Goal: Transaction & Acquisition: Purchase product/service

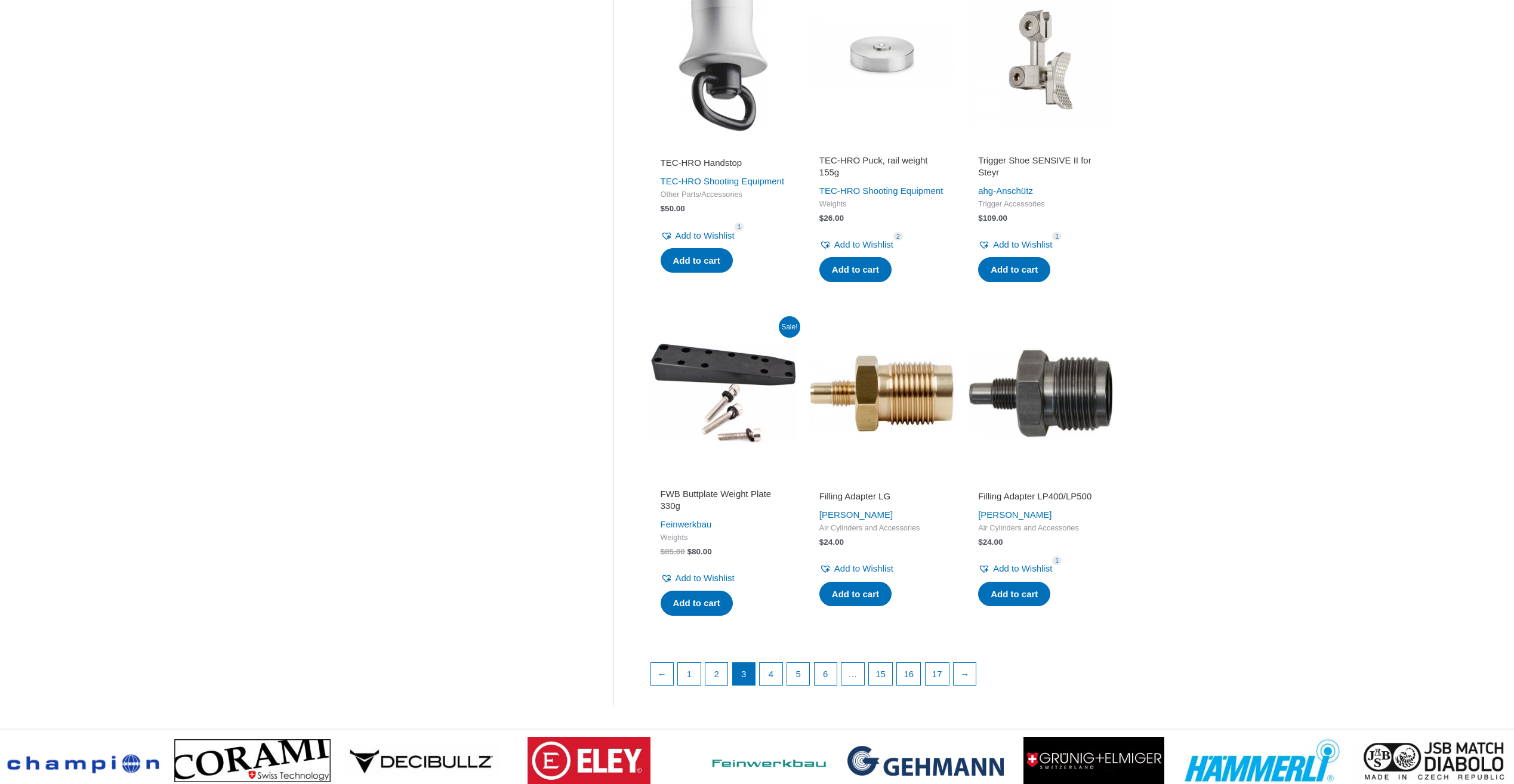
scroll to position [1312, 0]
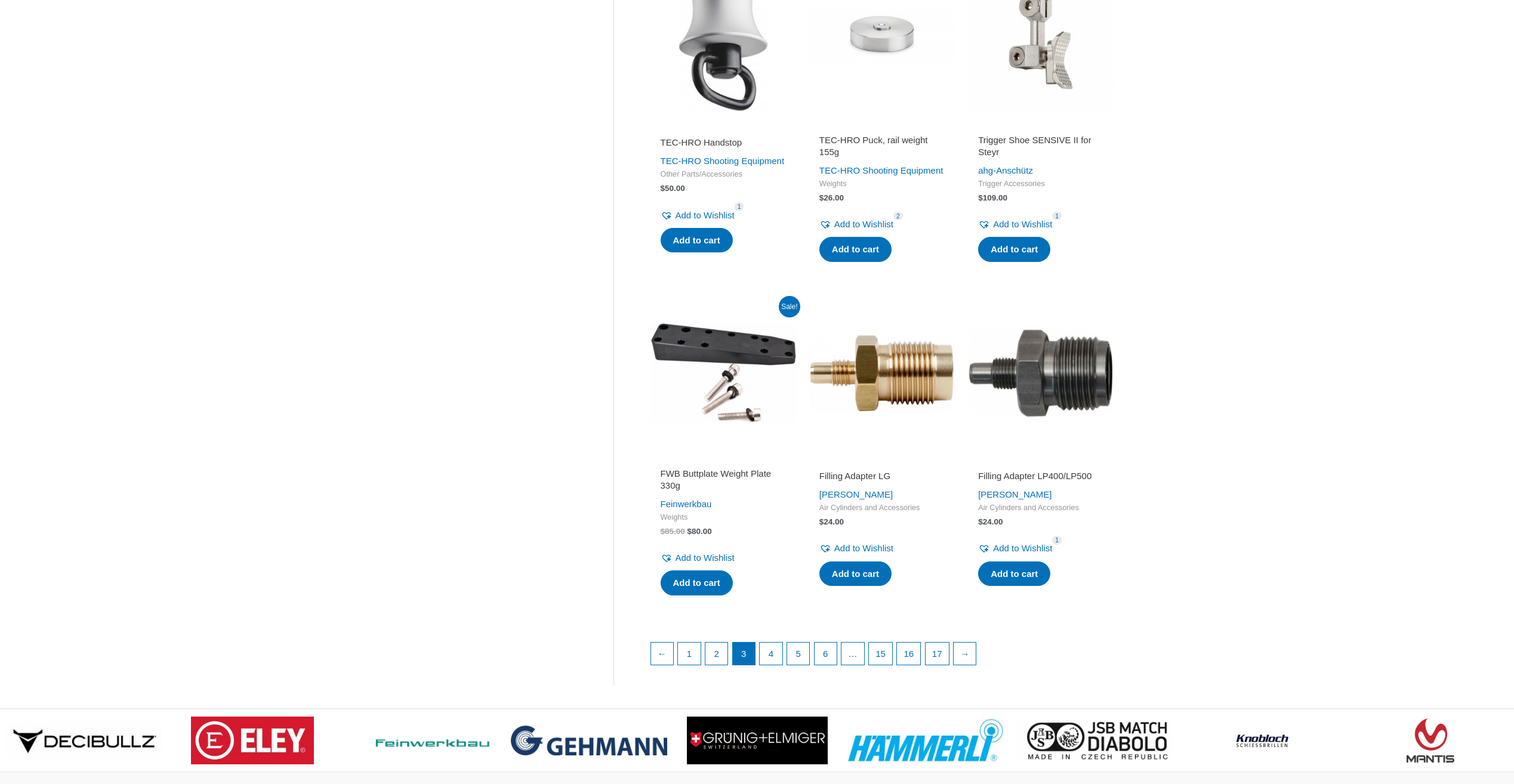
click at [904, 75] on img at bounding box center [882, 39] width 147 height 147
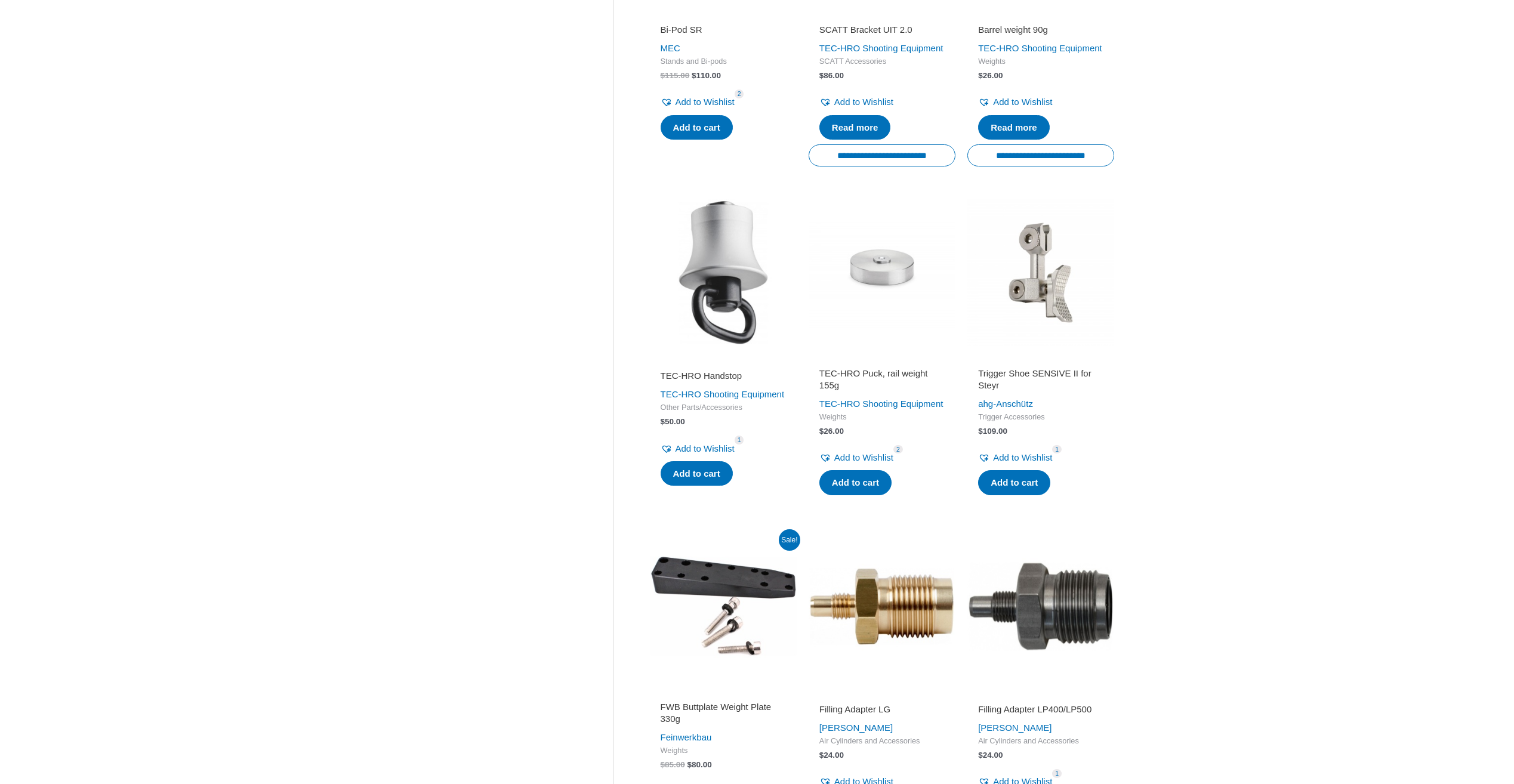
scroll to position [1053, 0]
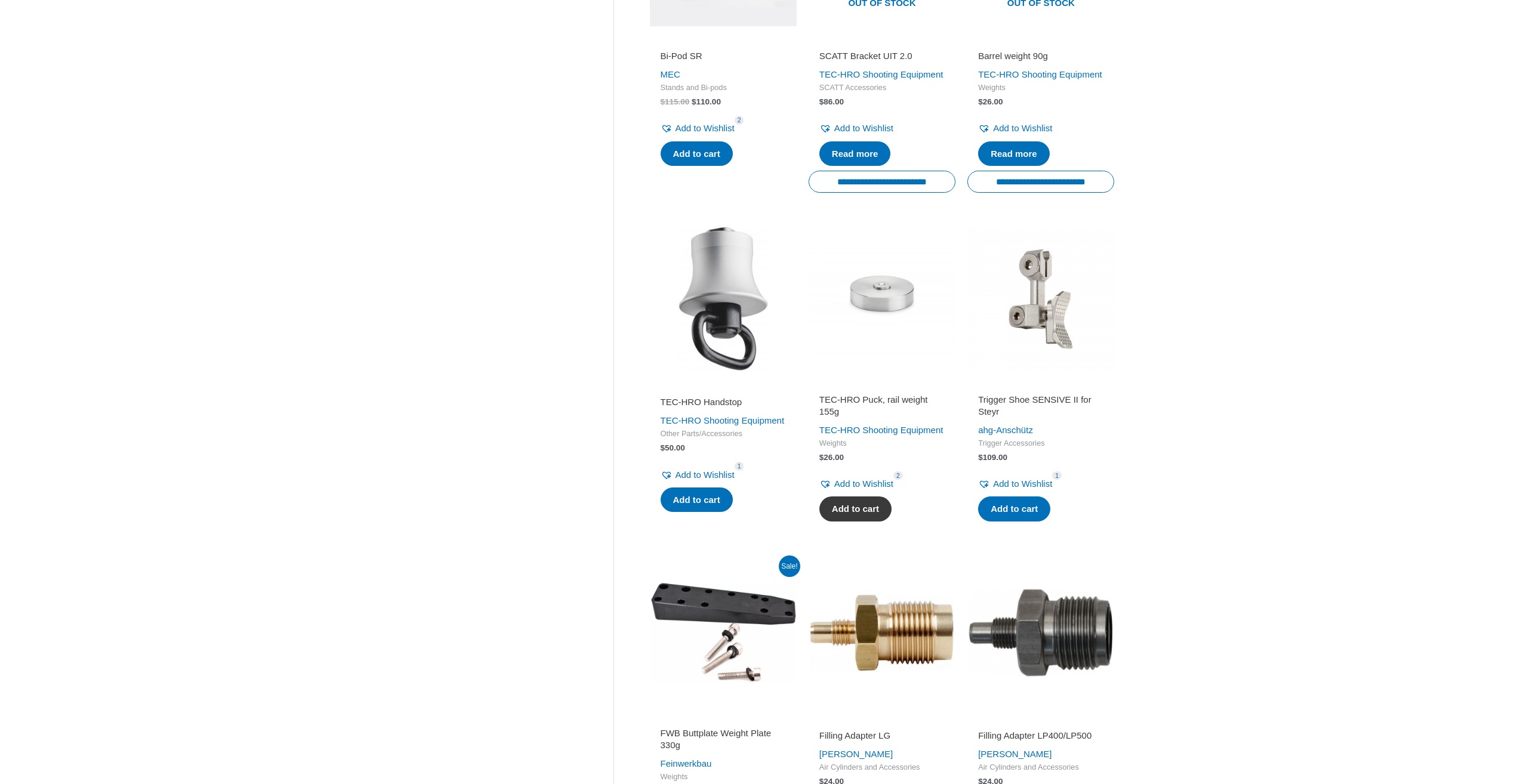
click at [854, 521] on link "Add to cart" at bounding box center [856, 508] width 72 height 25
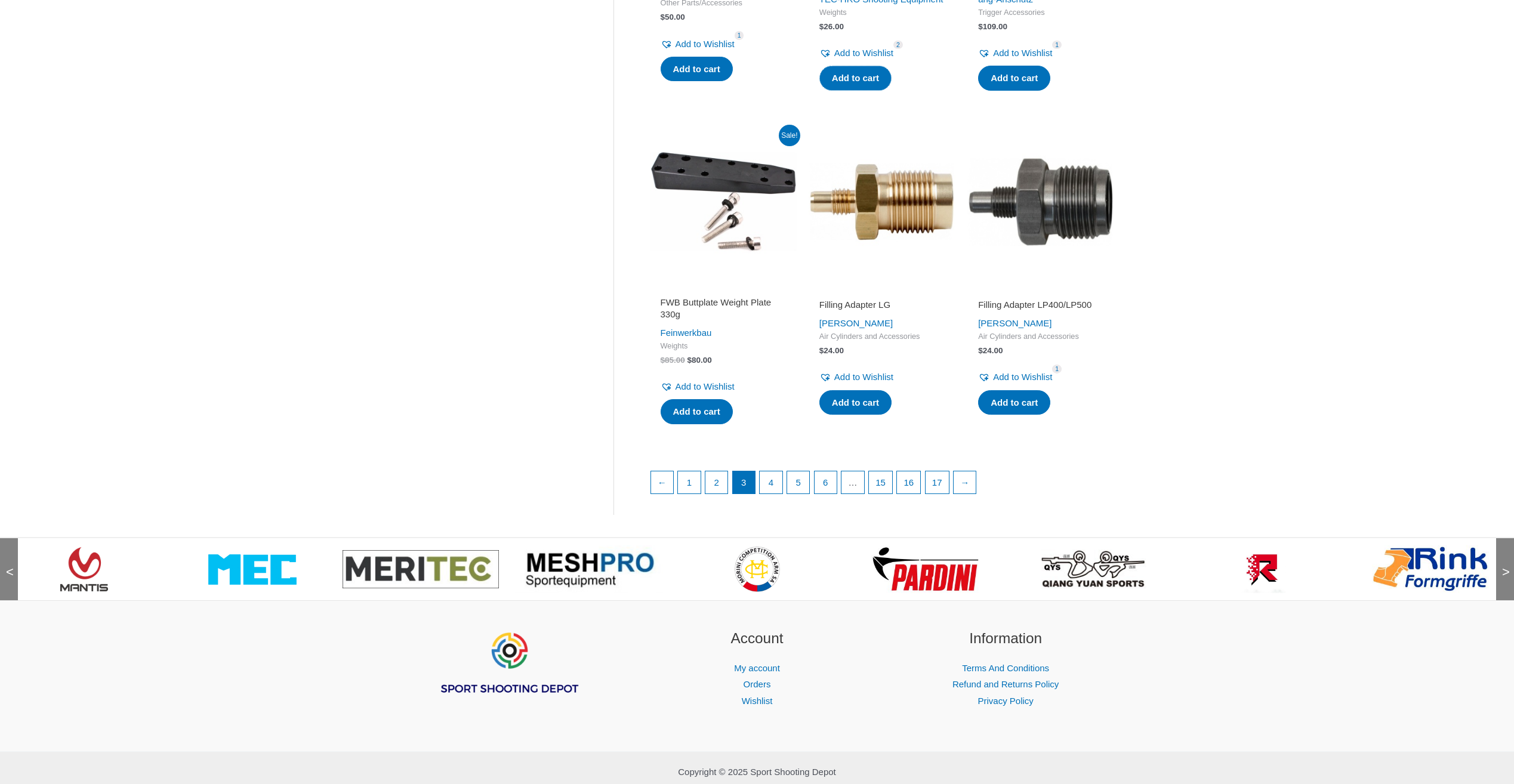
scroll to position [1530, 0]
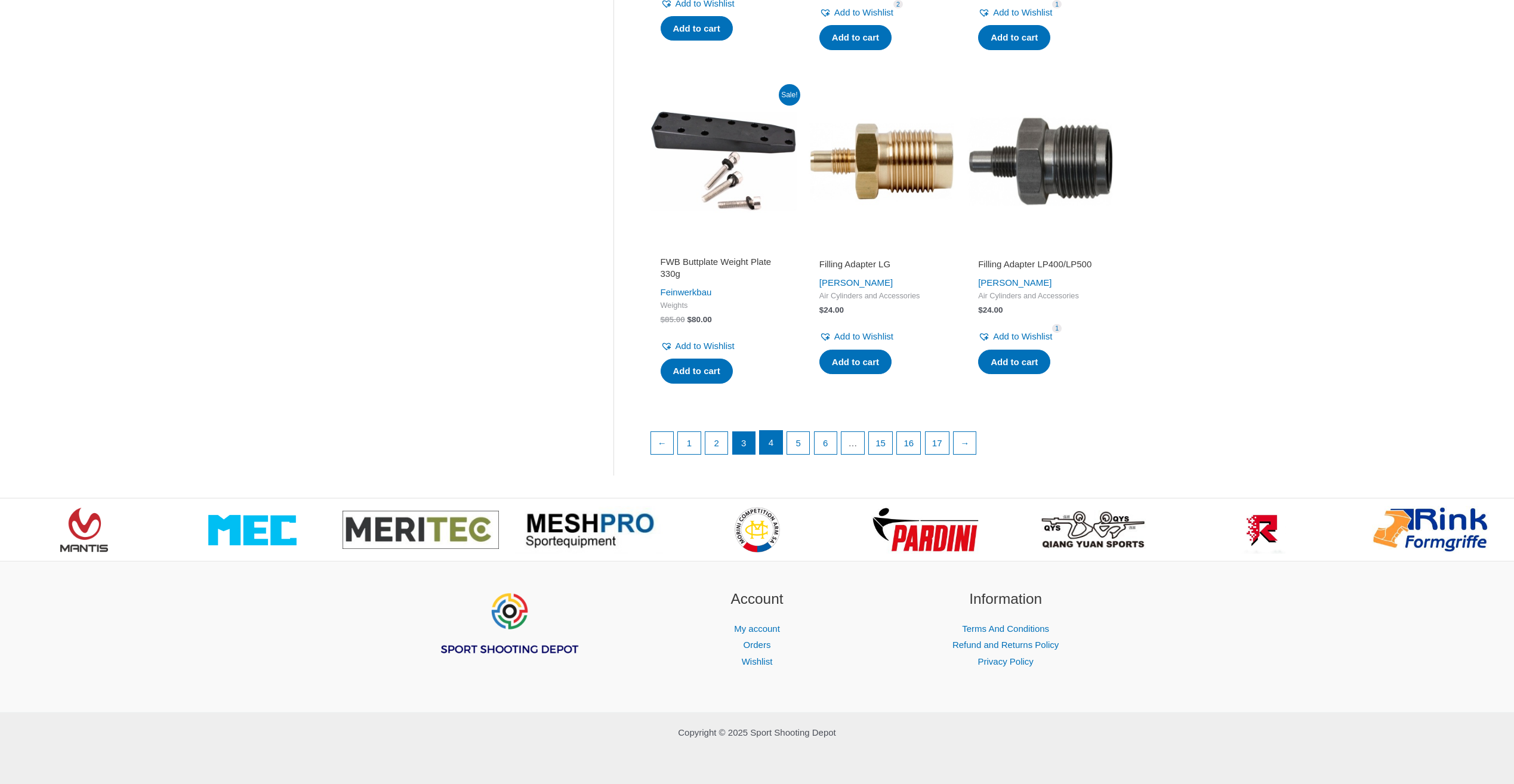
click at [780, 454] on link "4" at bounding box center [771, 443] width 23 height 24
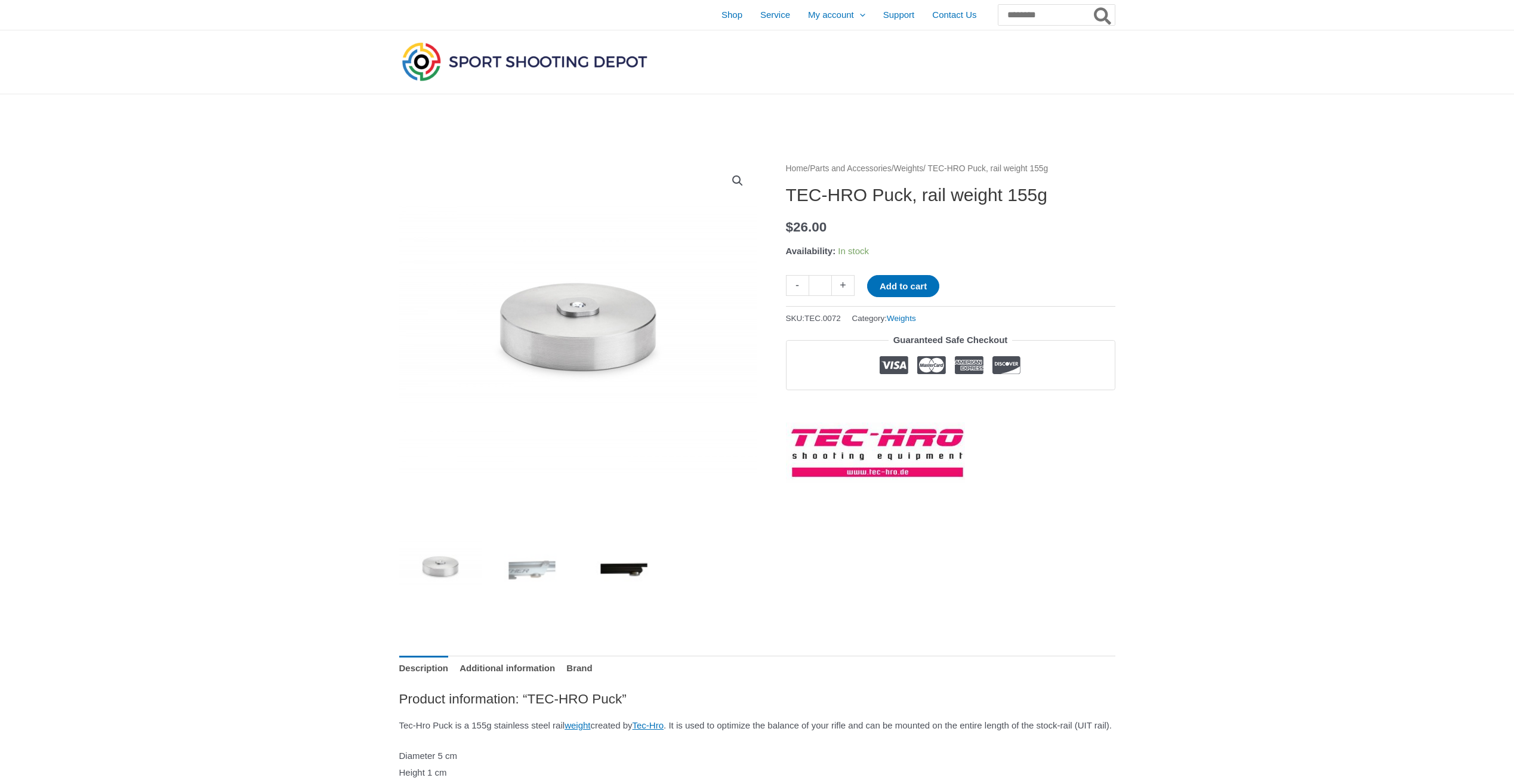
click at [619, 569] on img at bounding box center [623, 569] width 83 height 83
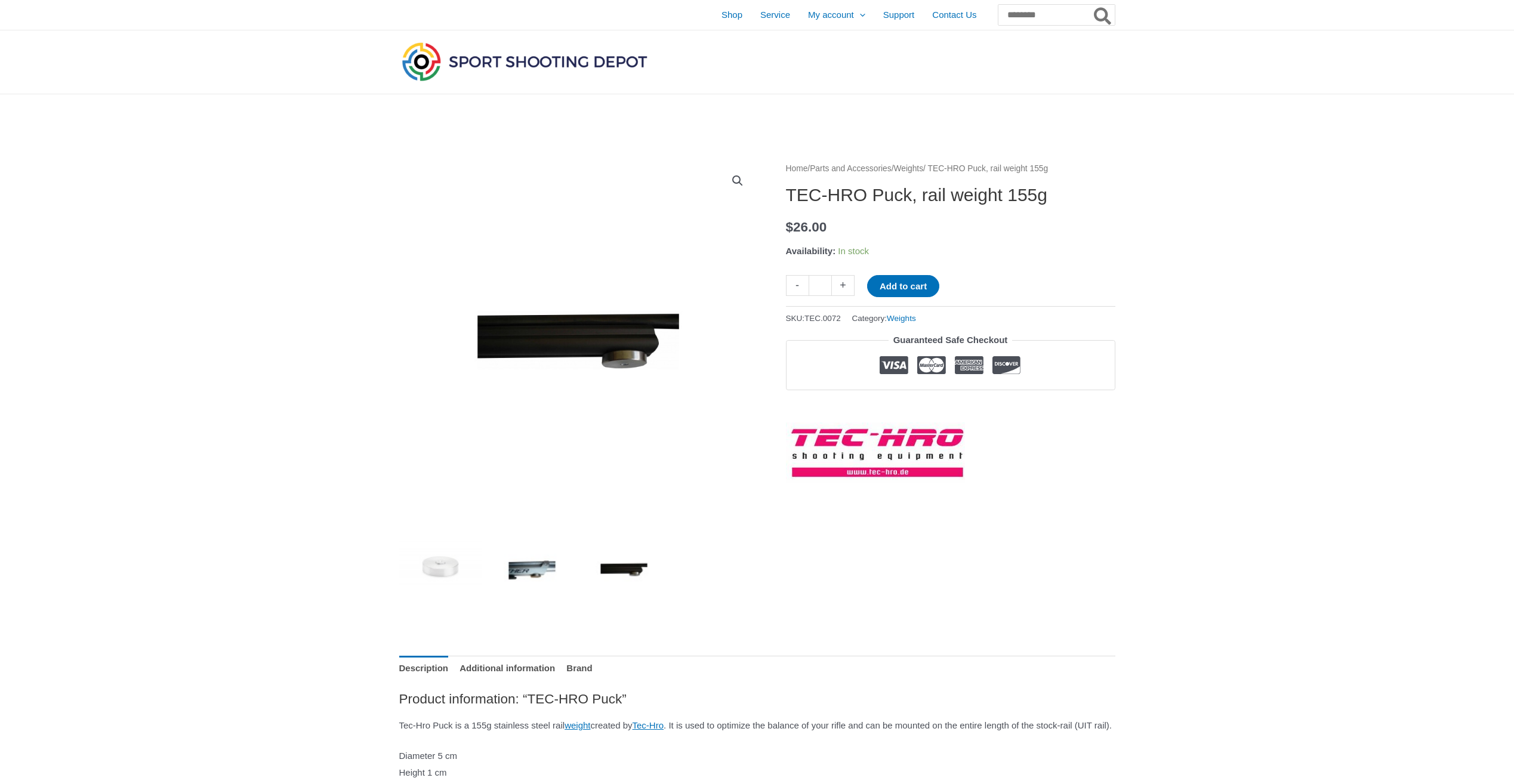
click at [527, 565] on img at bounding box center [532, 569] width 83 height 83
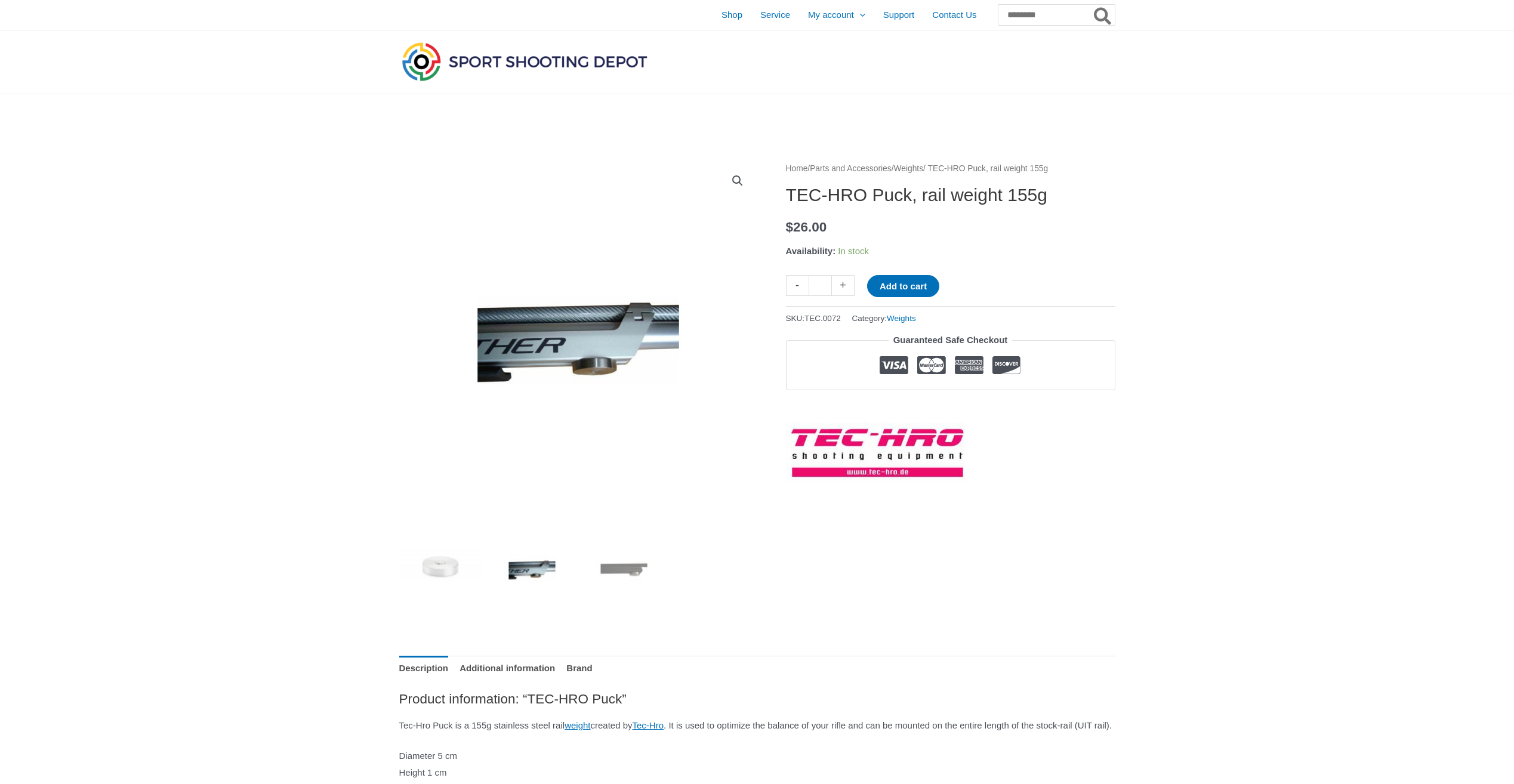
click at [521, 565] on img at bounding box center [532, 569] width 83 height 83
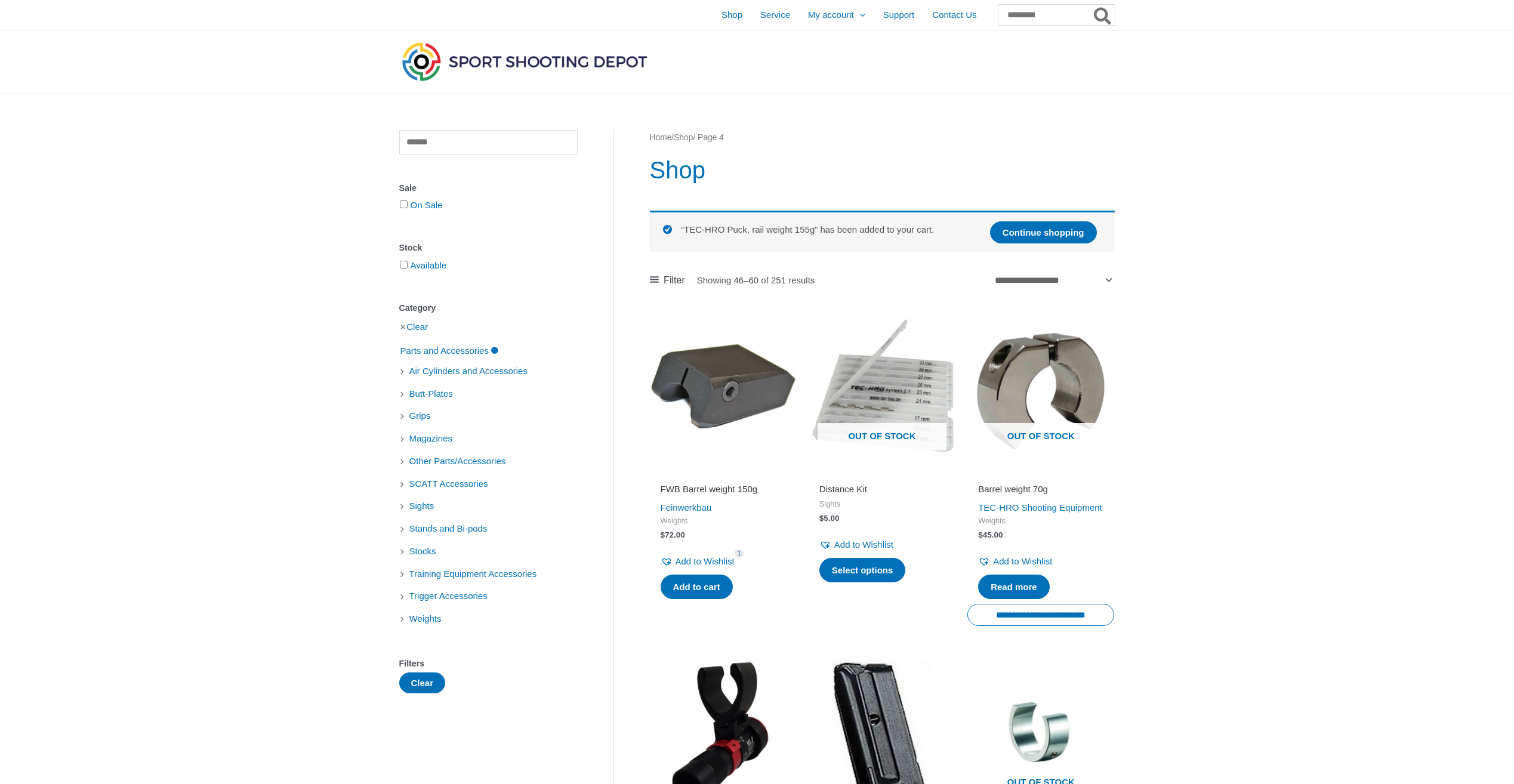
click at [715, 413] on img at bounding box center [723, 386] width 147 height 147
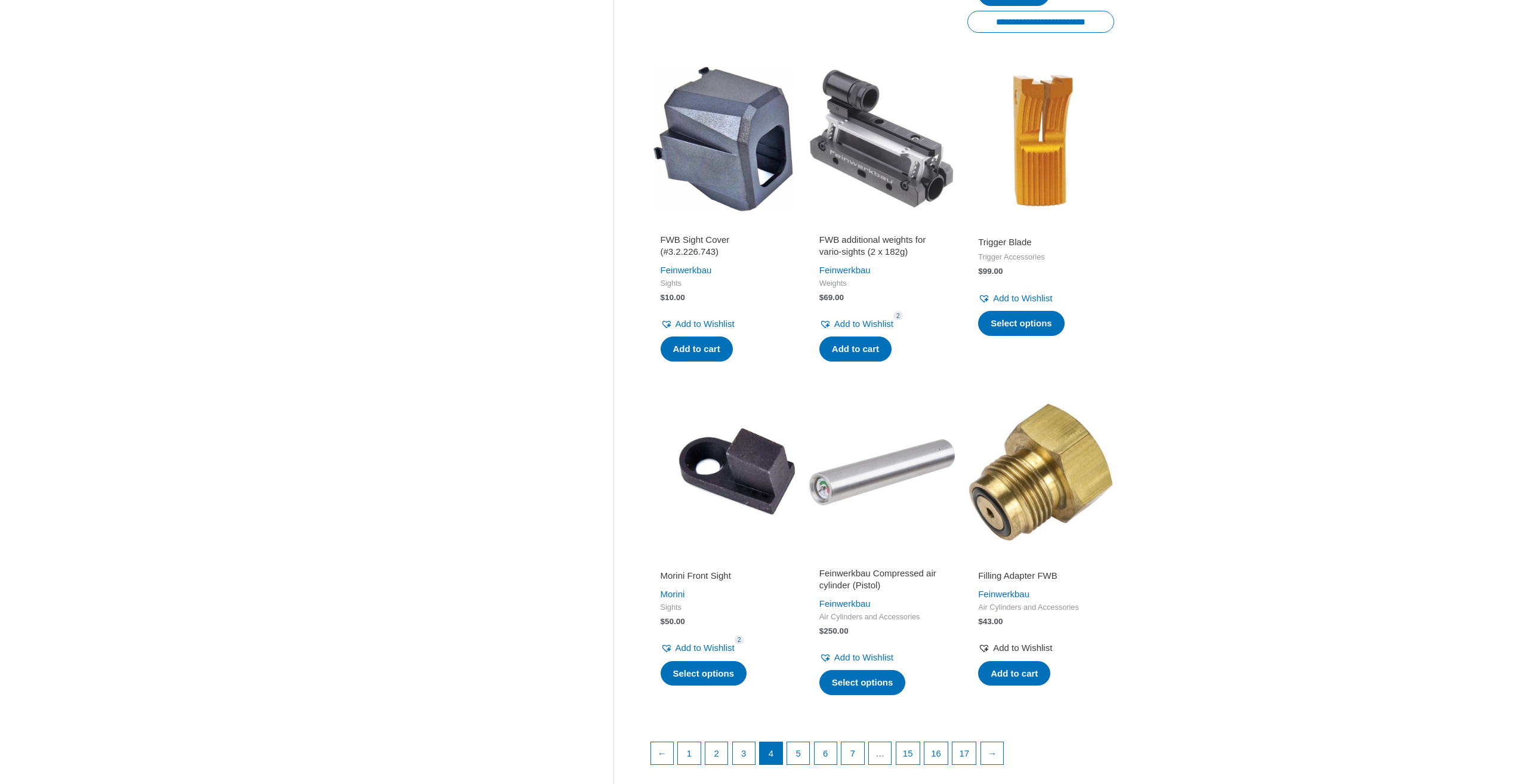
scroll to position [1372, 0]
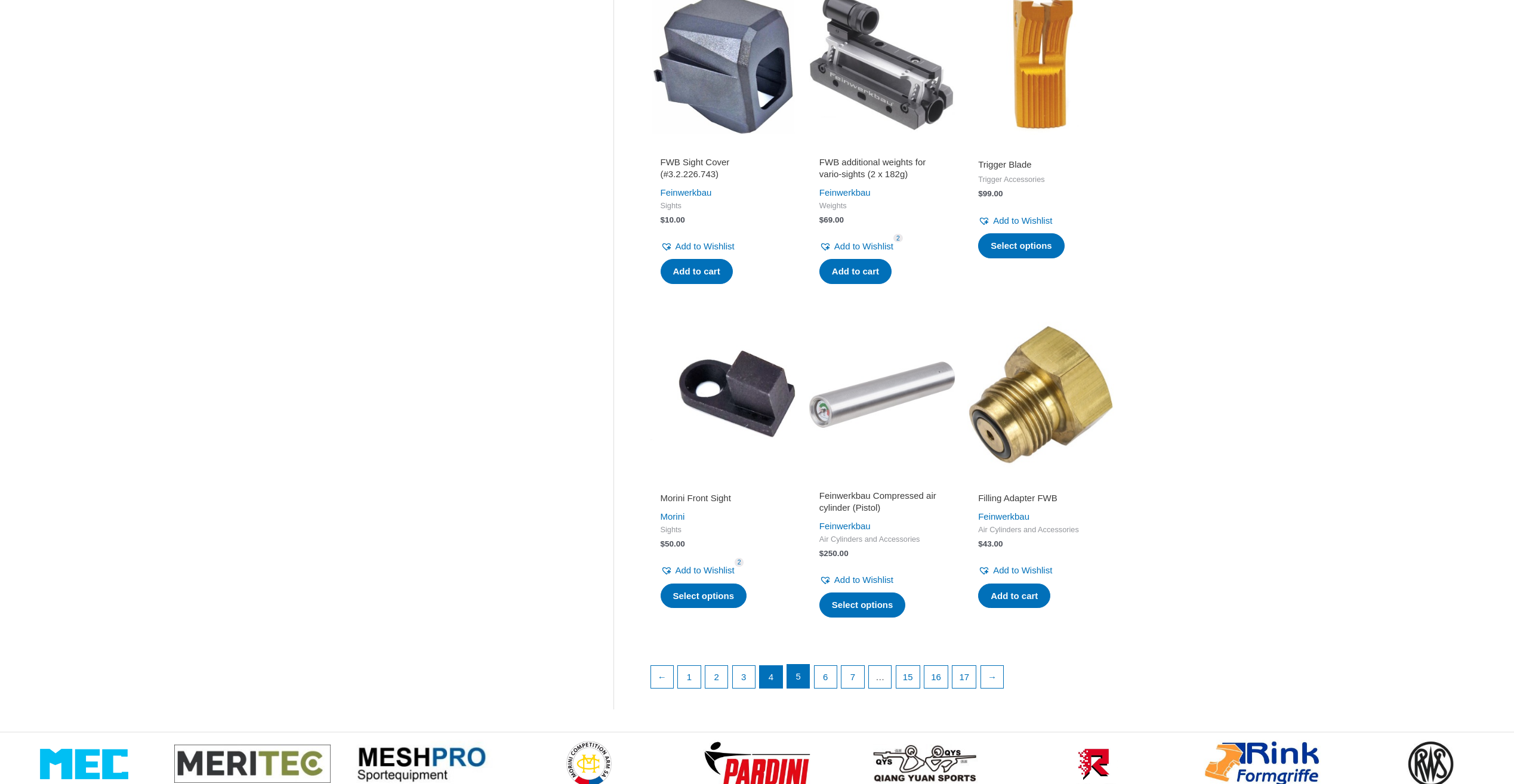
click at [805, 688] on link "5" at bounding box center [799, 677] width 23 height 24
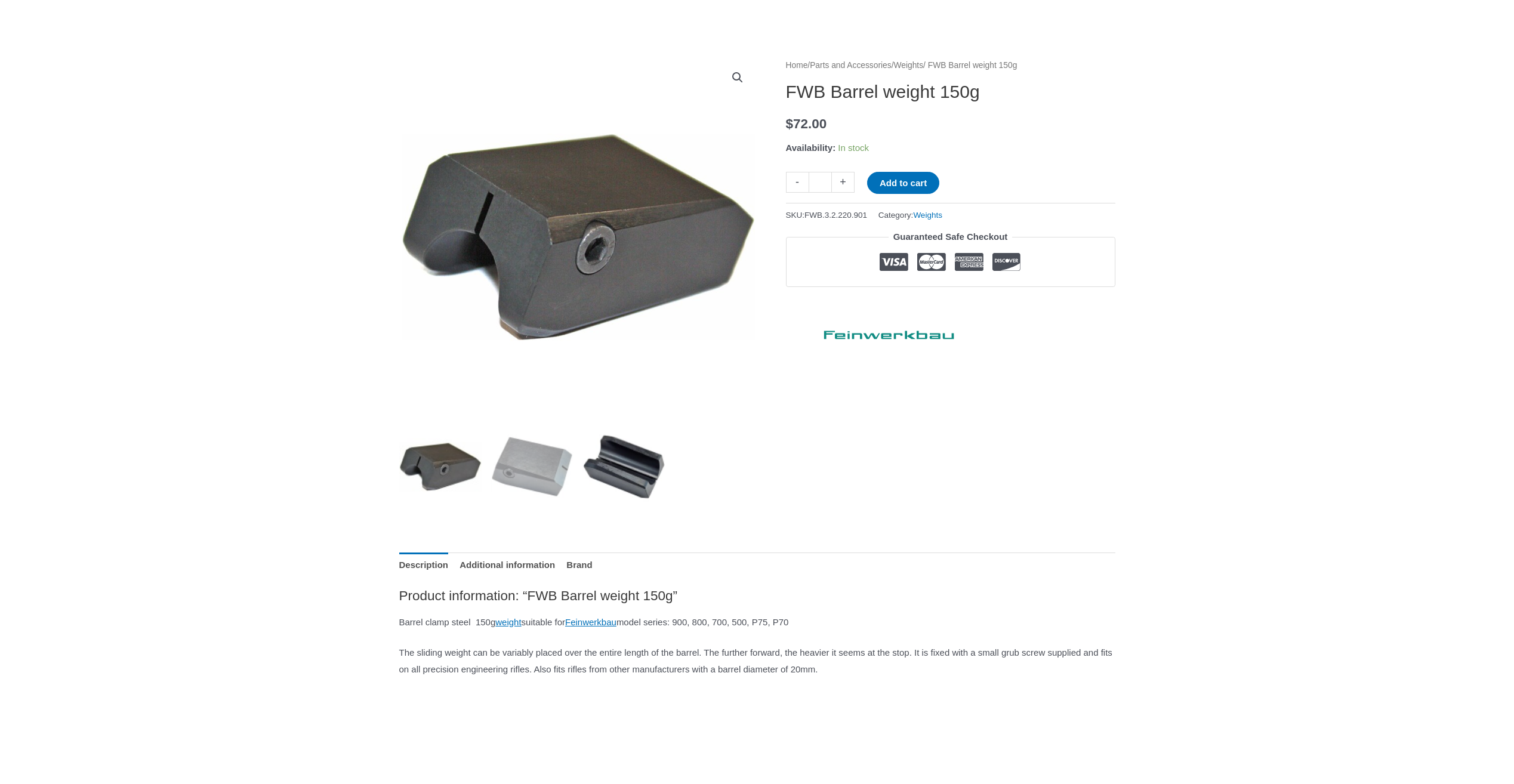
scroll to position [179, 0]
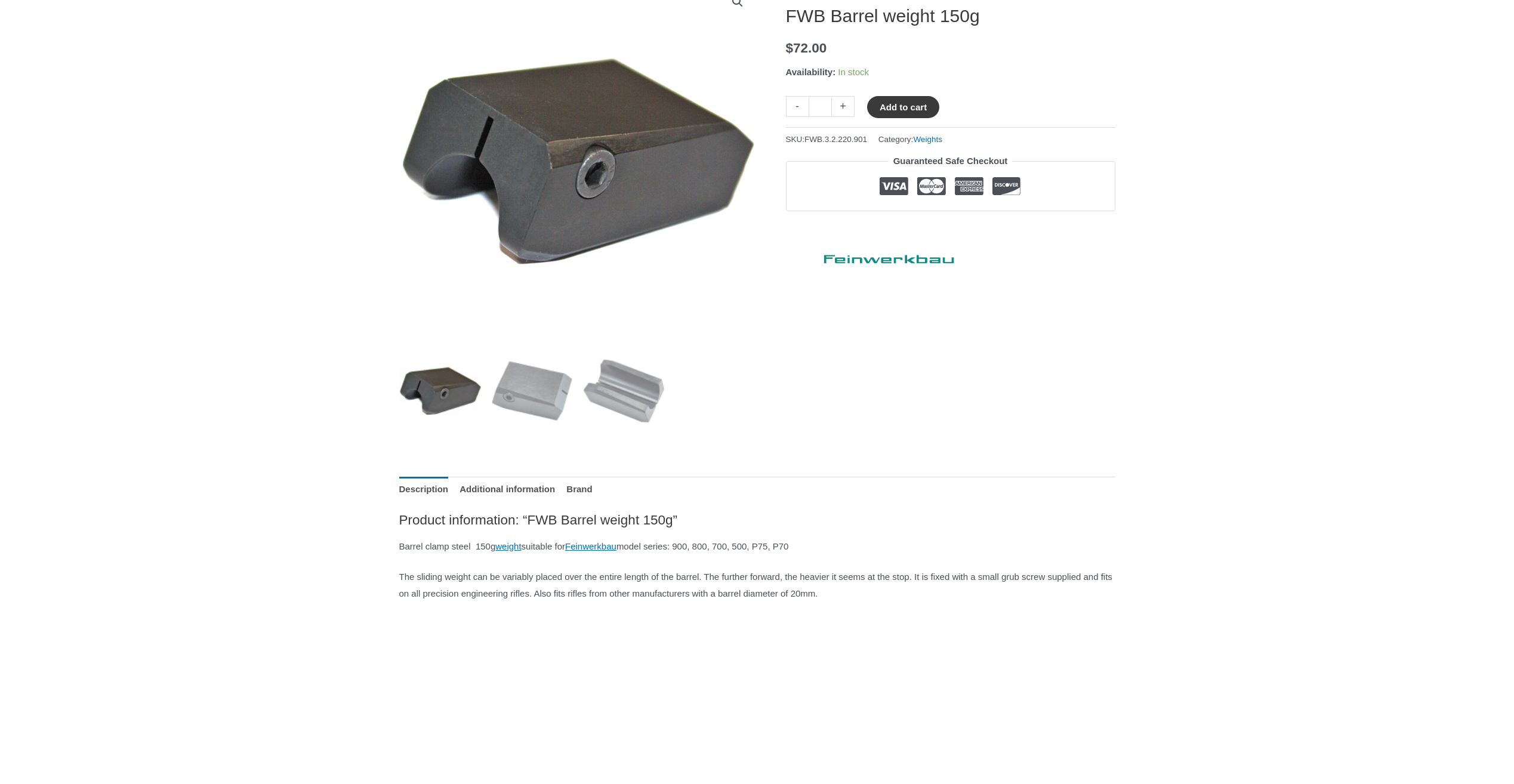
click at [907, 104] on button "Add to cart" at bounding box center [903, 106] width 72 height 22
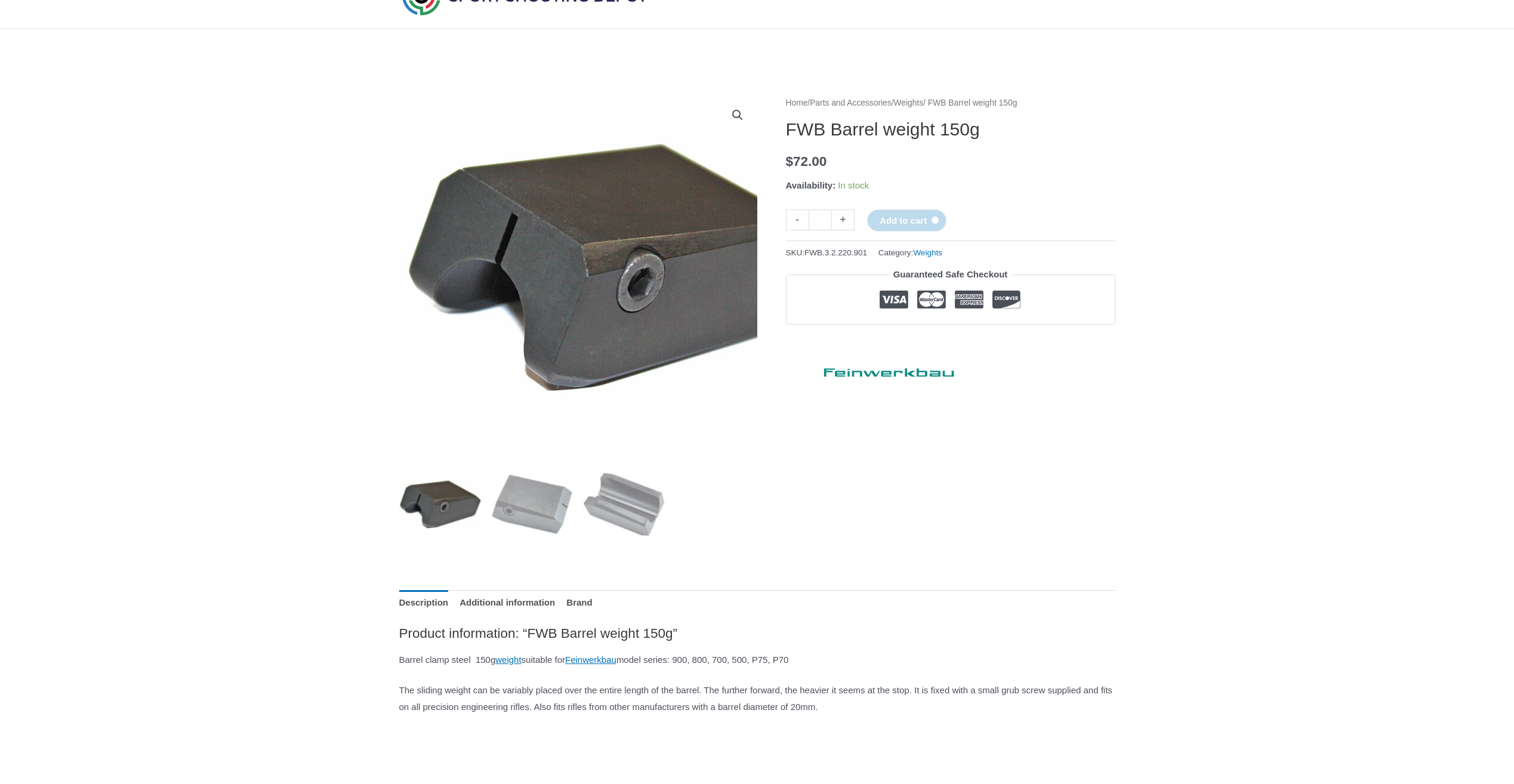
scroll to position [0, 0]
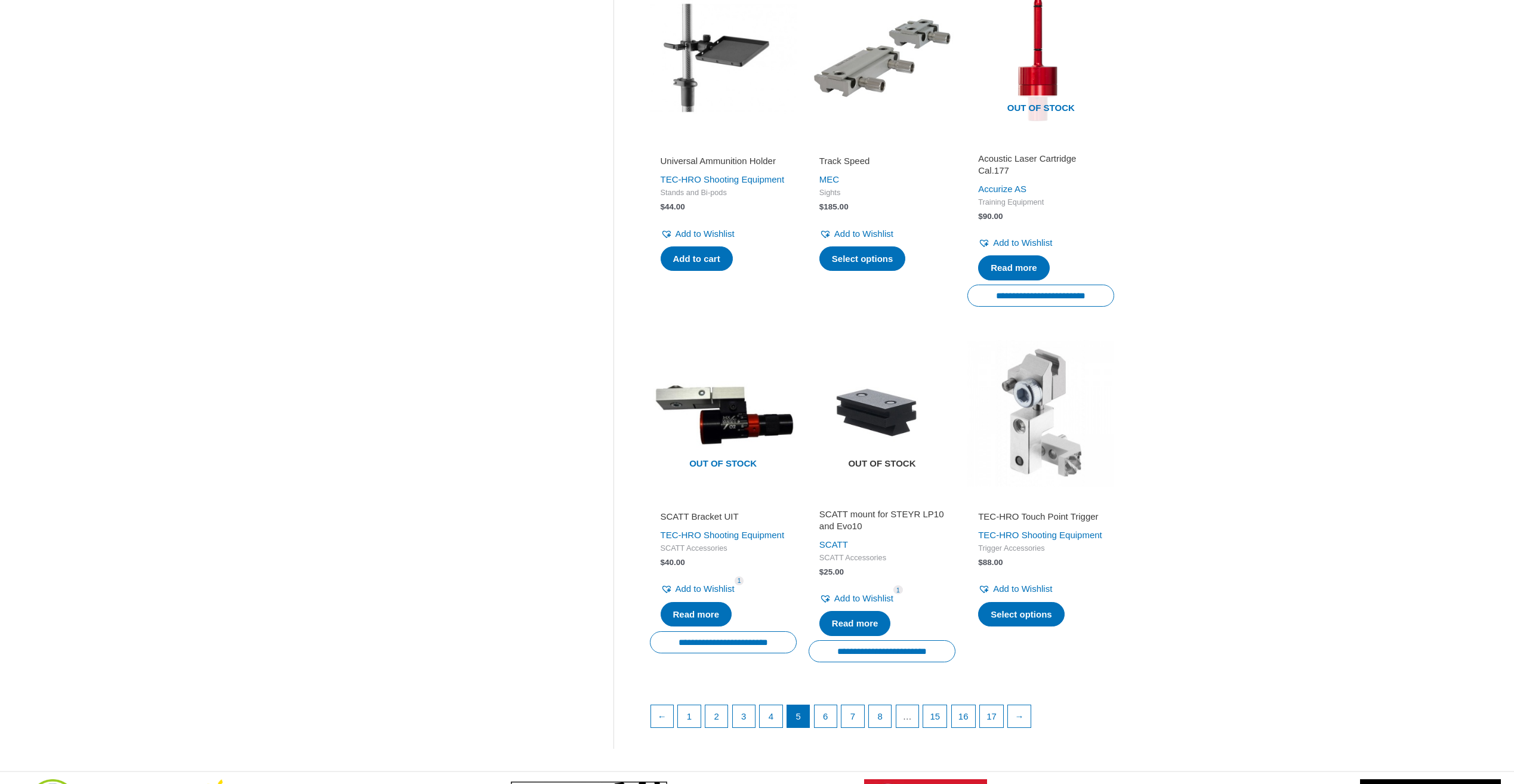
scroll to position [1312, 0]
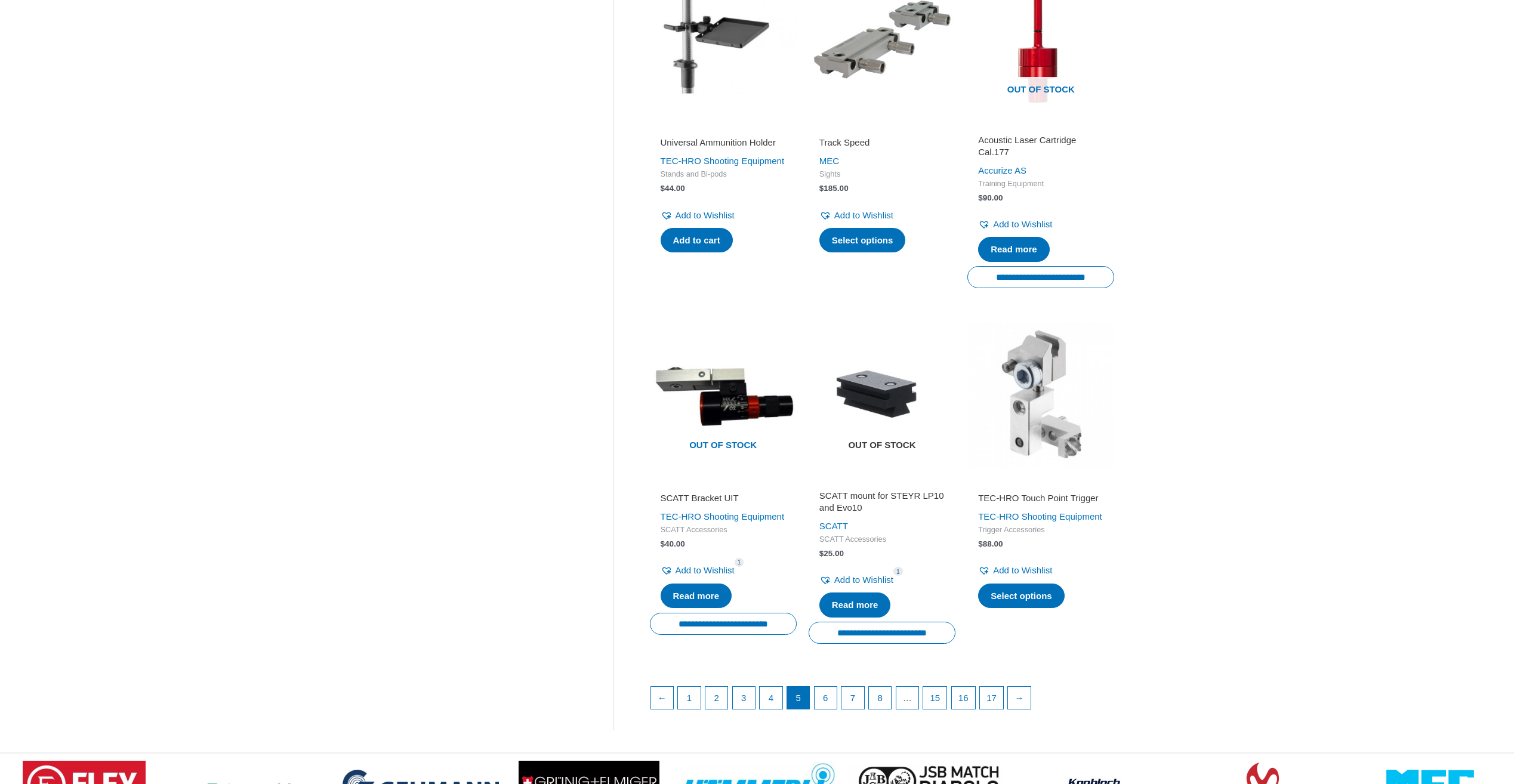
click at [888, 427] on img at bounding box center [882, 395] width 147 height 147
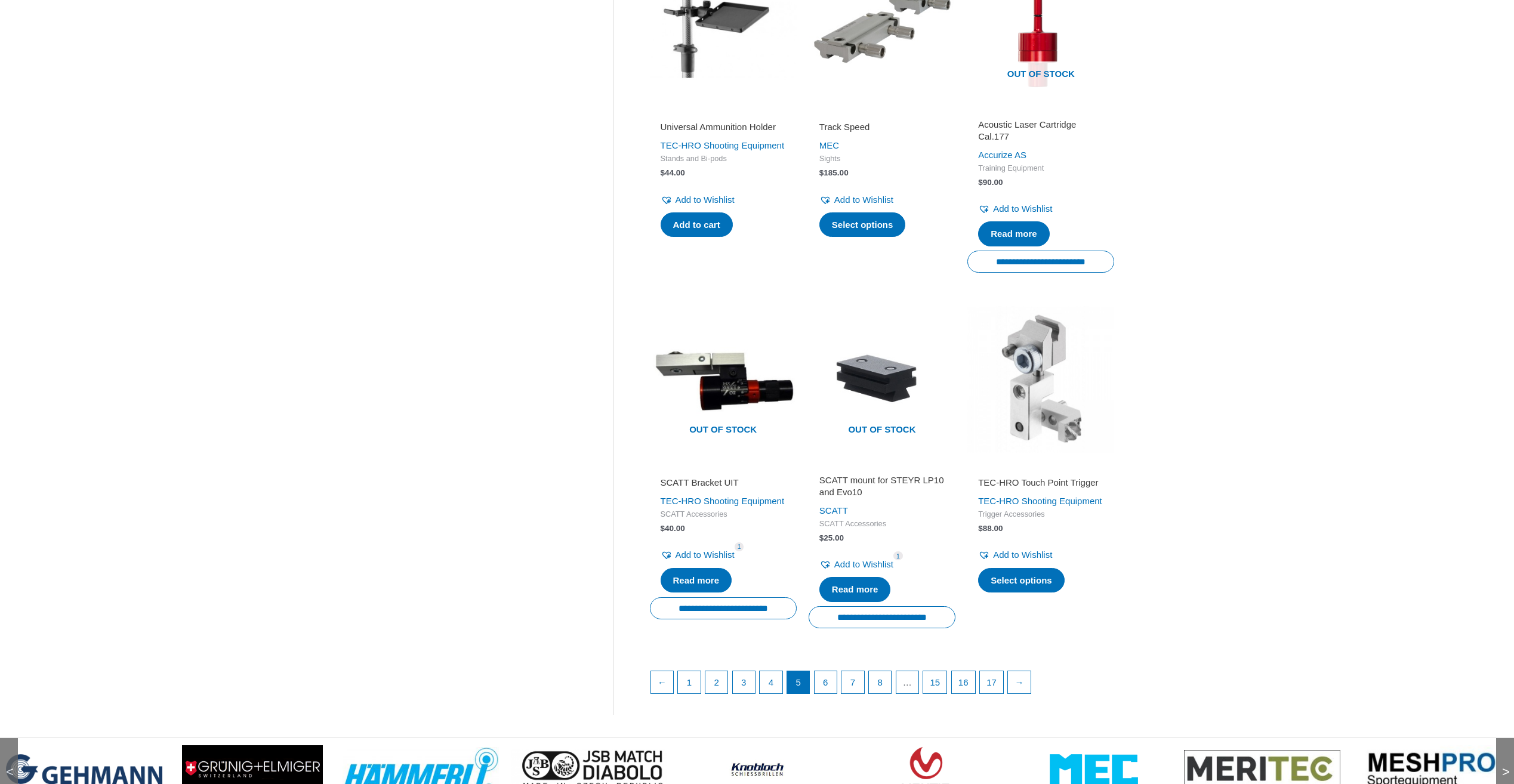
scroll to position [1372, 0]
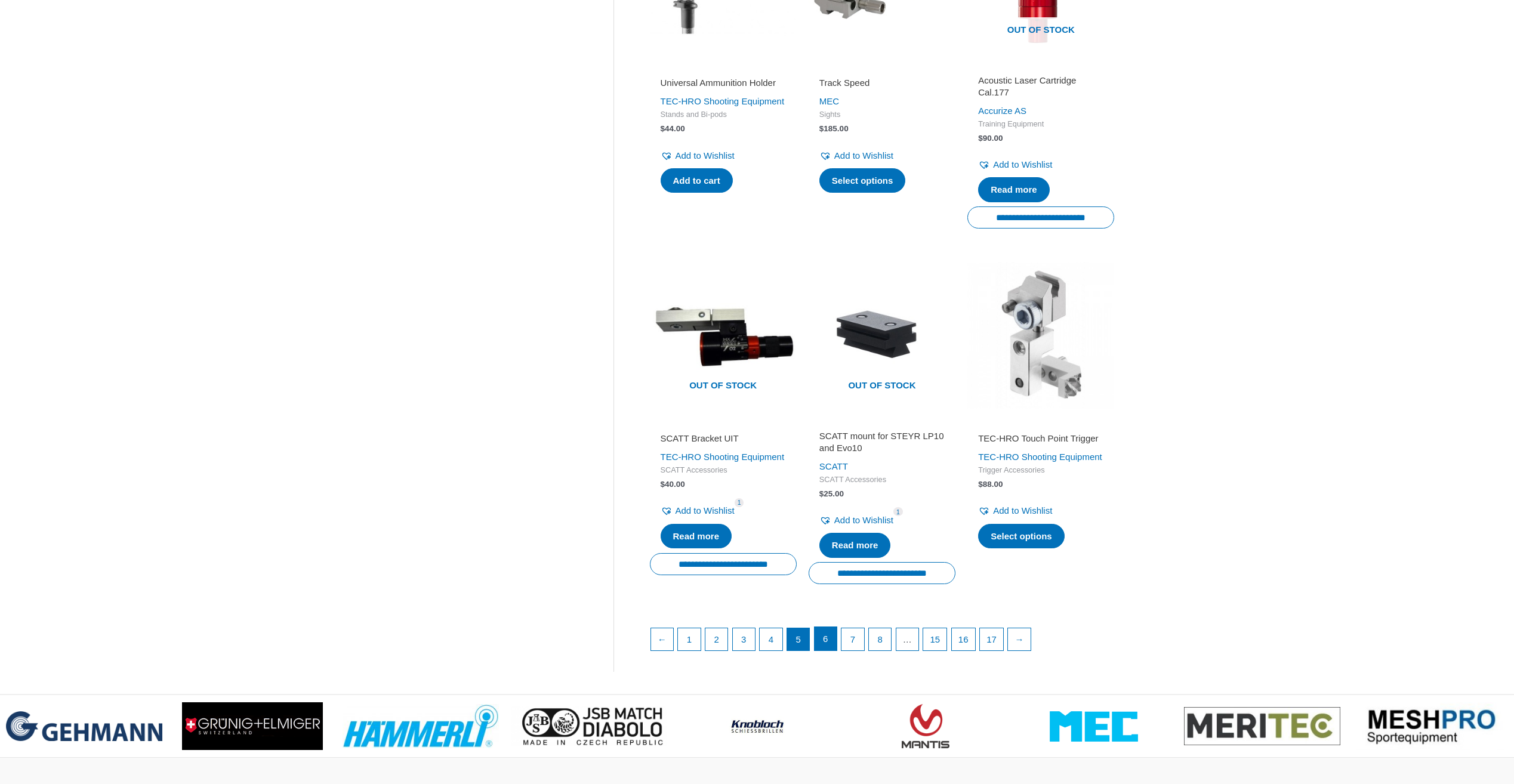
click at [832, 651] on link "6" at bounding box center [826, 639] width 23 height 24
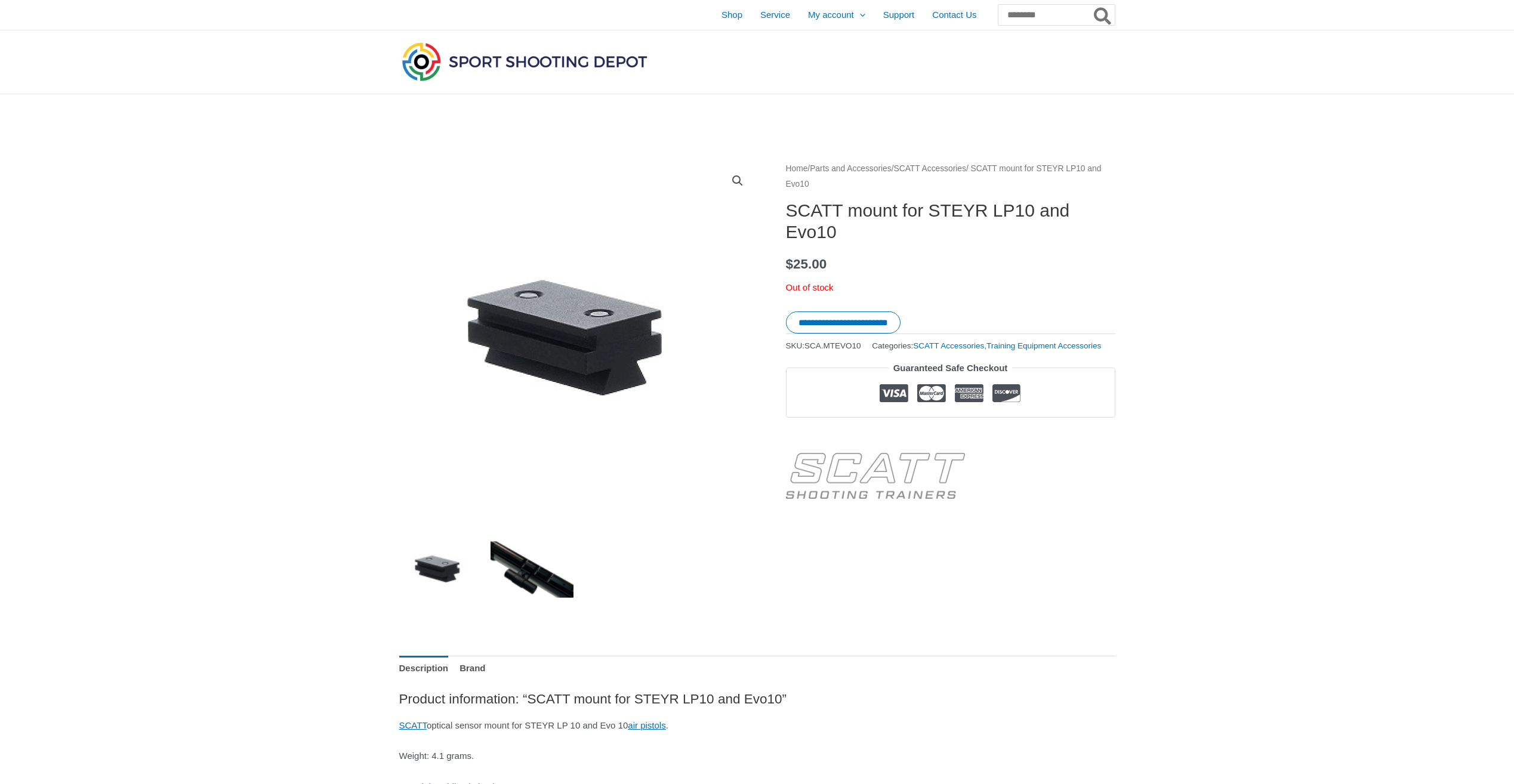
click at [535, 569] on img at bounding box center [532, 569] width 83 height 83
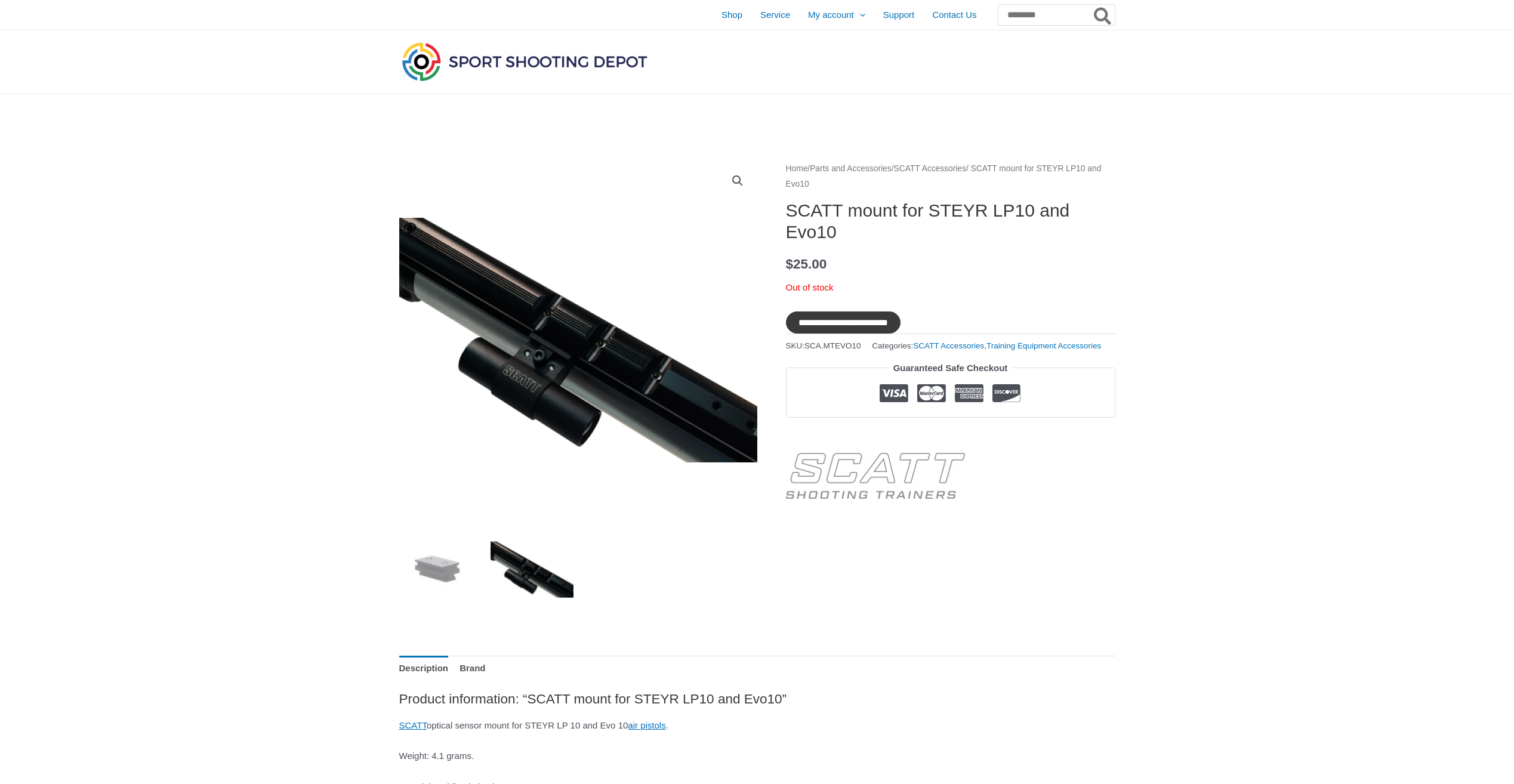
click at [870, 320] on input "**********" at bounding box center [843, 322] width 114 height 22
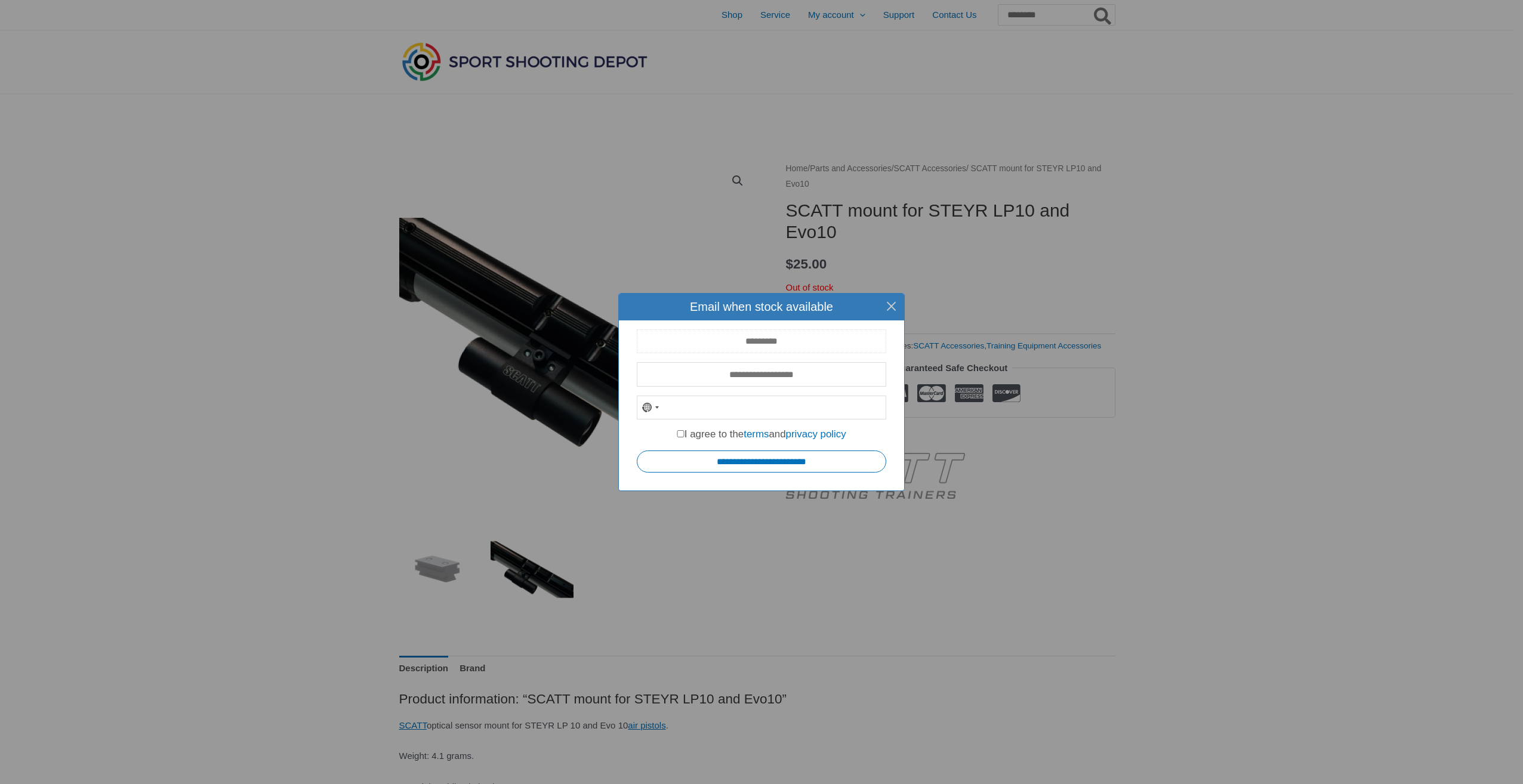
click at [743, 341] on input "text" at bounding box center [762, 342] width 249 height 24
type input "**********"
click at [768, 466] on input "**********" at bounding box center [762, 461] width 249 height 22
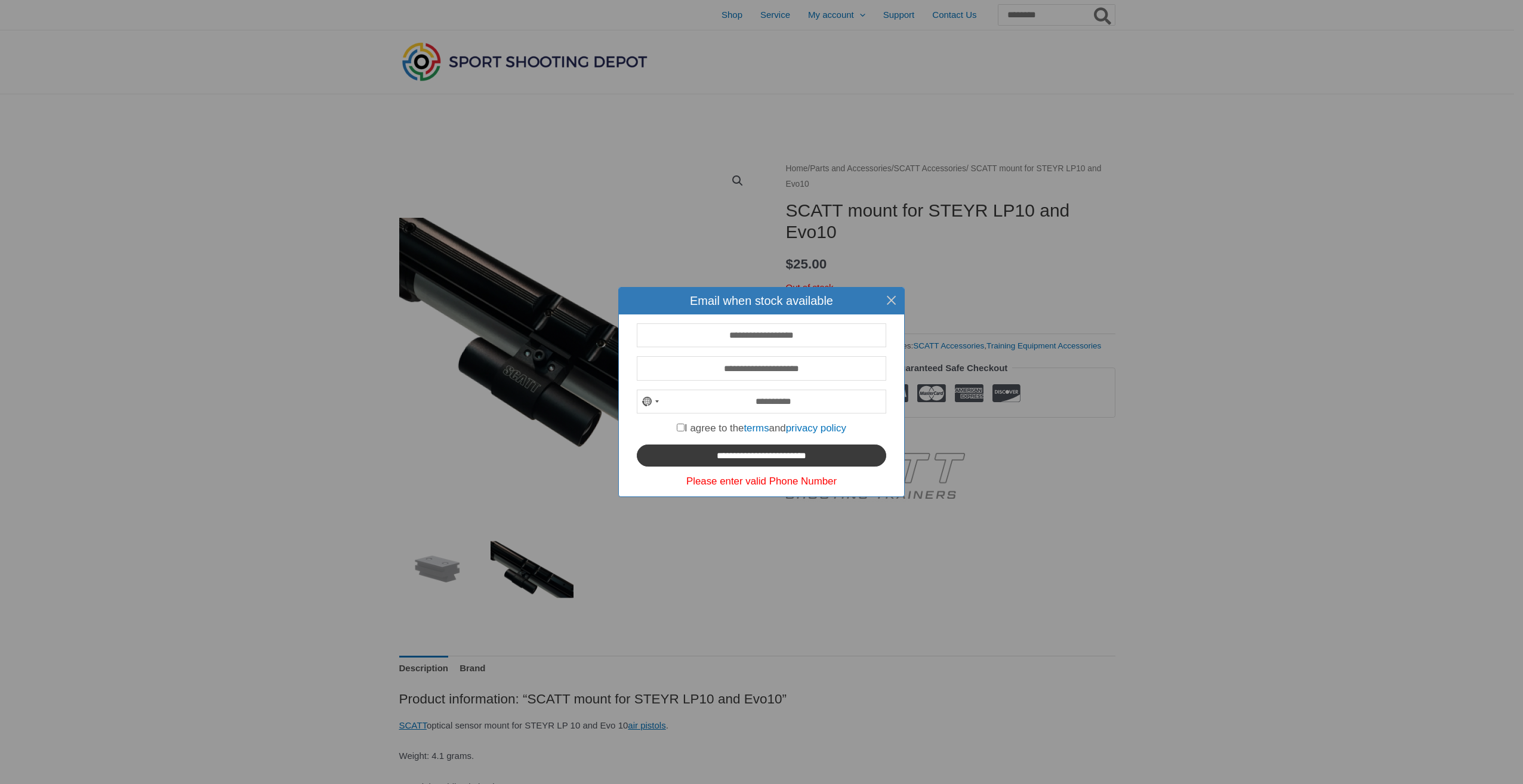
click at [727, 451] on input "**********" at bounding box center [762, 455] width 249 height 22
click at [711, 458] on input "**********" at bounding box center [762, 455] width 249 height 22
click at [787, 455] on input "**********" at bounding box center [762, 455] width 249 height 22
click at [891, 302] on button "×" at bounding box center [891, 300] width 27 height 27
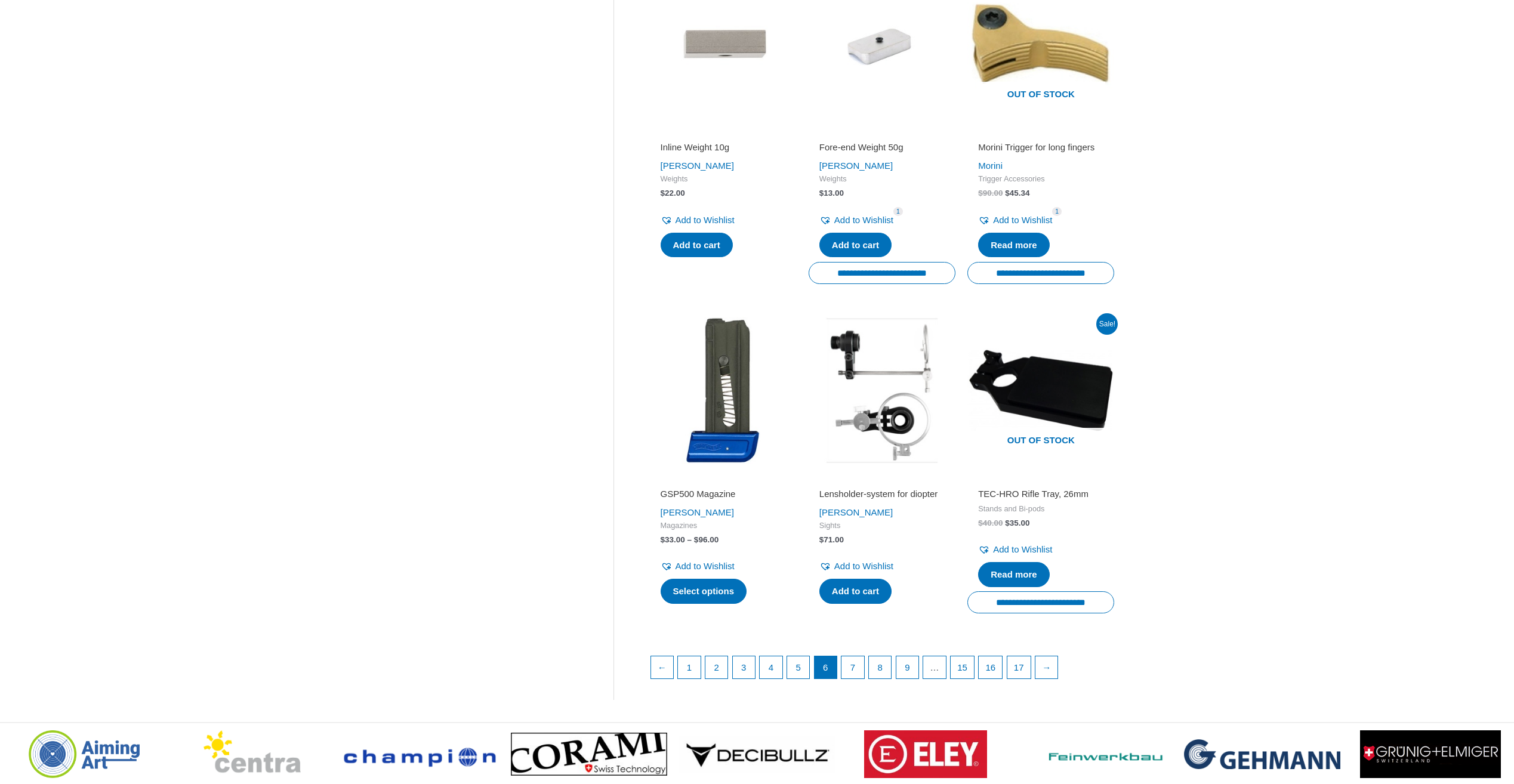
scroll to position [1432, 0]
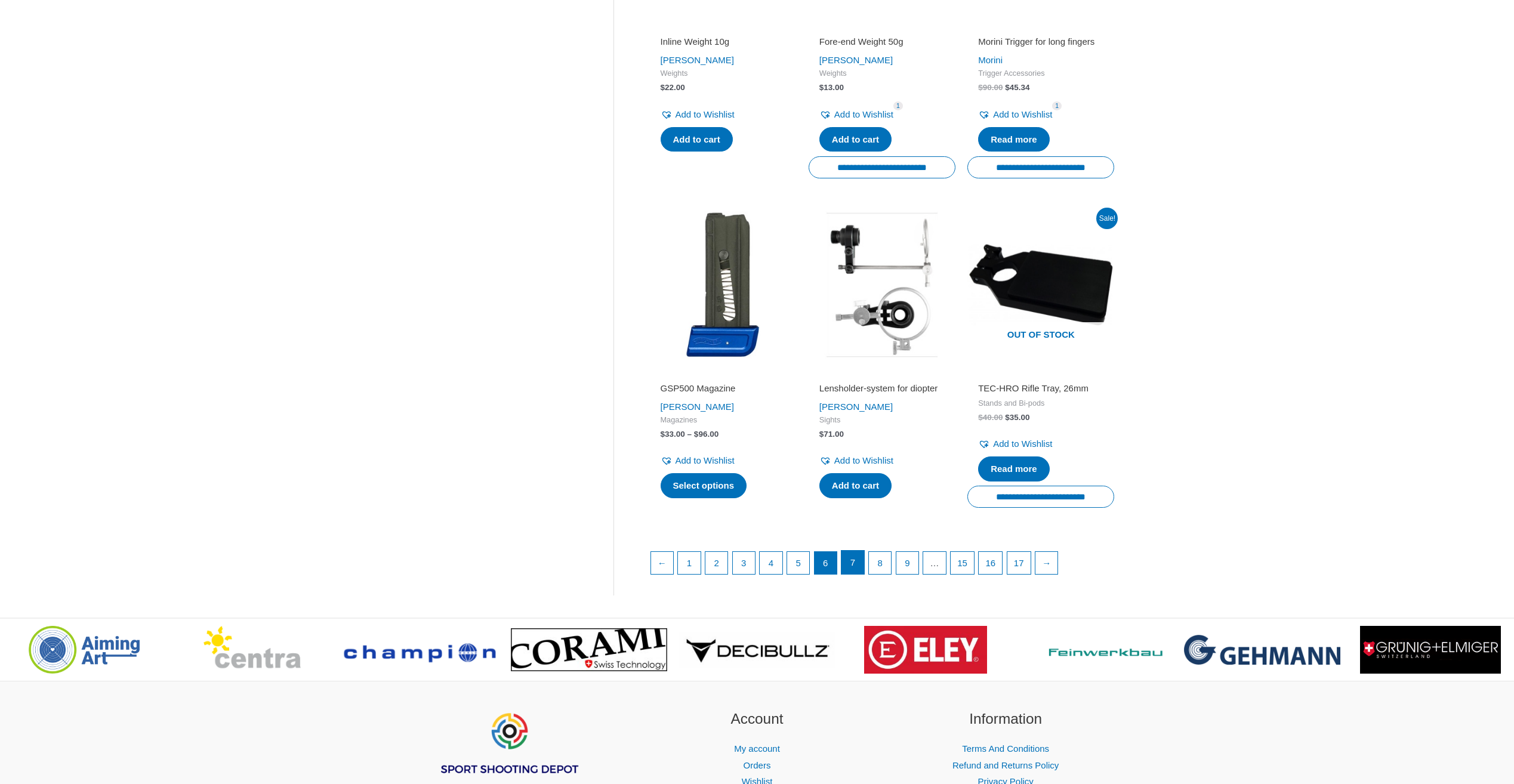
click at [864, 574] on link "7" at bounding box center [853, 563] width 23 height 24
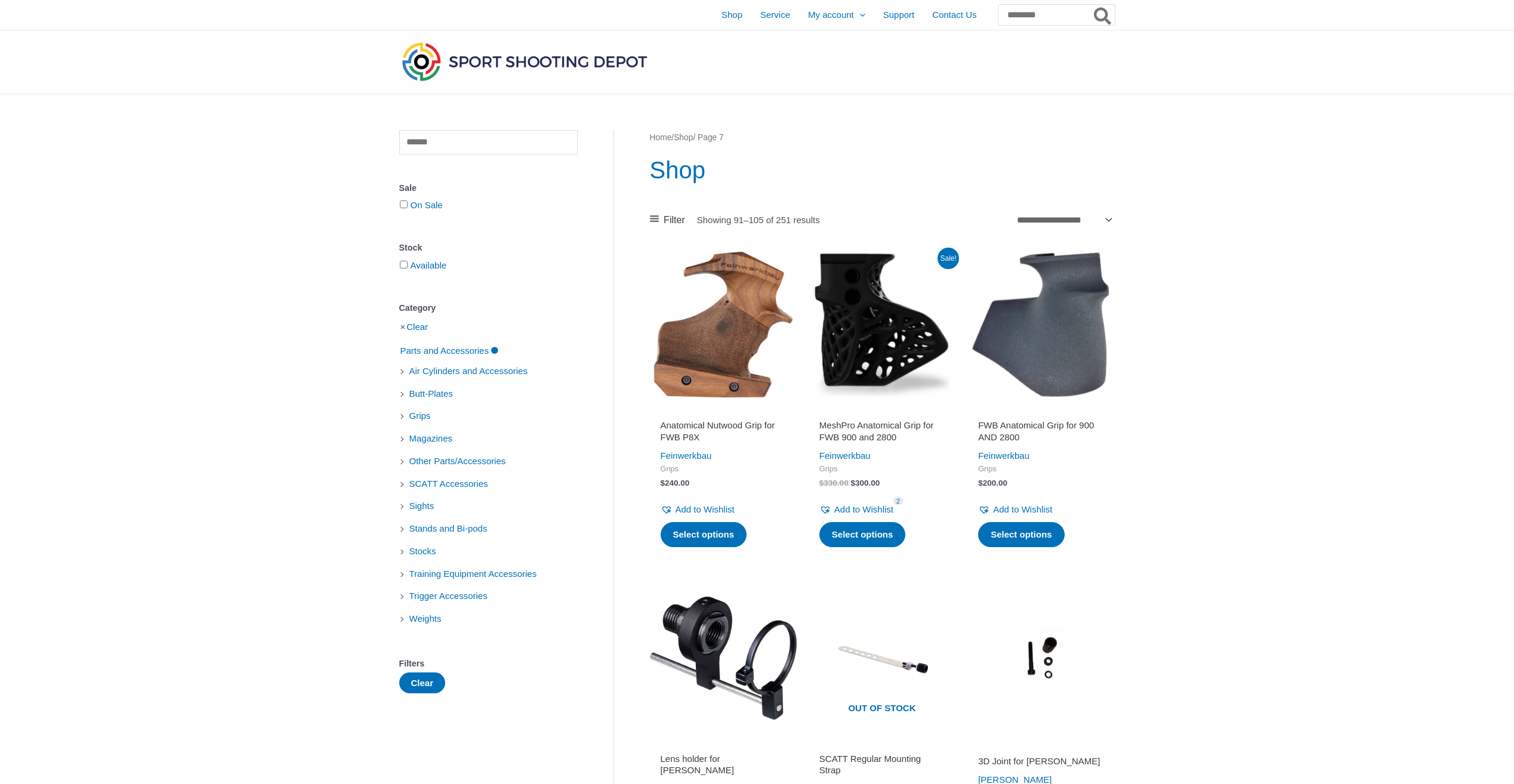
click at [859, 589] on img at bounding box center [882, 658] width 147 height 147
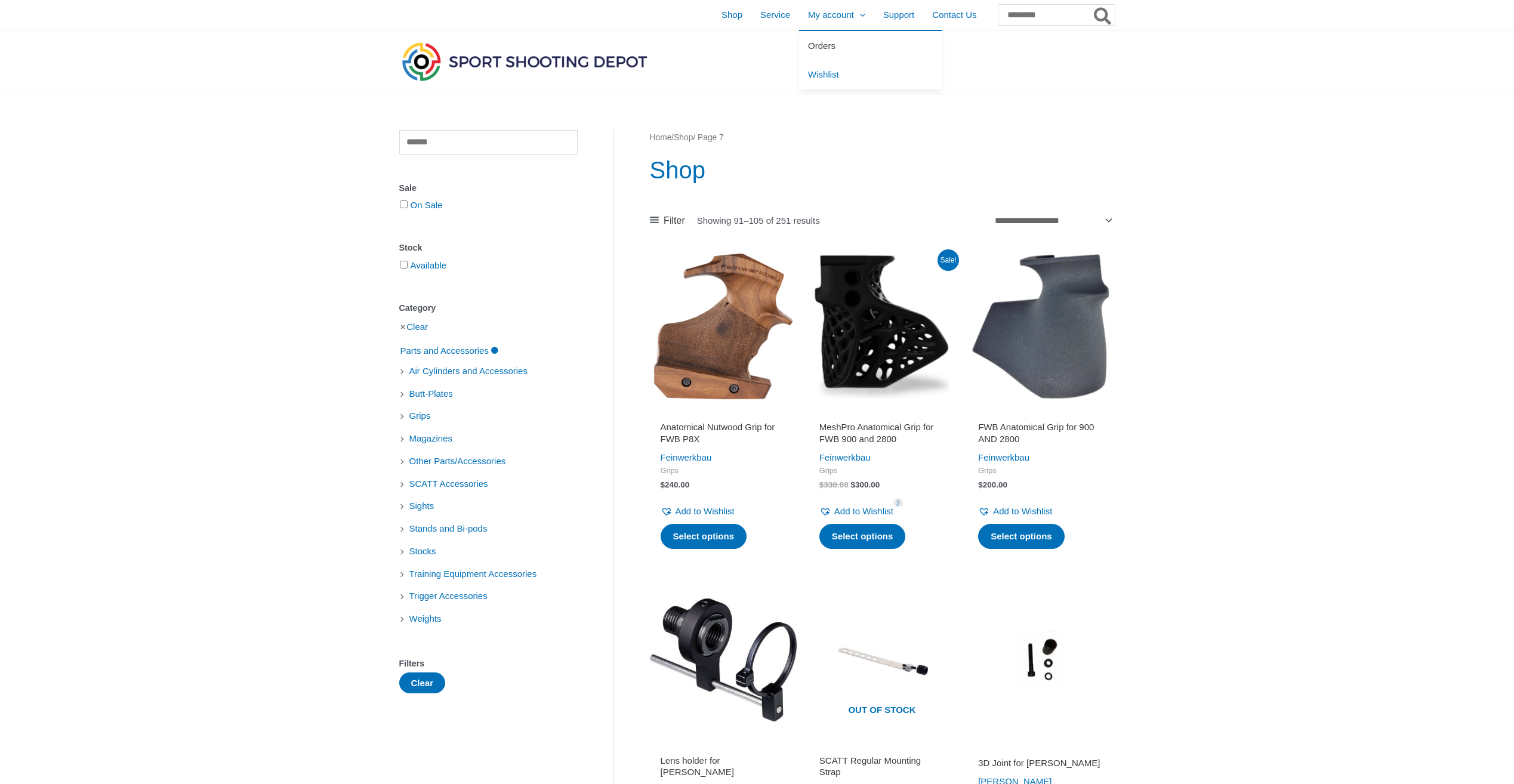
click at [799, 59] on link "Orders" at bounding box center [870, 46] width 143 height 29
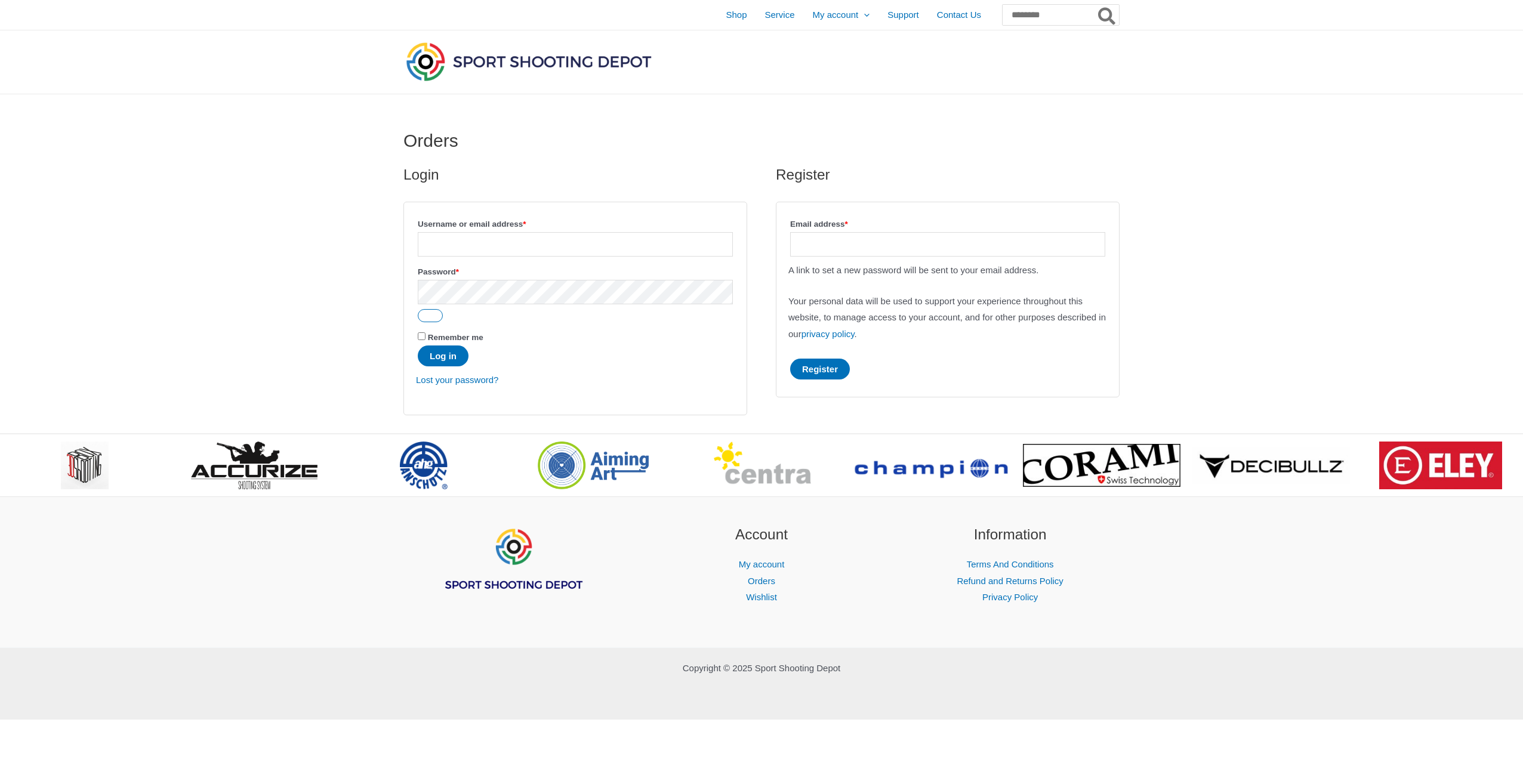
click at [781, 47] on div at bounding box center [644, 62] width 482 height 64
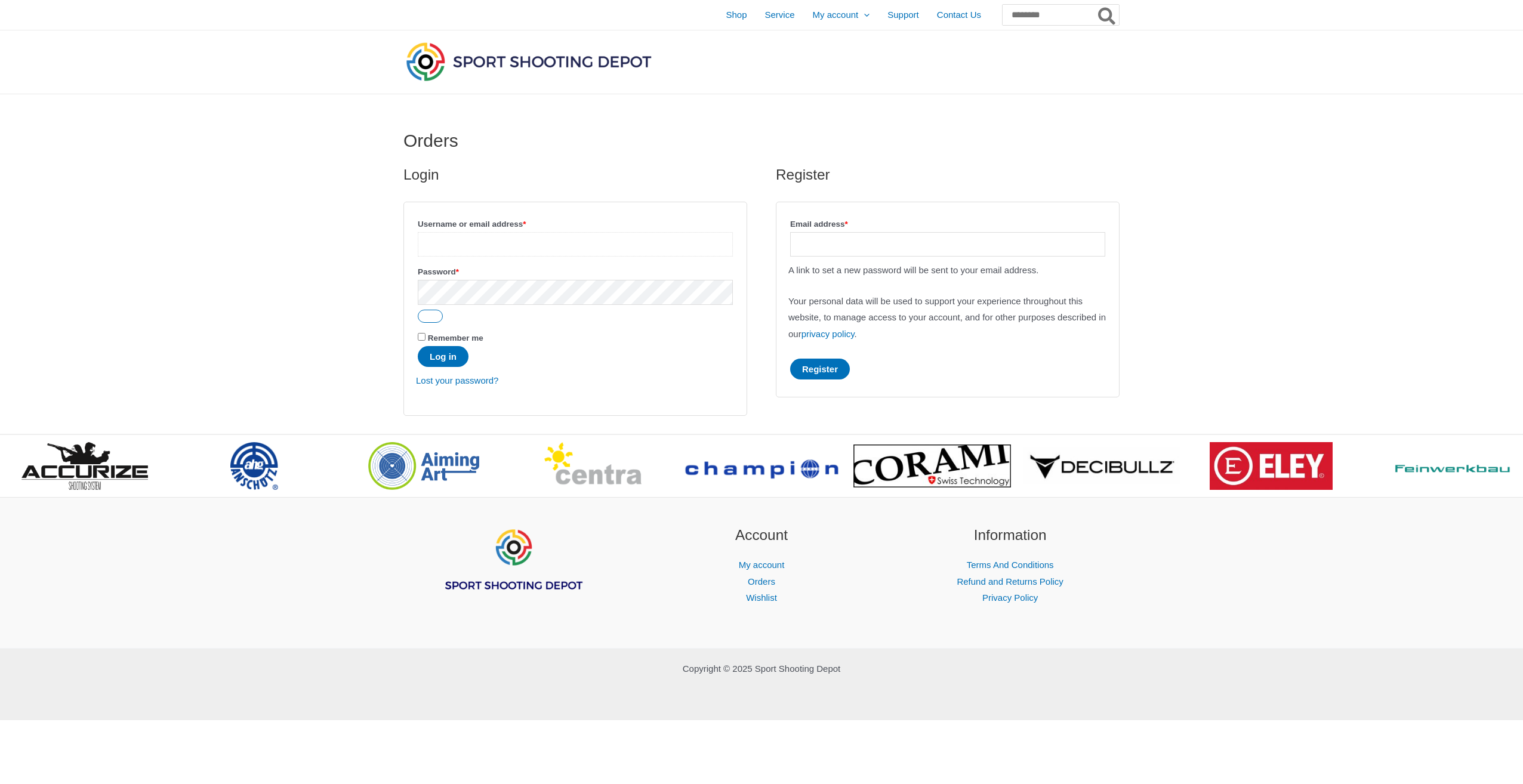
click at [640, 257] on input "Username or email address * Required" at bounding box center [575, 244] width 315 height 24
type input "**********"
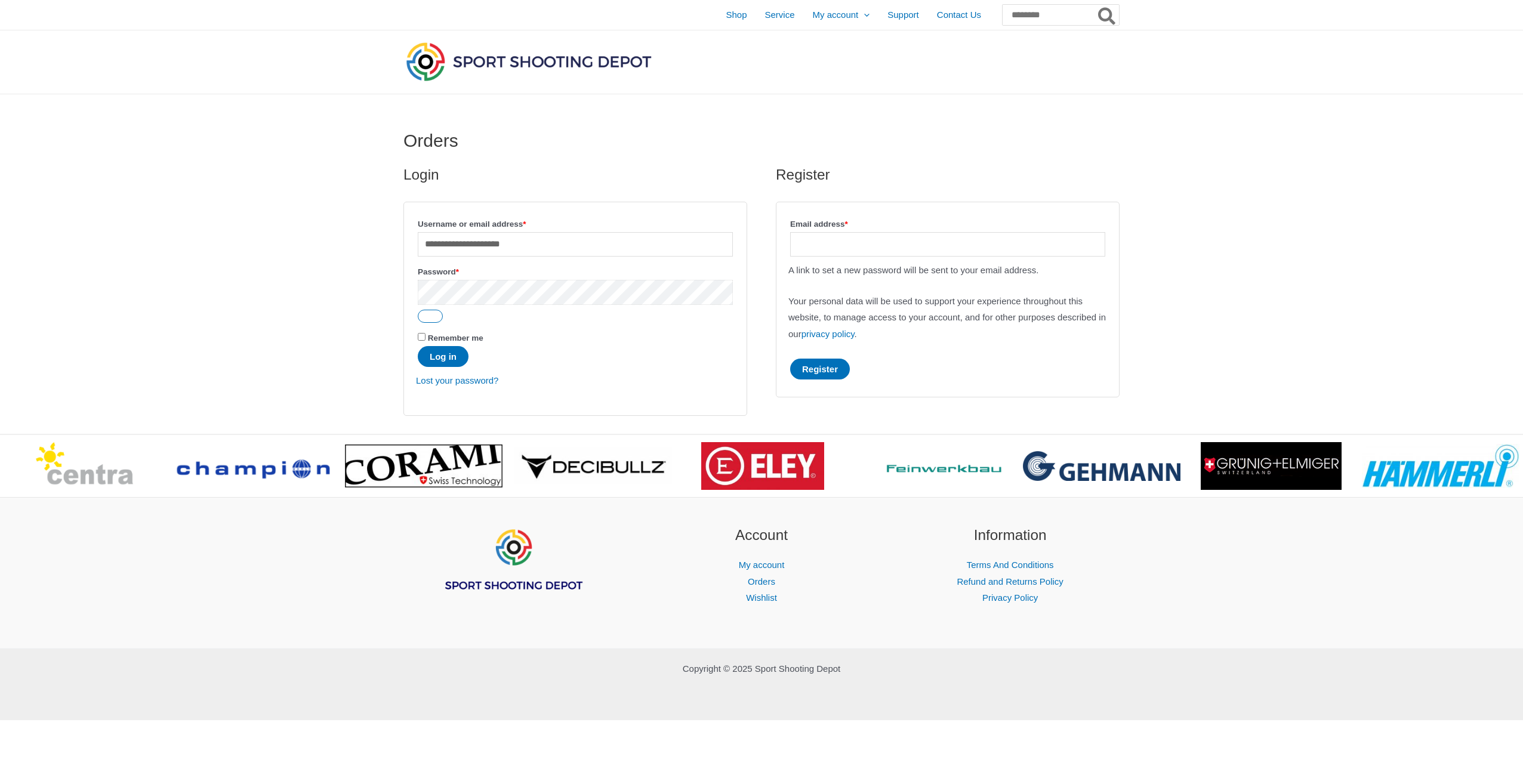
click at [418, 346] on button "Log in" at bounding box center [442, 356] width 51 height 21
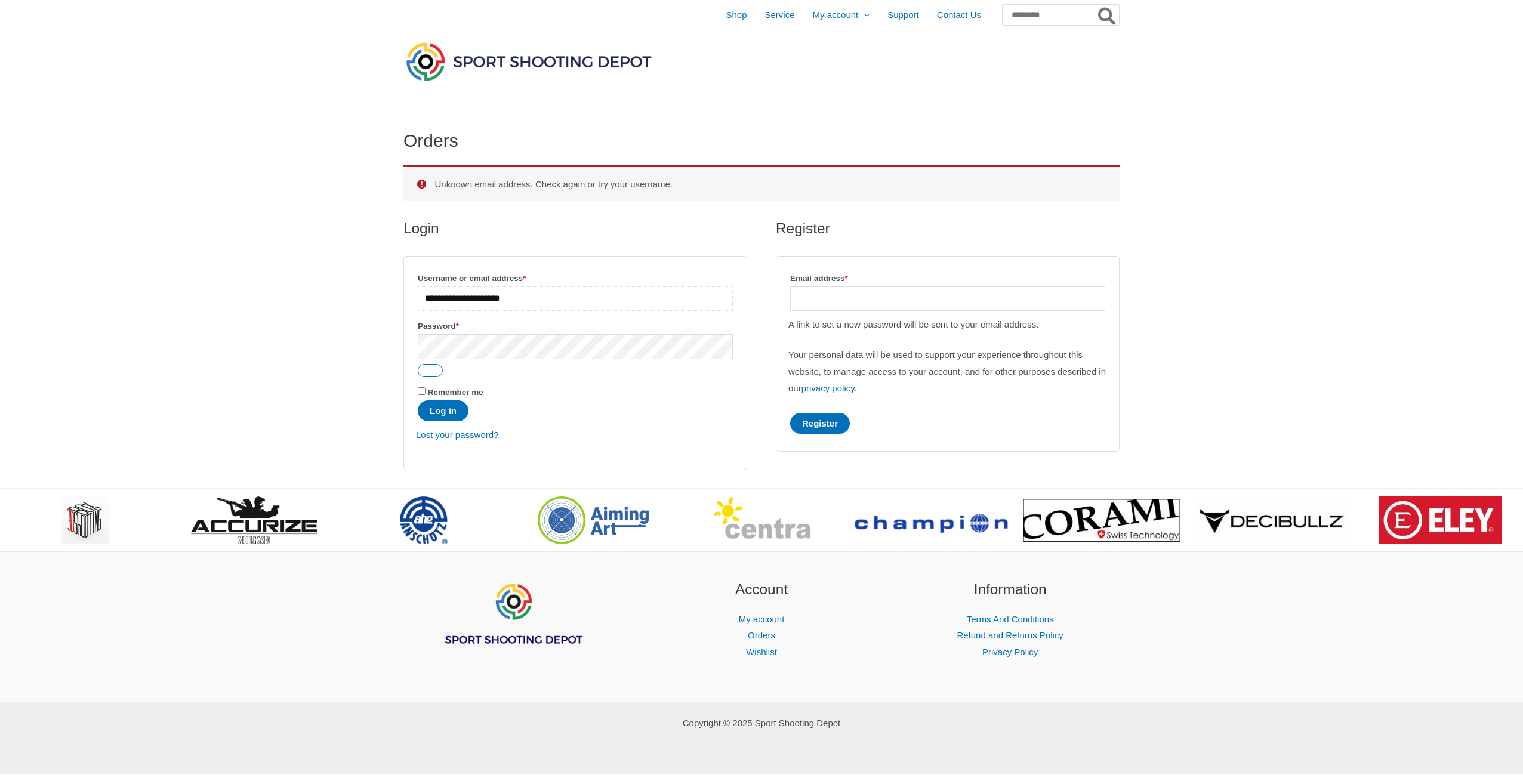
click at [482, 302] on input "**********" at bounding box center [575, 298] width 315 height 24
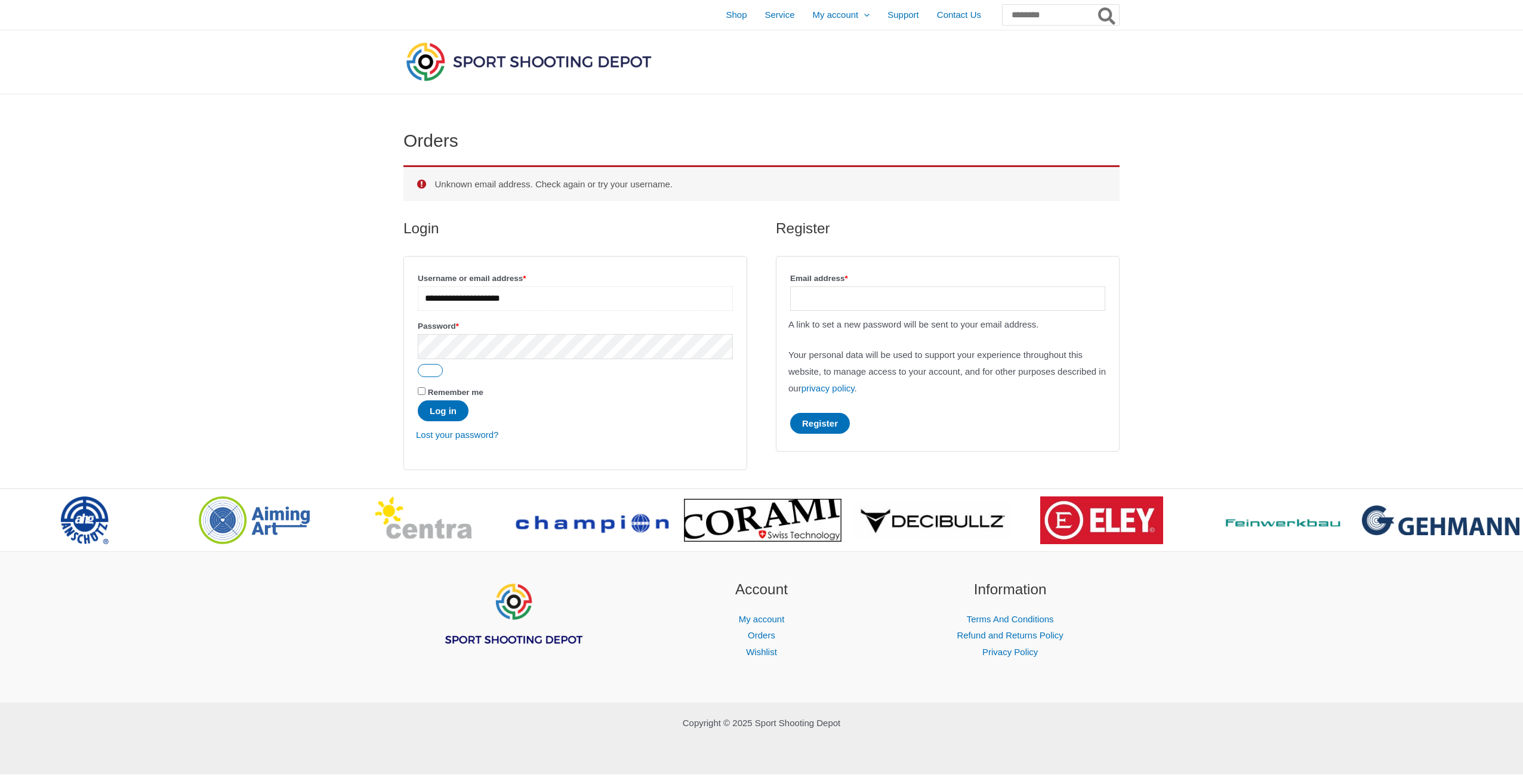
type input "**********"
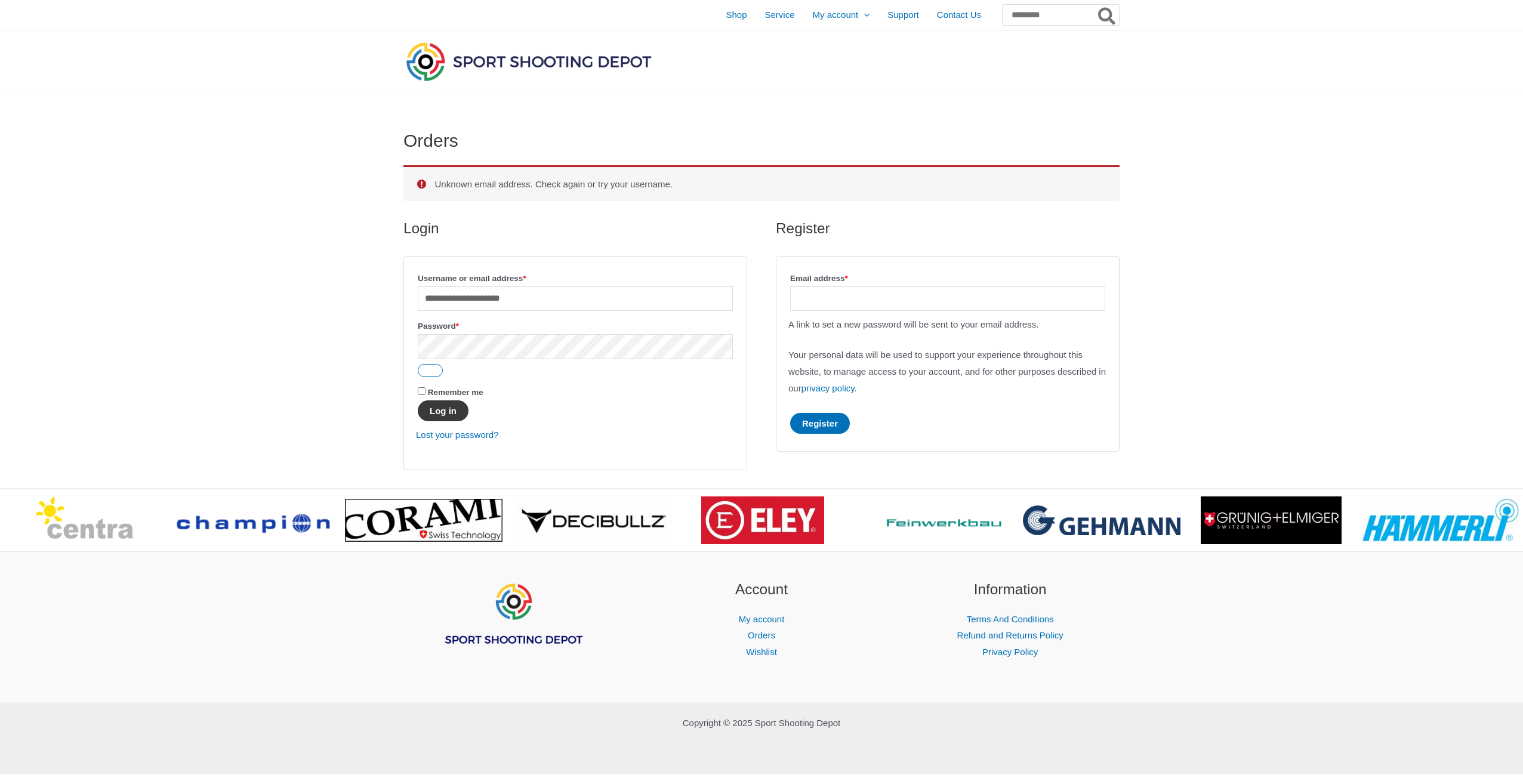
click at [449, 416] on button "Log in" at bounding box center [442, 411] width 51 height 21
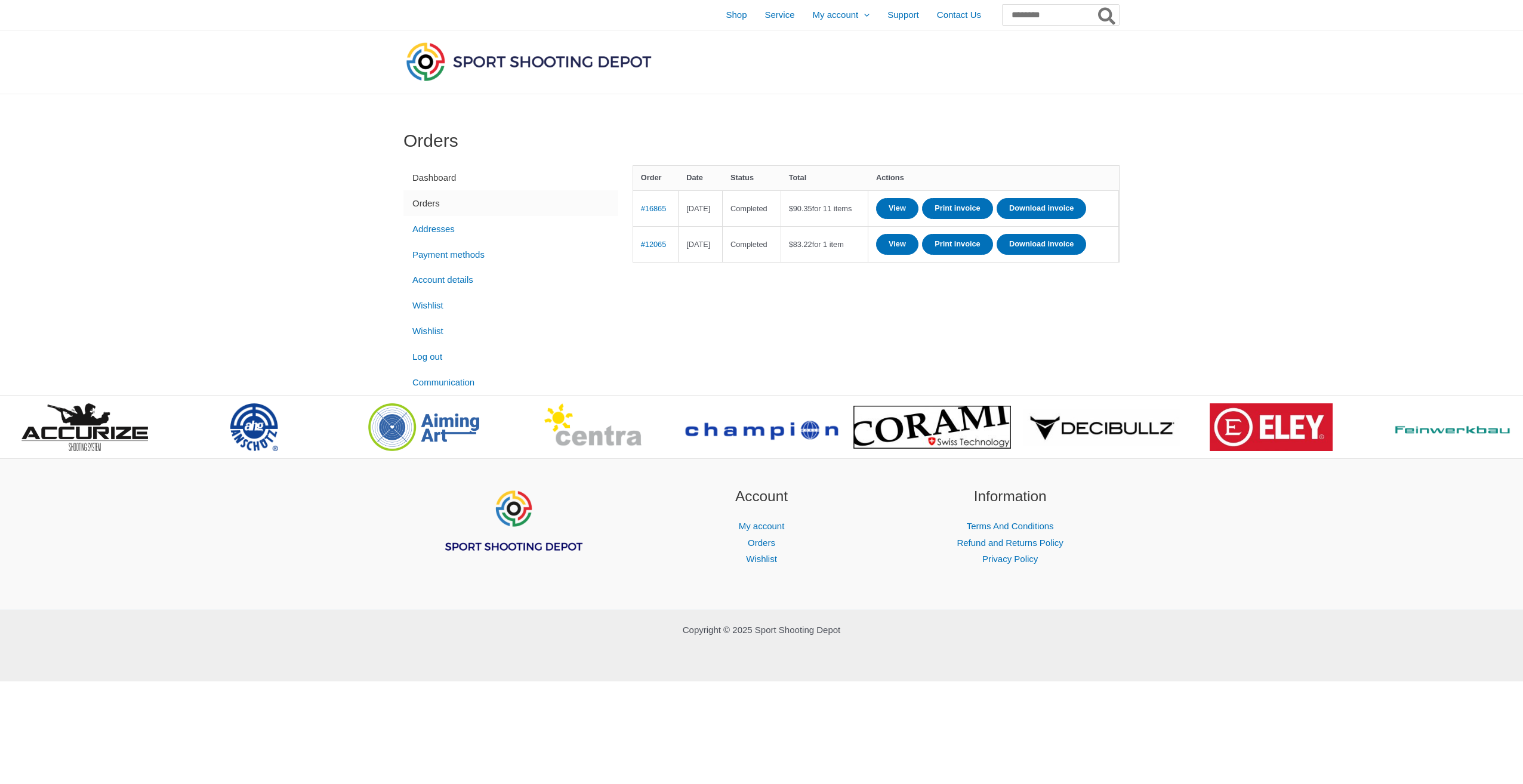
click at [451, 179] on link "Dashboard" at bounding box center [511, 179] width 215 height 26
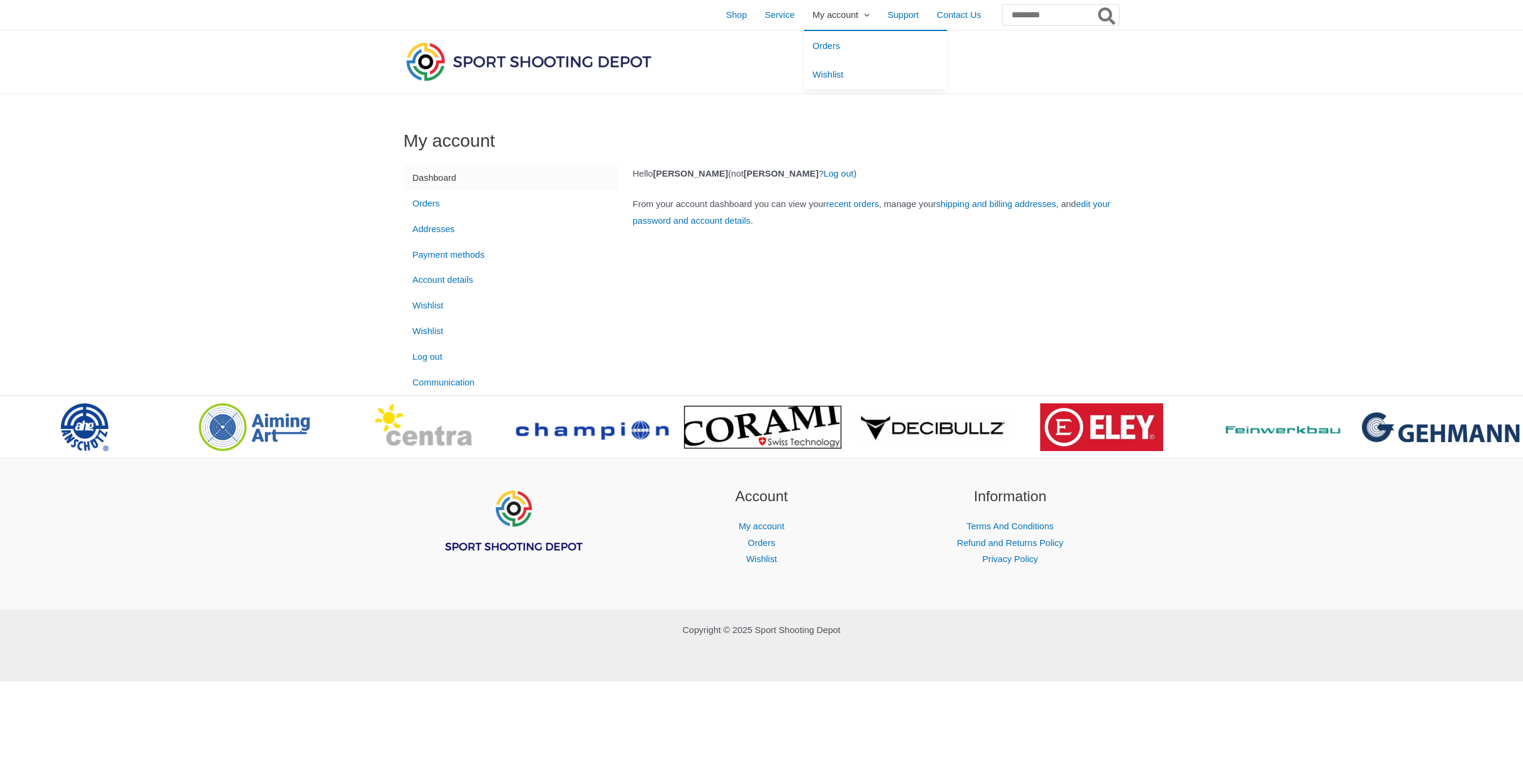
click at [814, 15] on span "My account" at bounding box center [836, 14] width 46 height 30
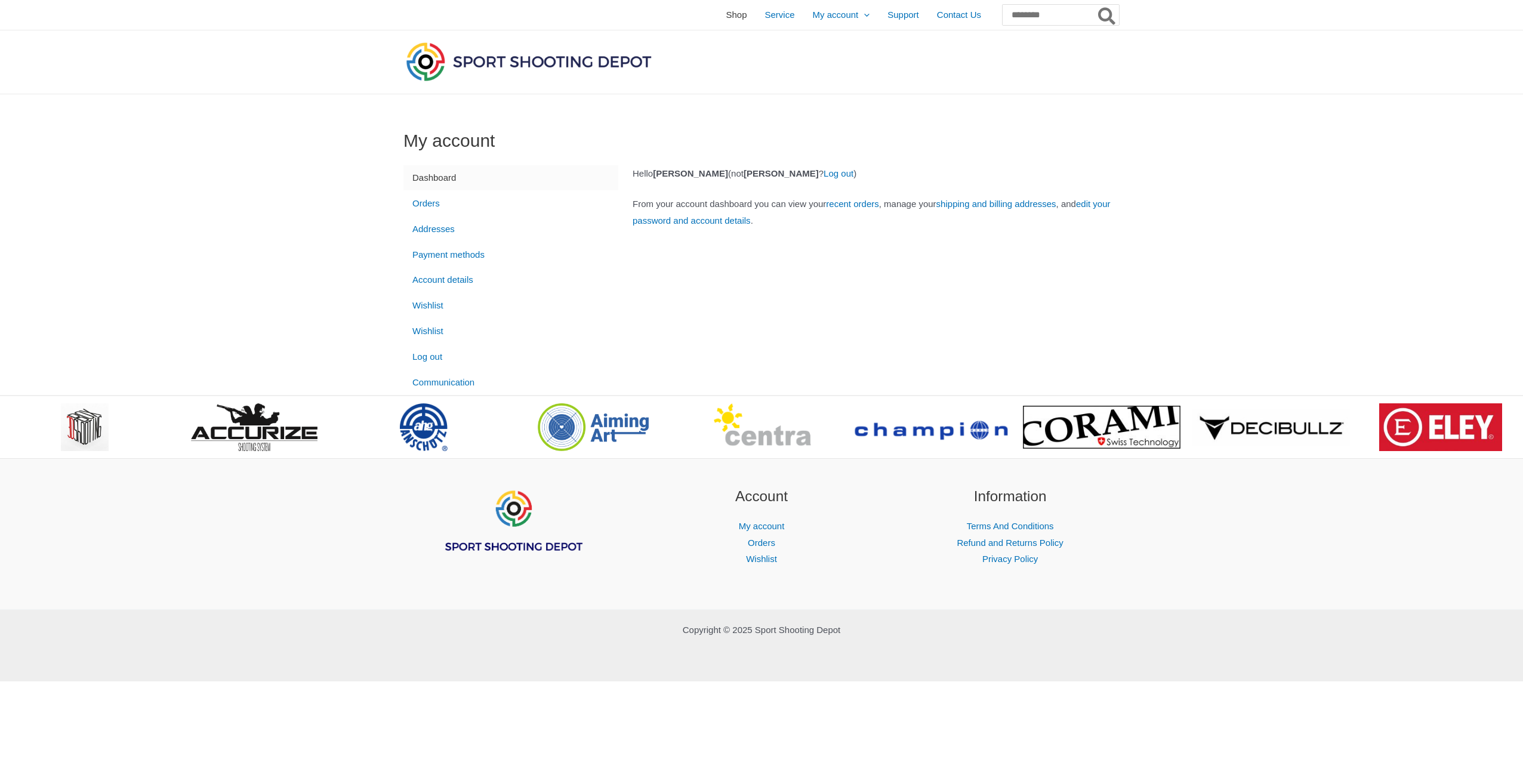
click at [726, 20] on span "Shop" at bounding box center [736, 14] width 21 height 30
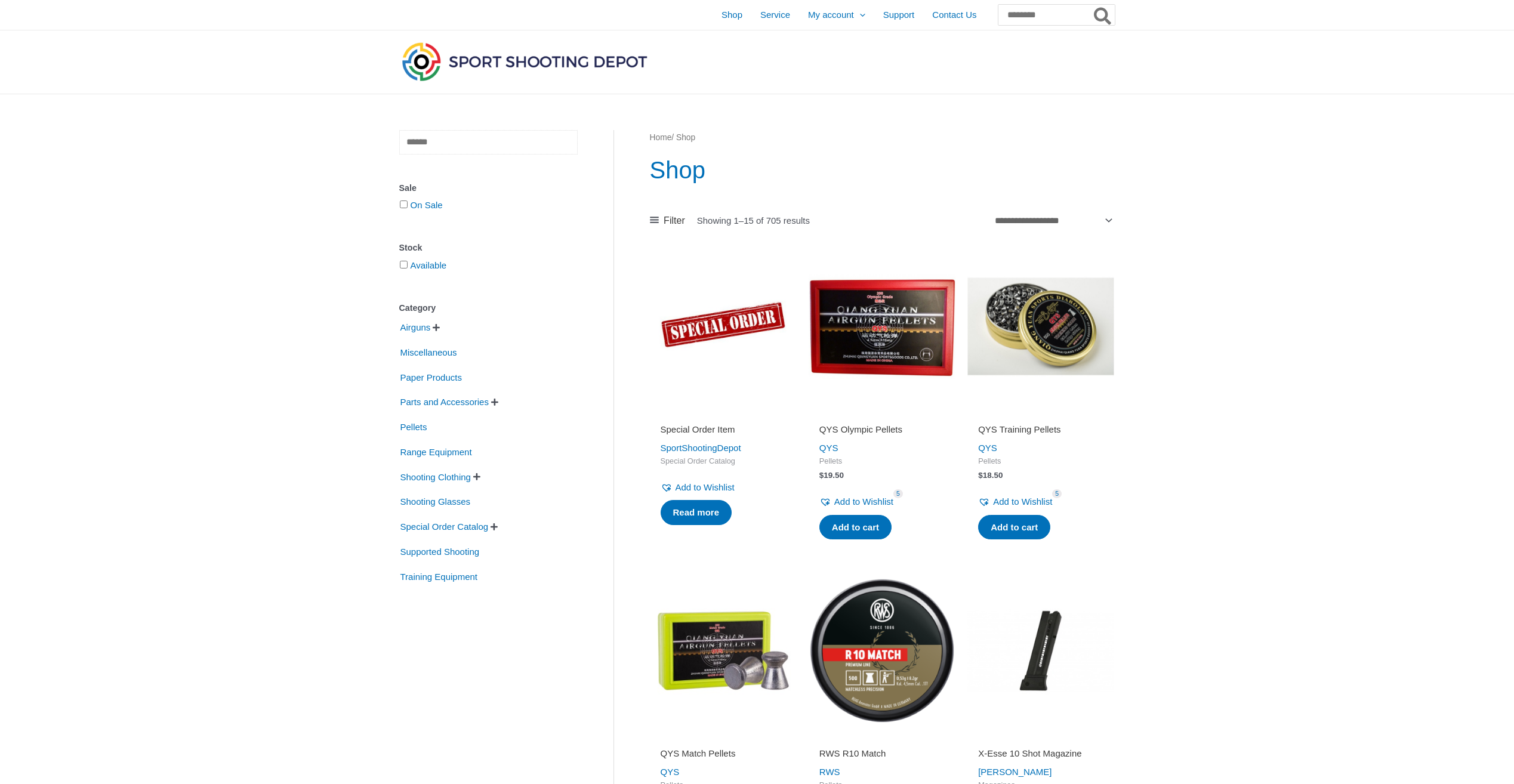
click at [477, 139] on input "text" at bounding box center [488, 142] width 179 height 24
type input "****"
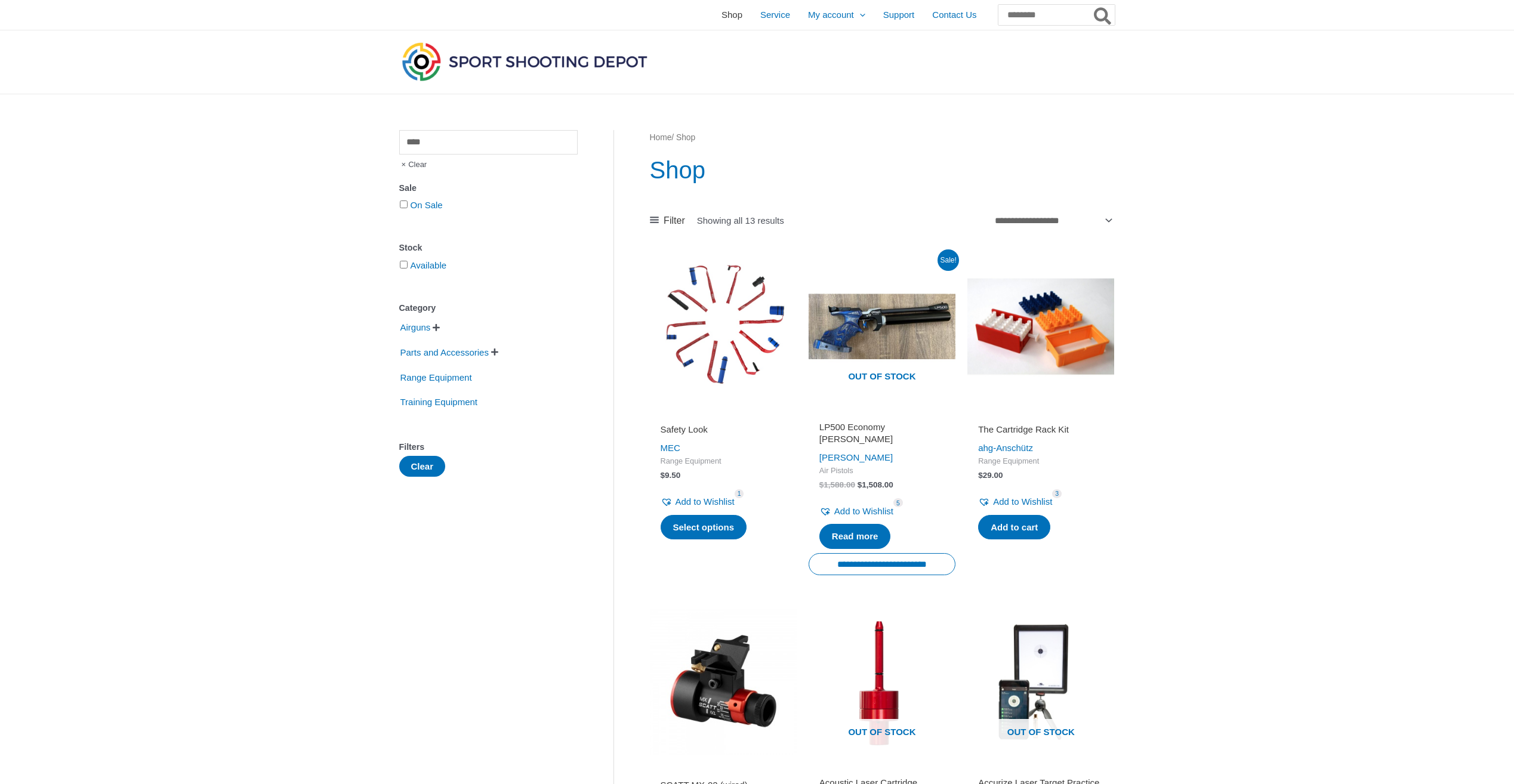
click at [722, 16] on span "Shop" at bounding box center [732, 14] width 21 height 30
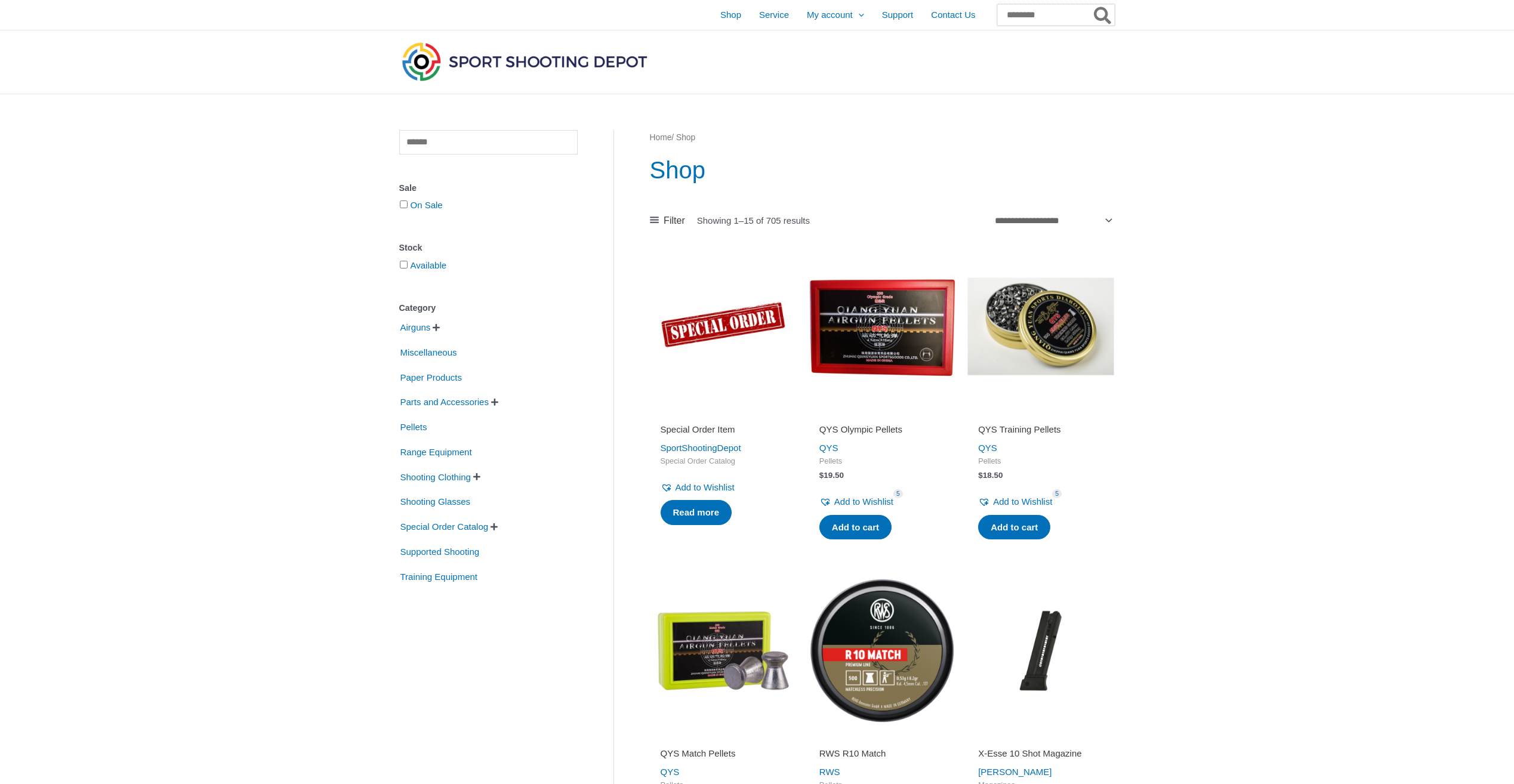
click at [998, 15] on input "Search for:" at bounding box center [1056, 14] width 117 height 22
click at [1092, 4] on button "Search" at bounding box center [1103, 14] width 23 height 22
click at [998, 18] on input "****" at bounding box center [1056, 14] width 117 height 22
type input "*****"
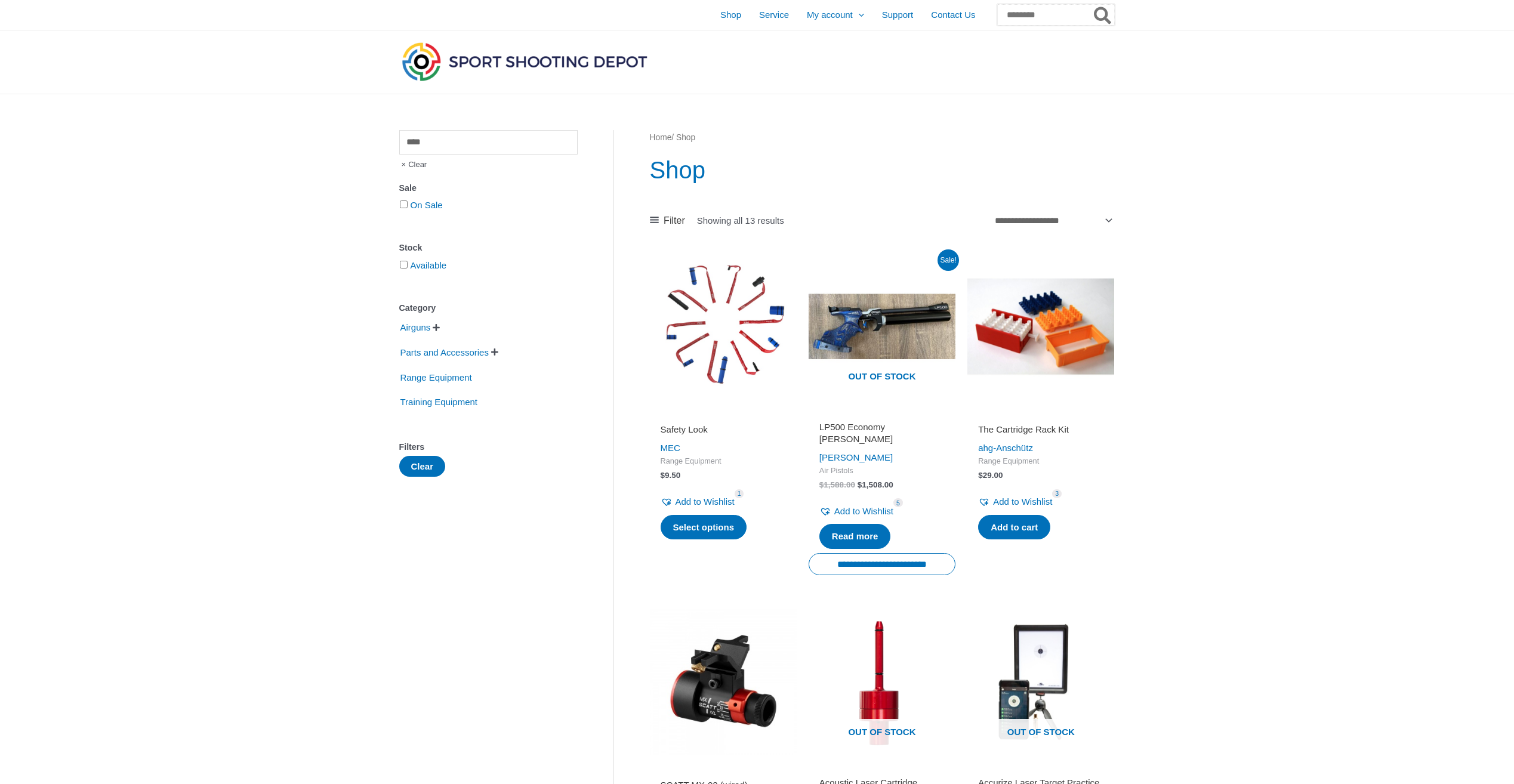
click at [1027, 9] on input "Search for:" at bounding box center [1056, 14] width 117 height 22
type input "*******"
click at [1092, 4] on button "Search" at bounding box center [1103, 14] width 23 height 22
click at [1108, 19] on icon "Search" at bounding box center [1103, 17] width 18 height 18
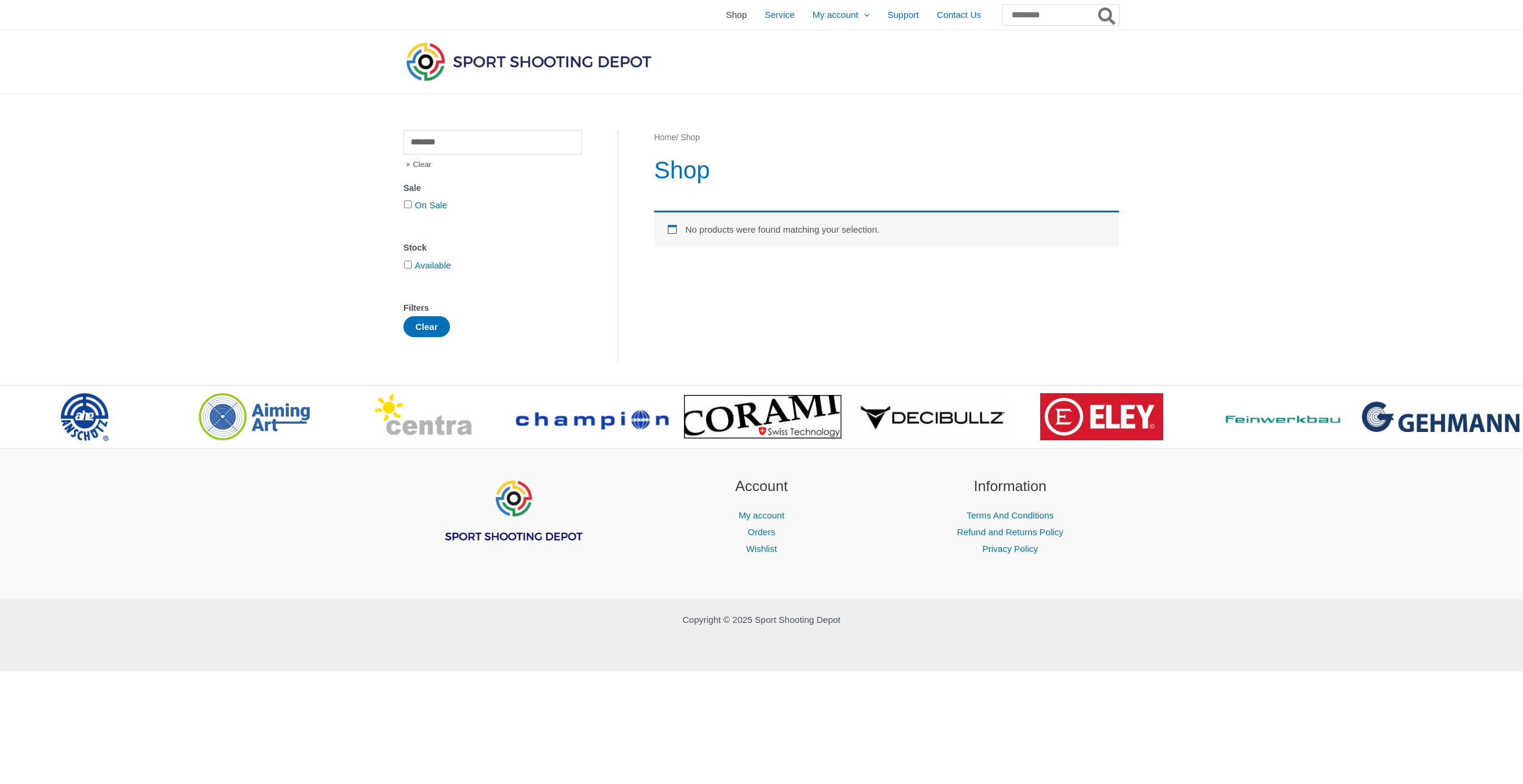
click at [726, 15] on span "Shop" at bounding box center [736, 14] width 21 height 30
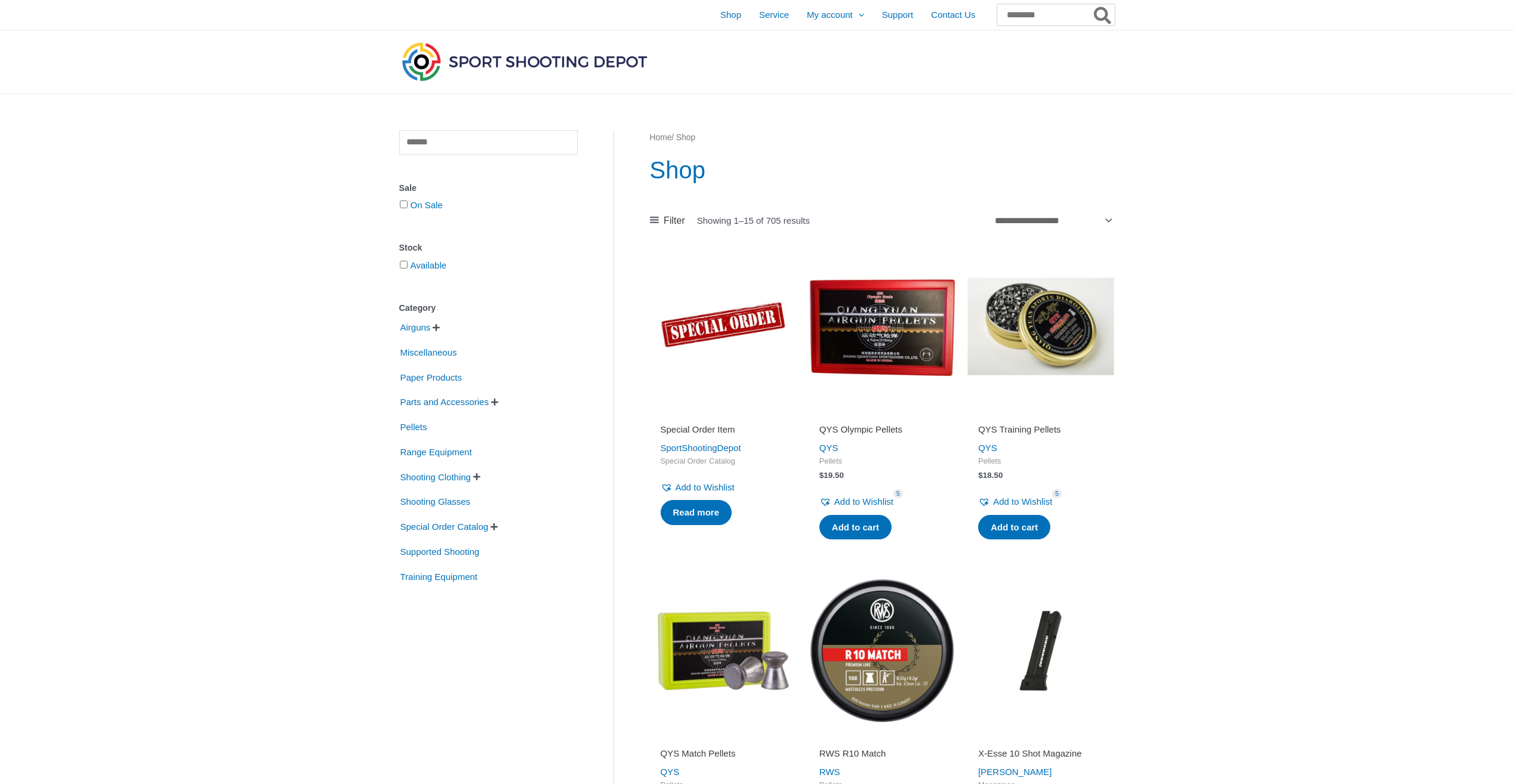
click at [1051, 8] on input "Search for:" at bounding box center [1056, 14] width 117 height 22
type input "***"
click at [1092, 4] on button "Search" at bounding box center [1103, 14] width 23 height 22
click at [850, 537] on link "Add to cart" at bounding box center [856, 527] width 72 height 25
click at [850, 526] on link "Add to cart" at bounding box center [856, 527] width 72 height 25
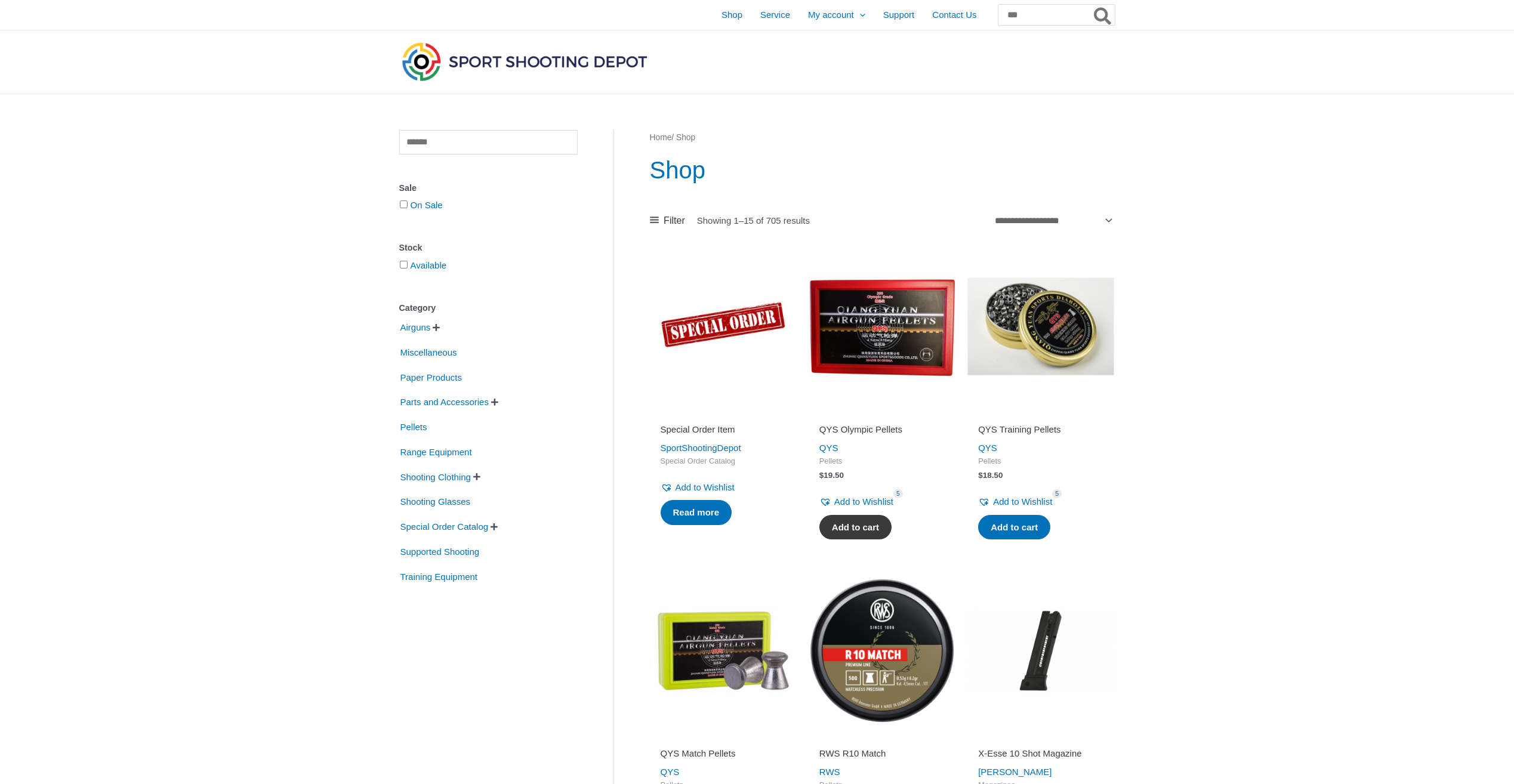
click at [846, 532] on link "Add to cart" at bounding box center [856, 527] width 72 height 25
click at [845, 532] on link "Add to cart" at bounding box center [856, 527] width 72 height 25
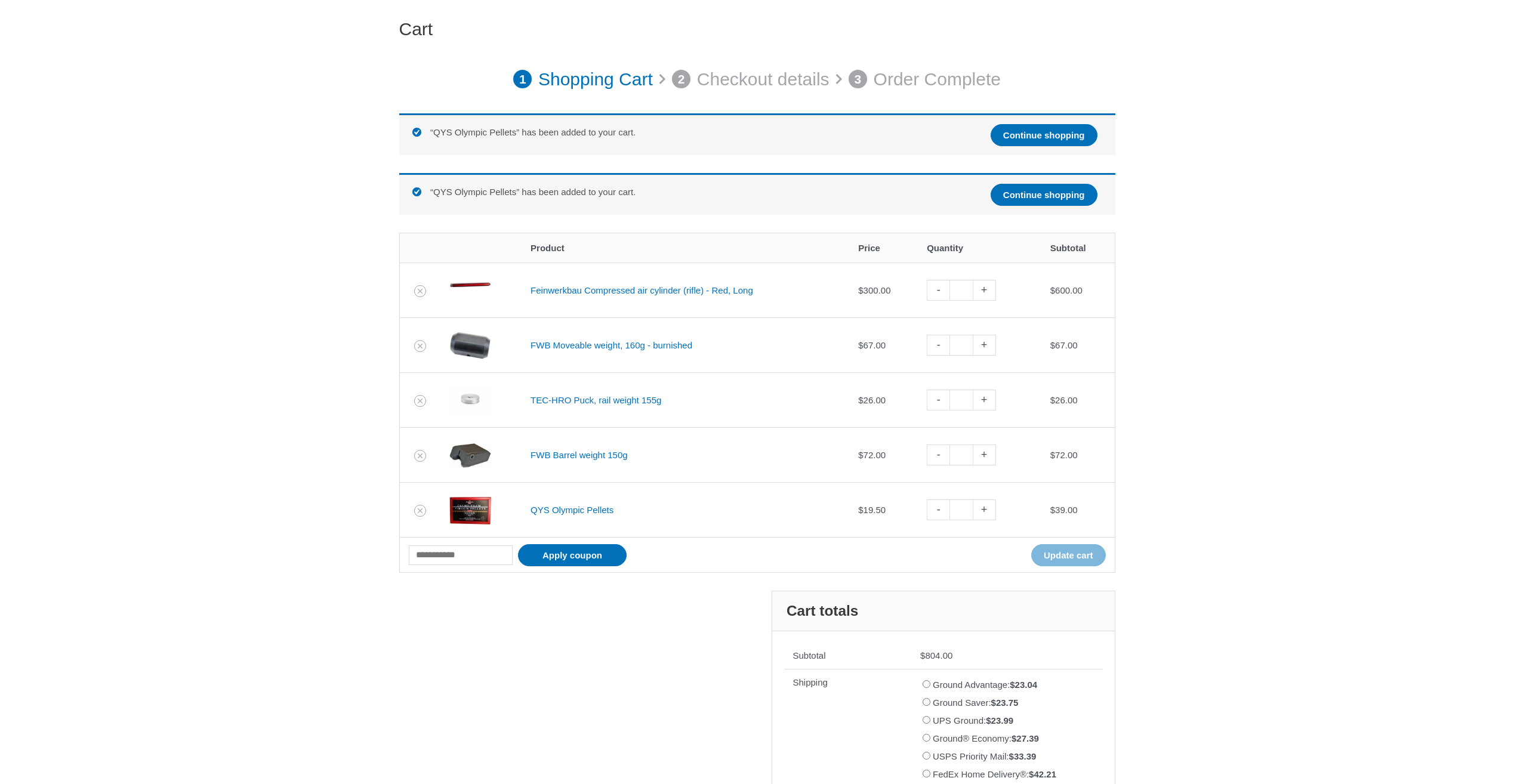
scroll to position [119, 0]
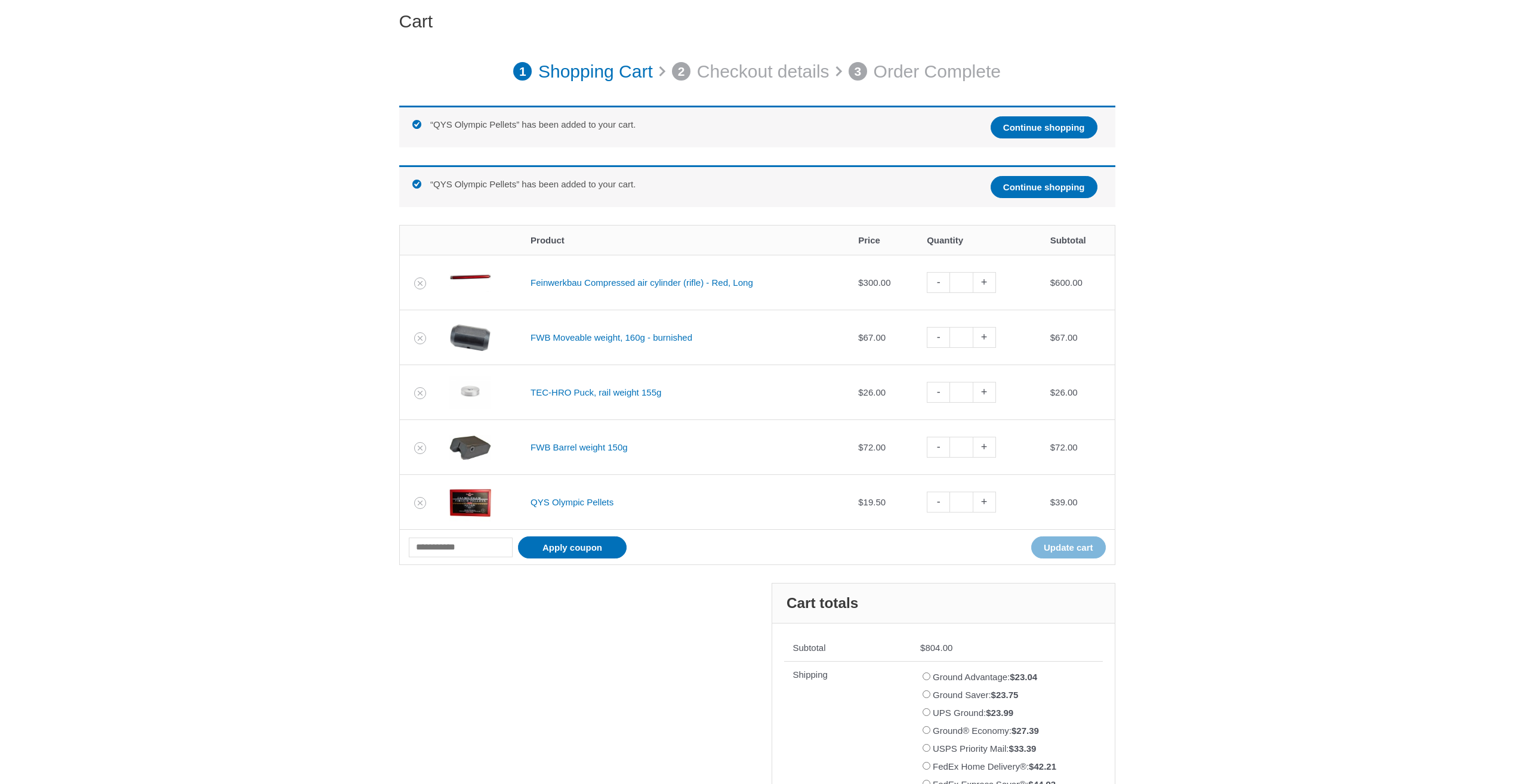
click at [937, 281] on link "-" at bounding box center [938, 282] width 23 height 21
type input "*"
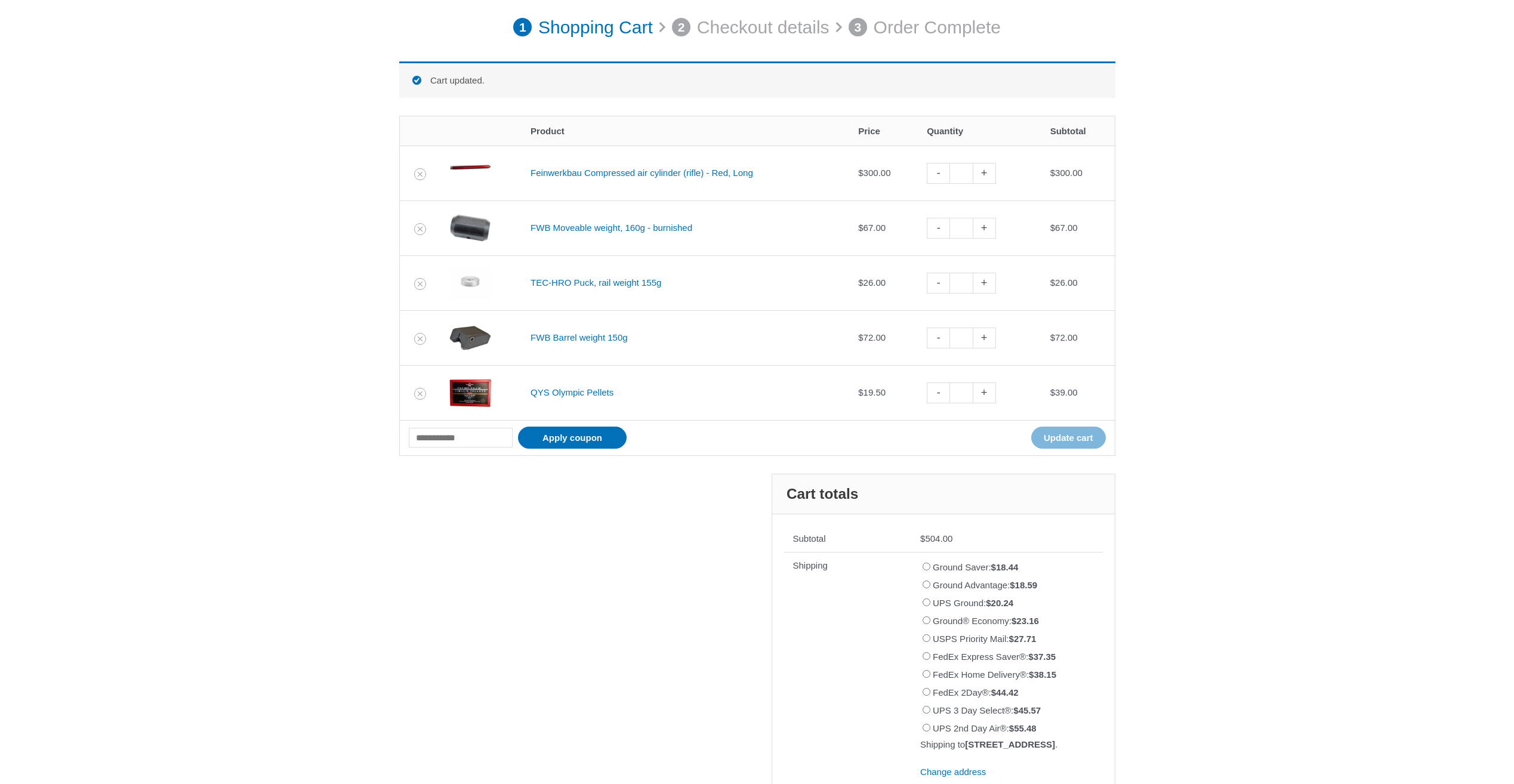
scroll to position [166, 0]
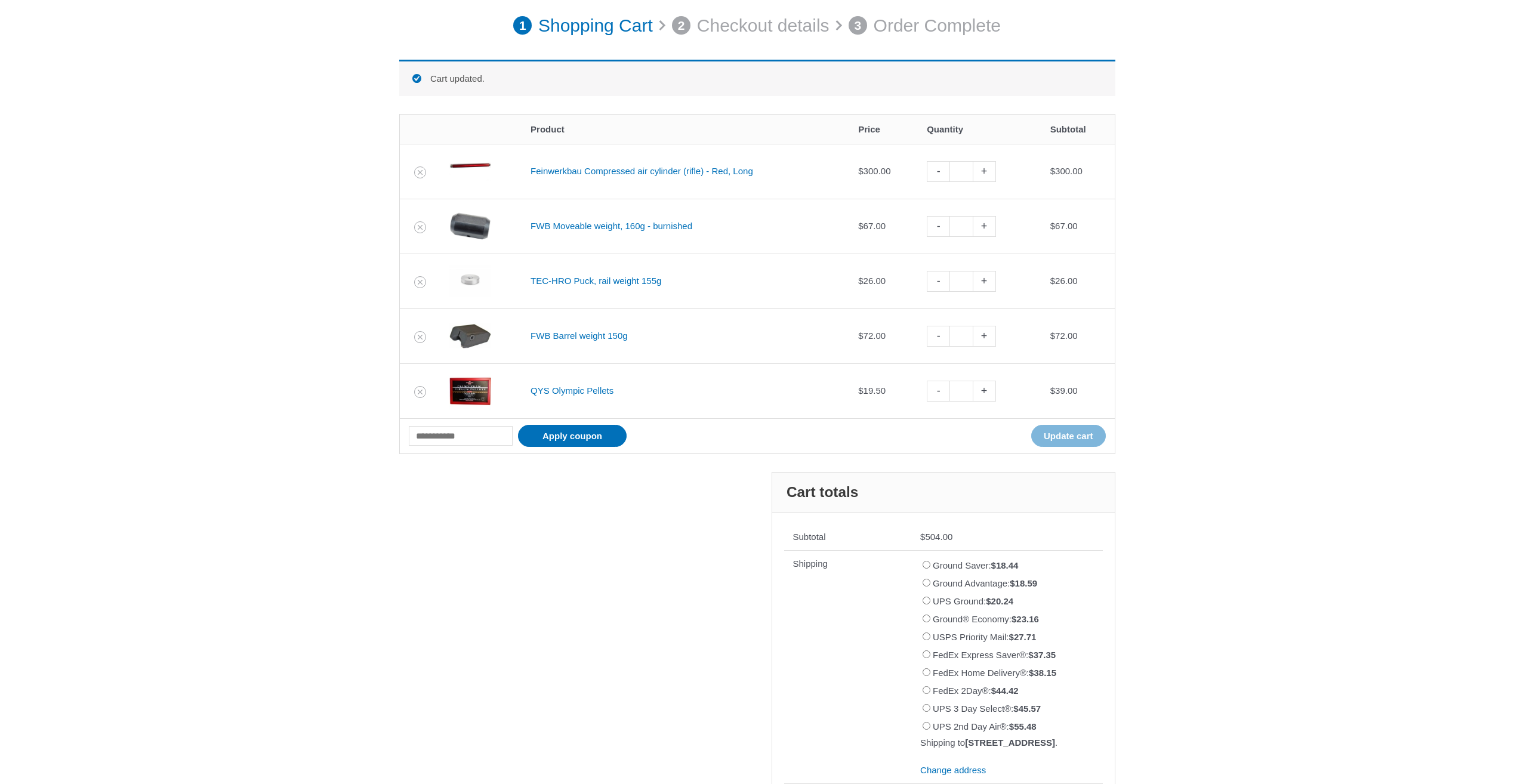
click at [949, 390] on link "-" at bounding box center [938, 391] width 23 height 21
type input "*"
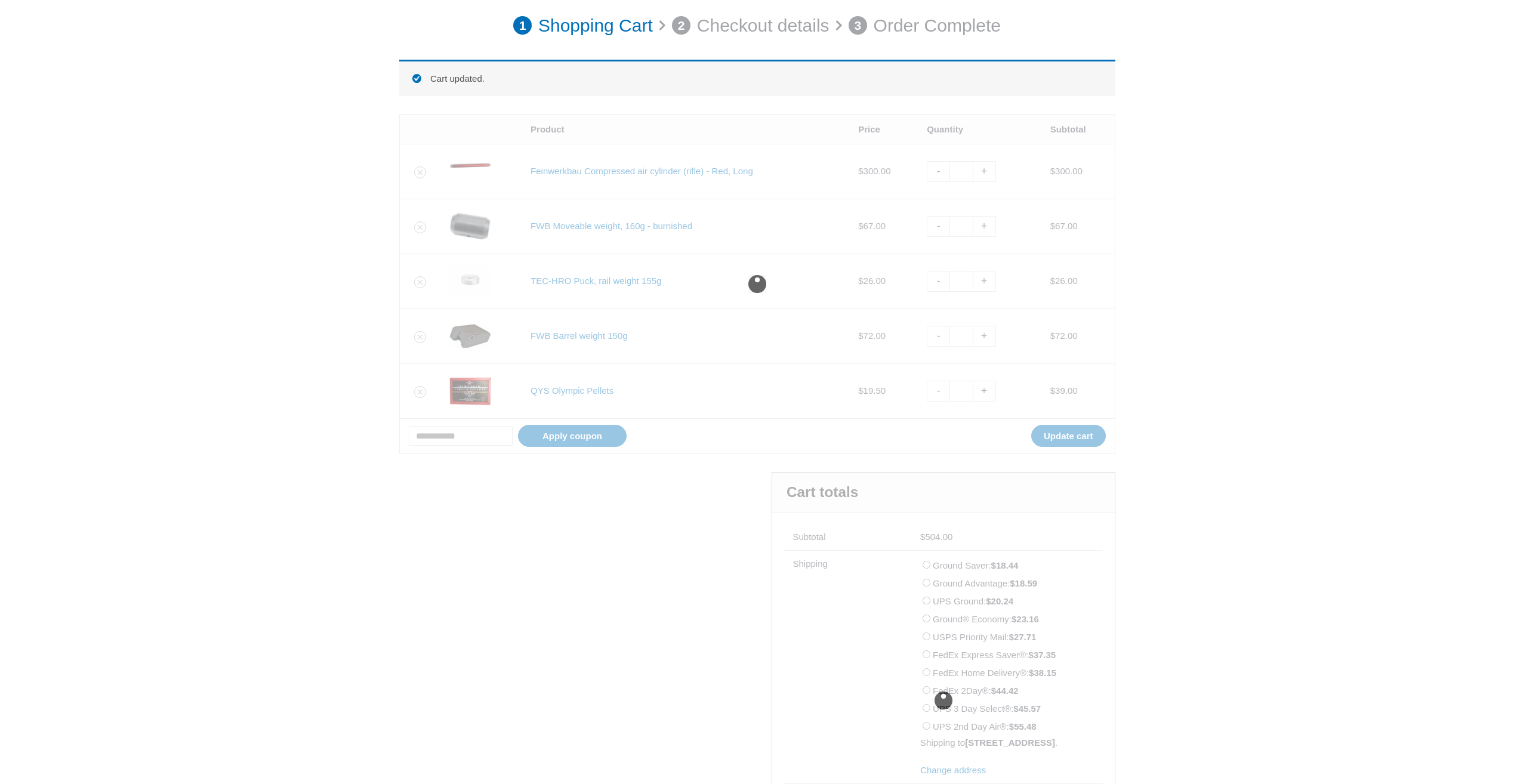
click at [949, 390] on div at bounding box center [757, 284] width 716 height 340
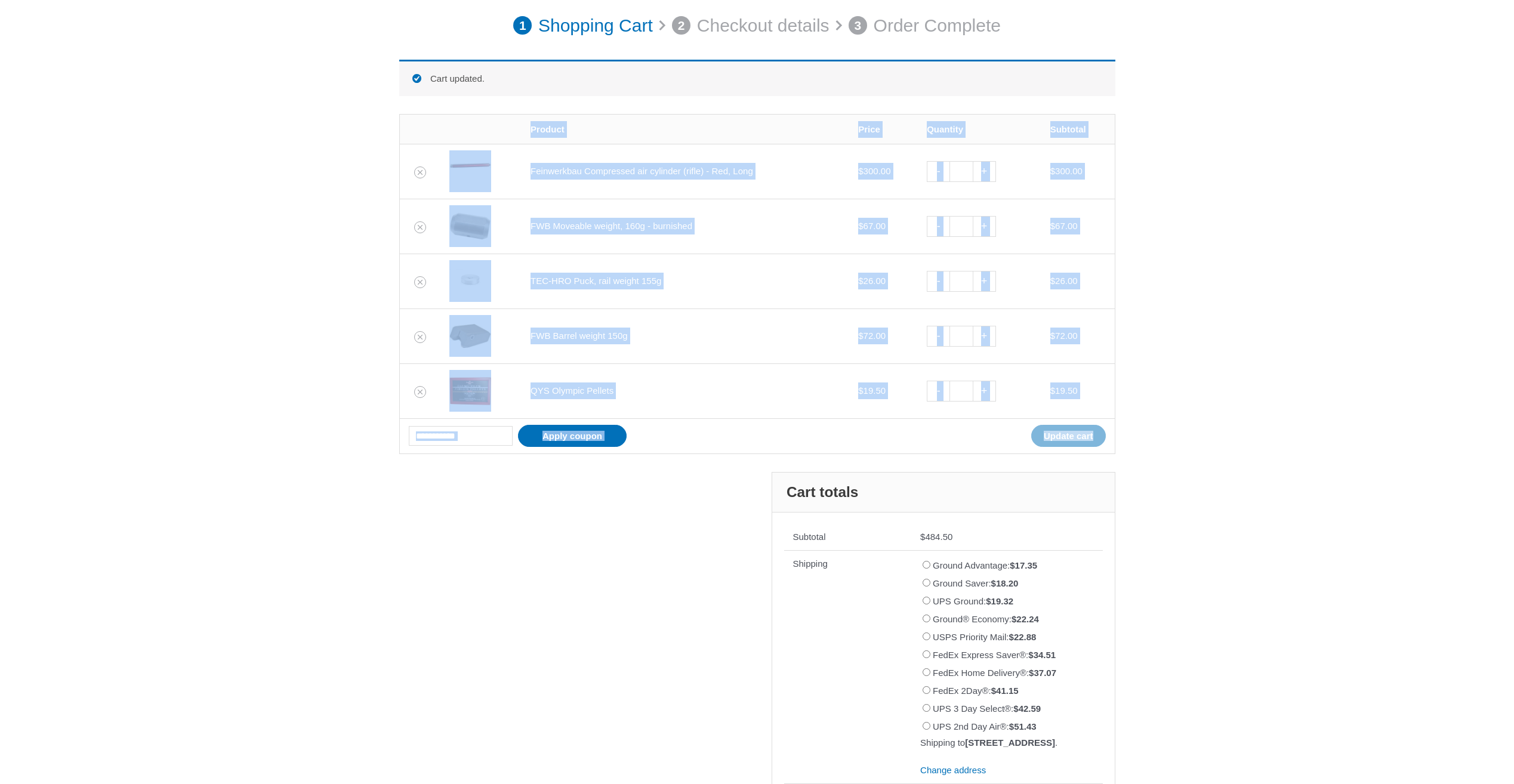
click at [942, 392] on link "-" at bounding box center [938, 391] width 23 height 21
type input "*"
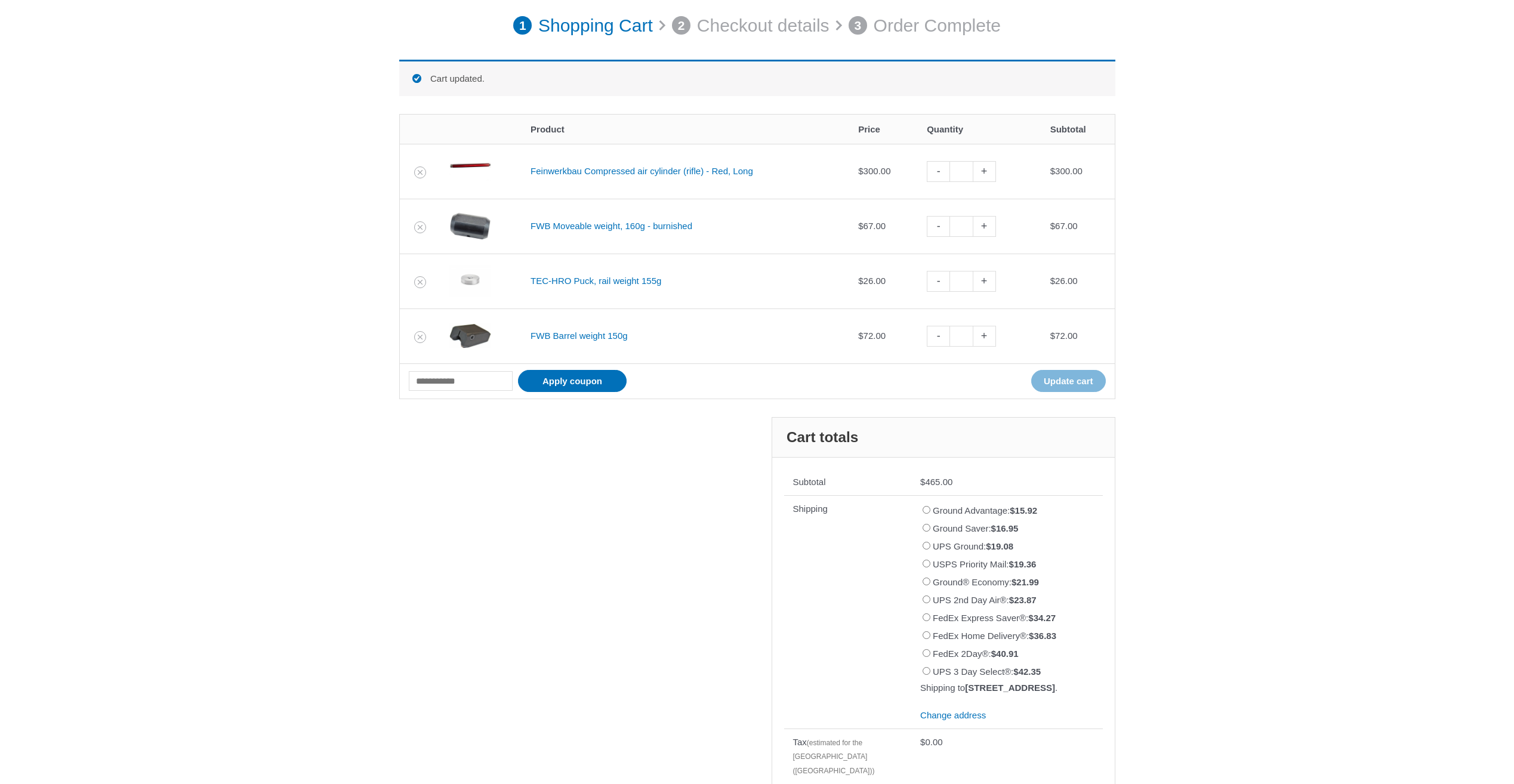
click at [1240, 466] on div "Cart 1 Shopping Cart 2 Checkout details 3 Order Complete Cart updated. Remove i…" at bounding box center [757, 410] width 1514 height 963
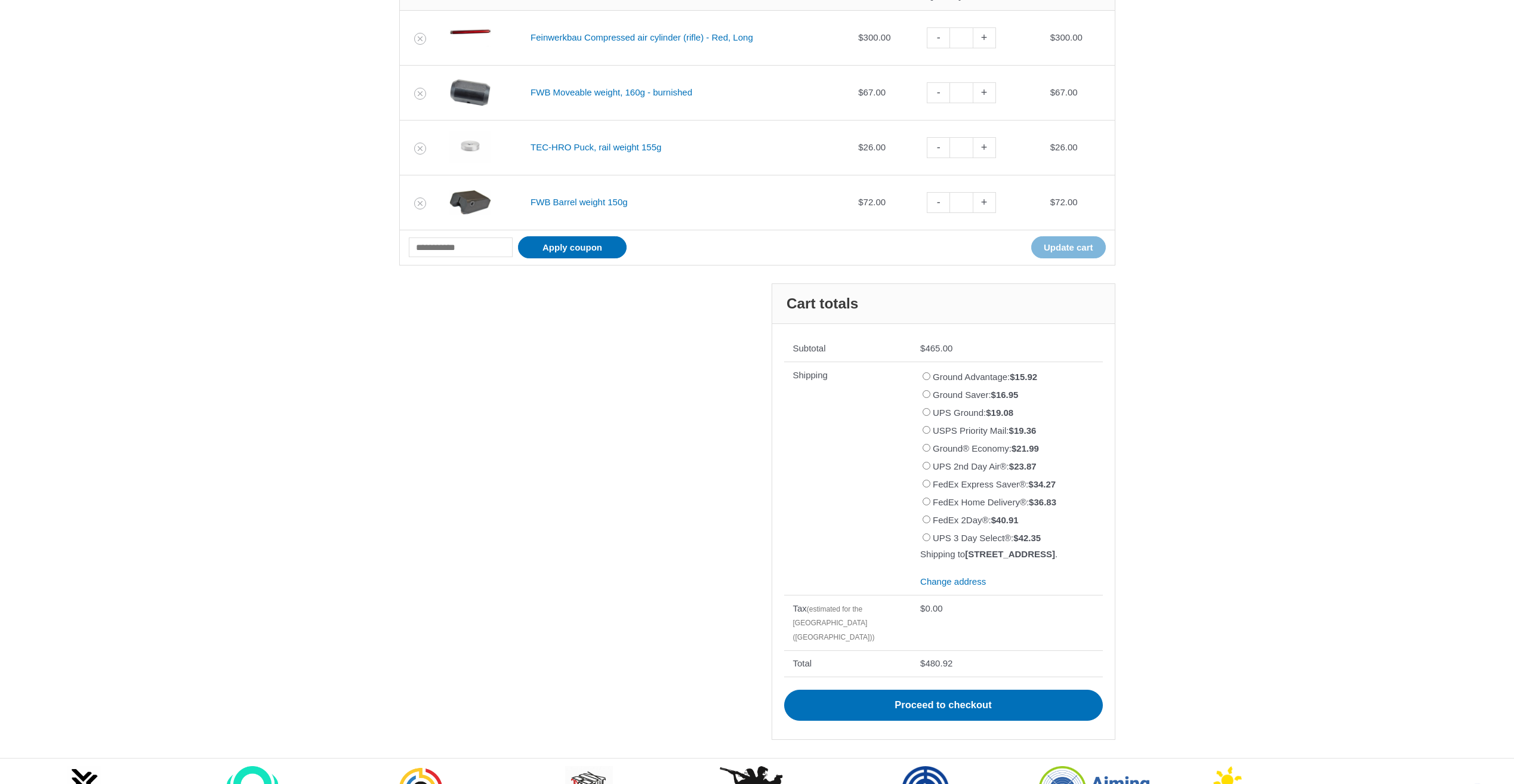
scroll to position [344, 0]
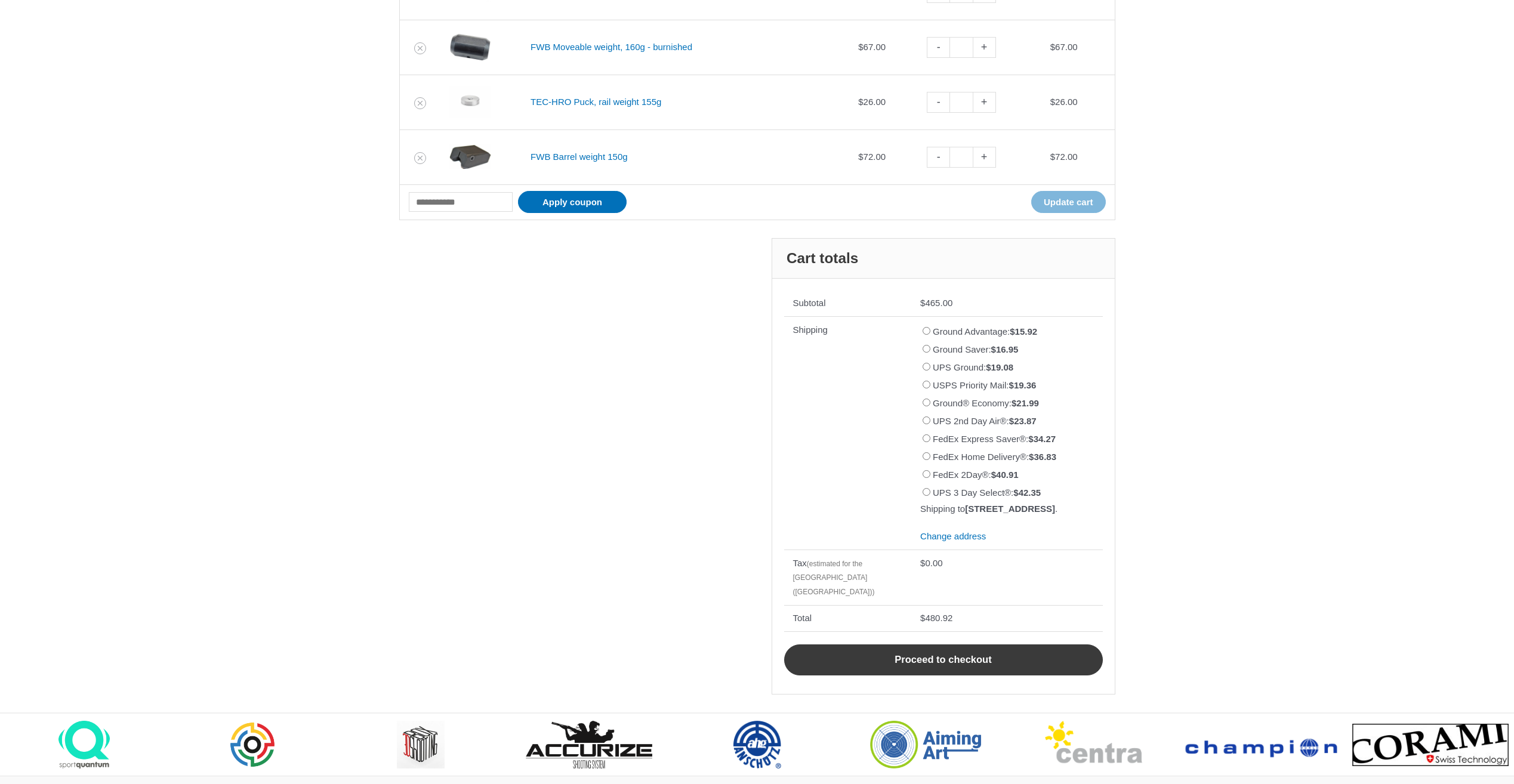
click at [944, 664] on link "Proceed to checkout" at bounding box center [944, 659] width 319 height 31
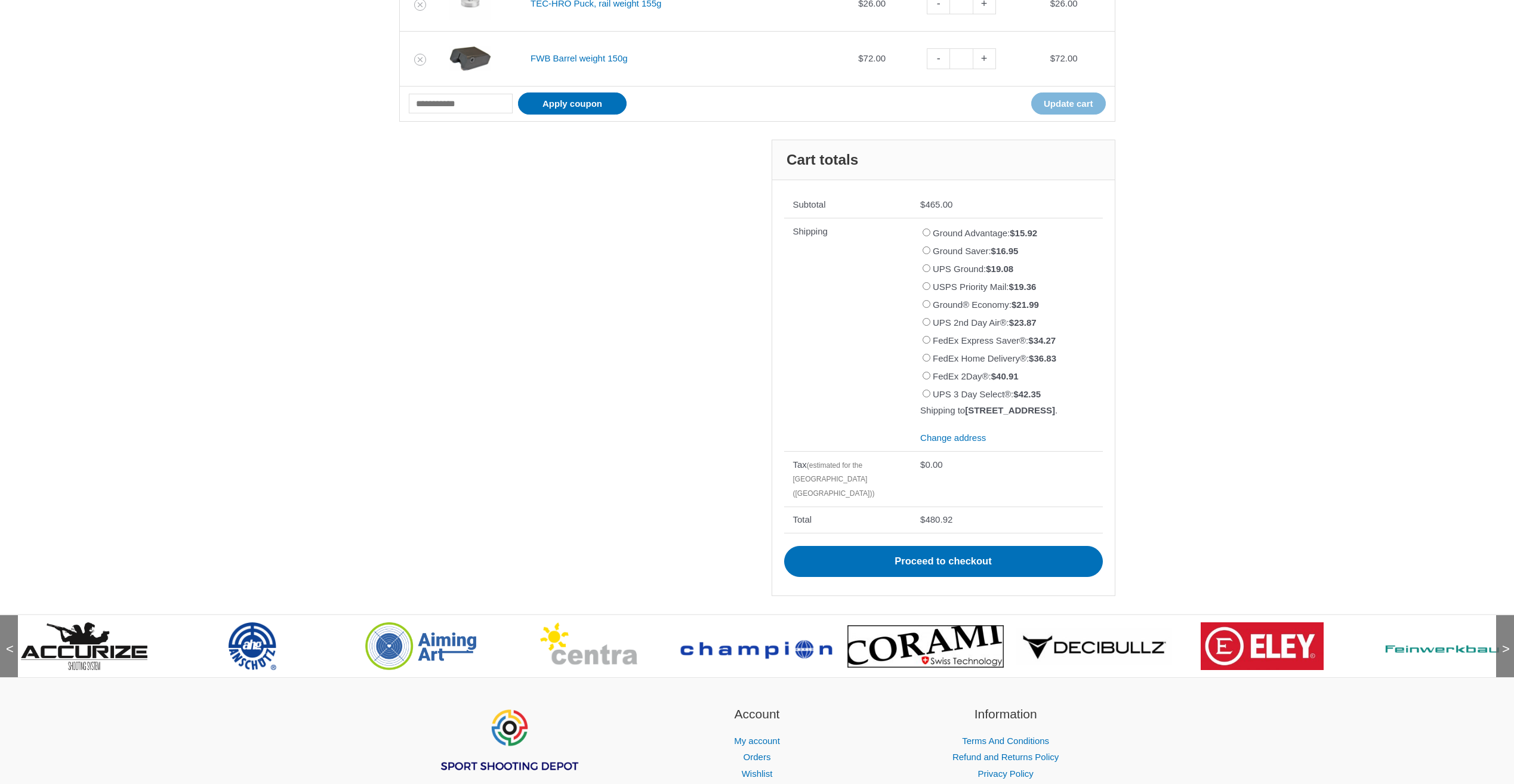
scroll to position [463, 0]
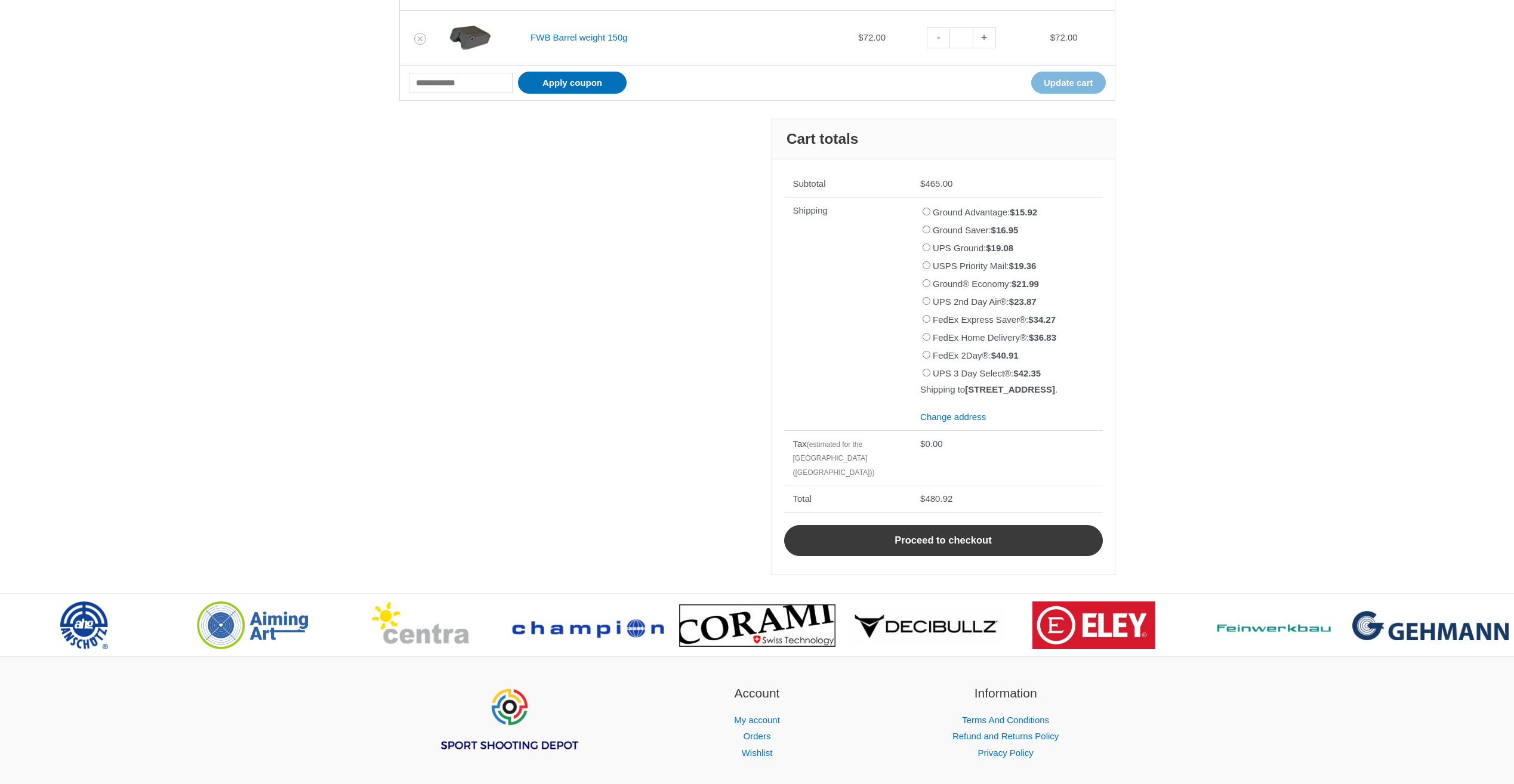
click at [926, 540] on link "Proceed to checkout" at bounding box center [944, 540] width 319 height 31
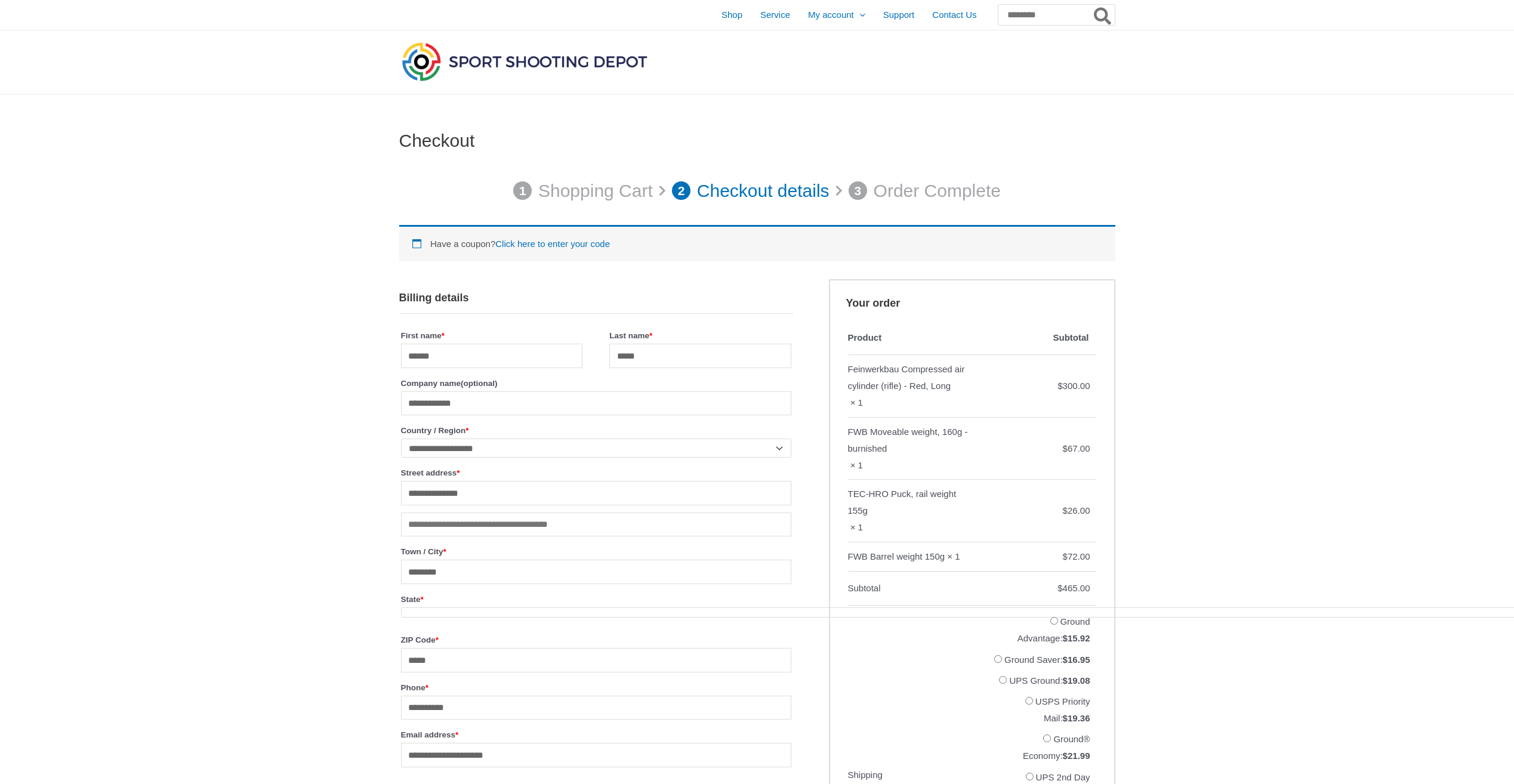
select select "**"
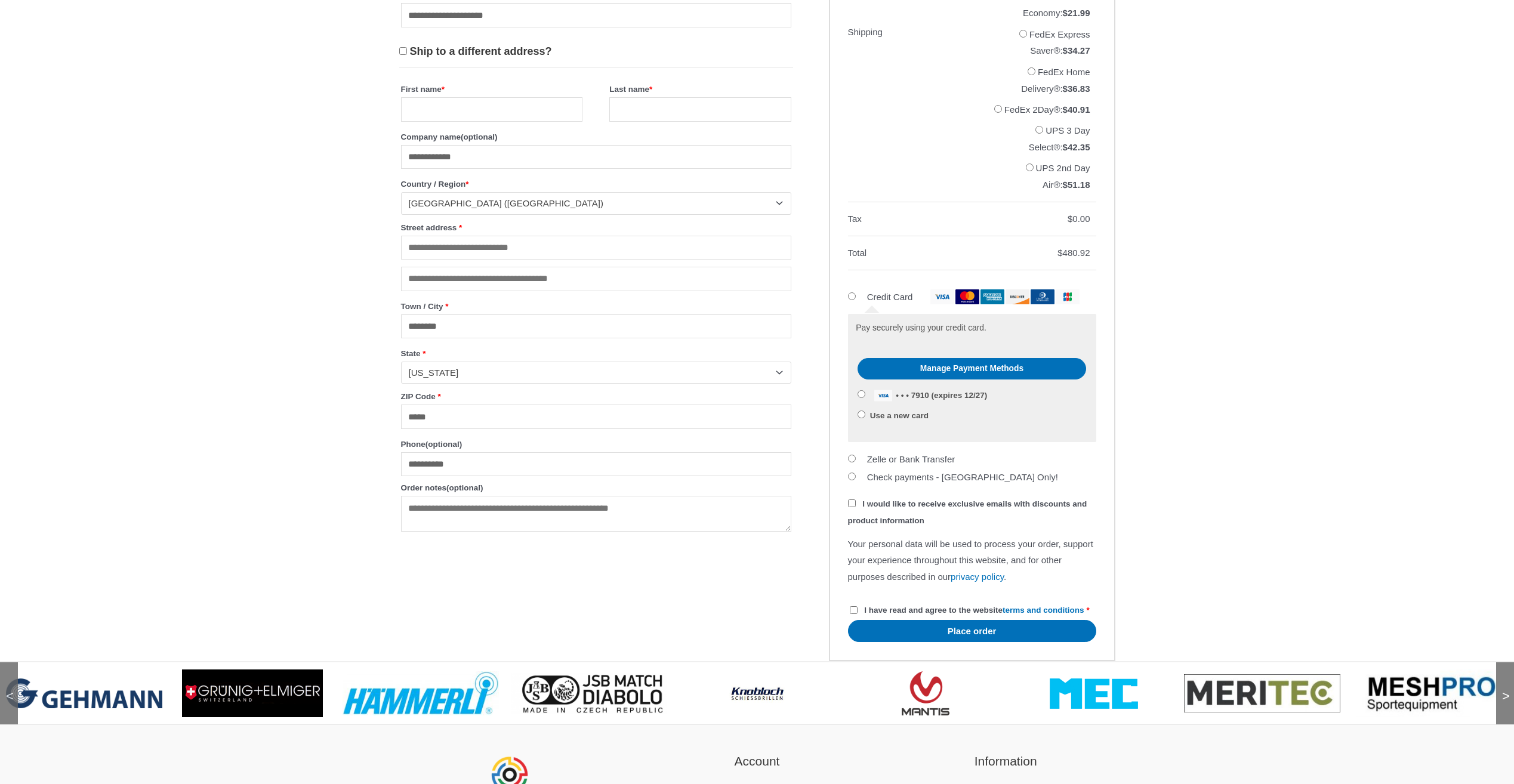
scroll to position [1006, 0]
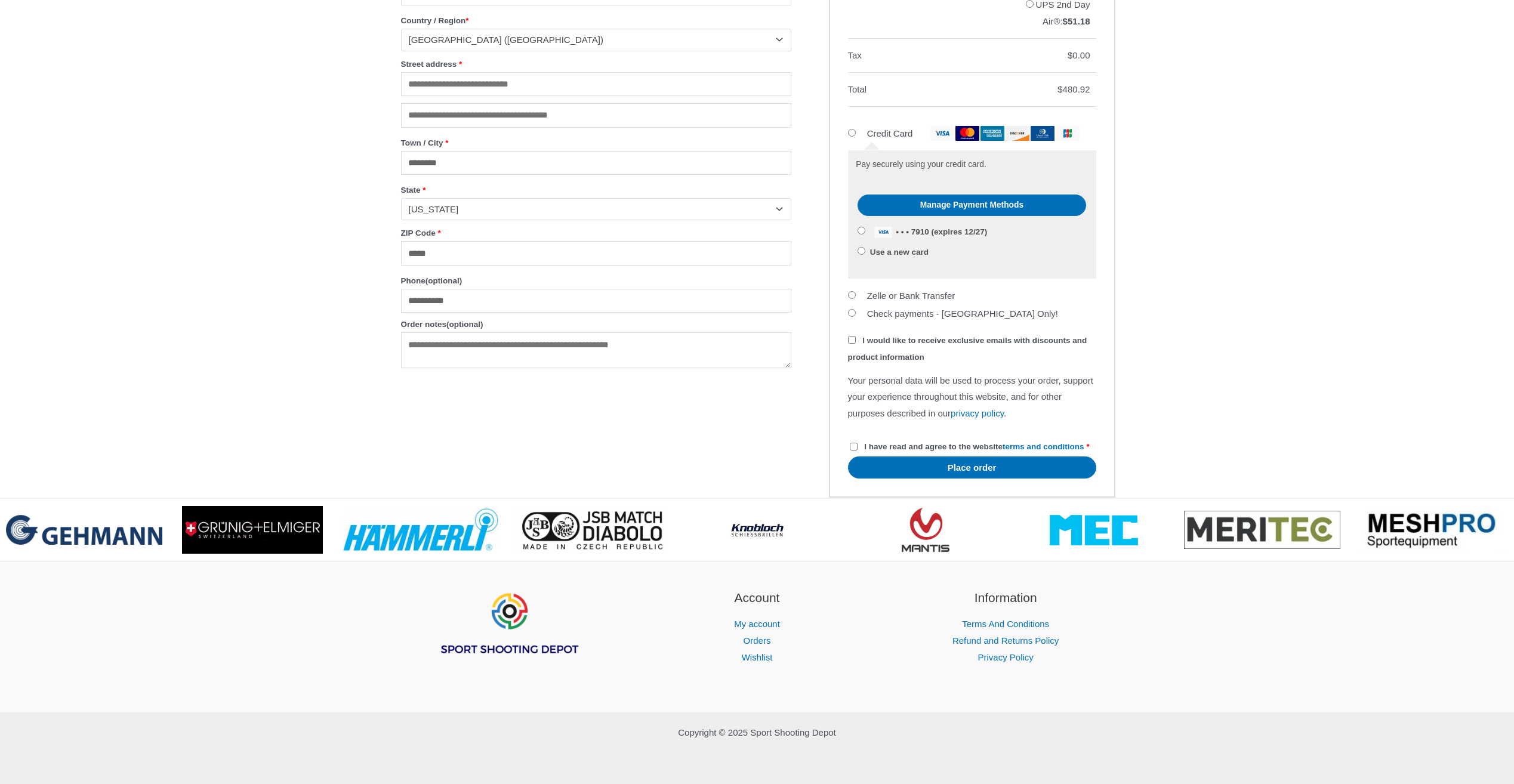
click at [858, 442] on label "I have read and agree to the website terms and conditions *" at bounding box center [970, 446] width 240 height 9
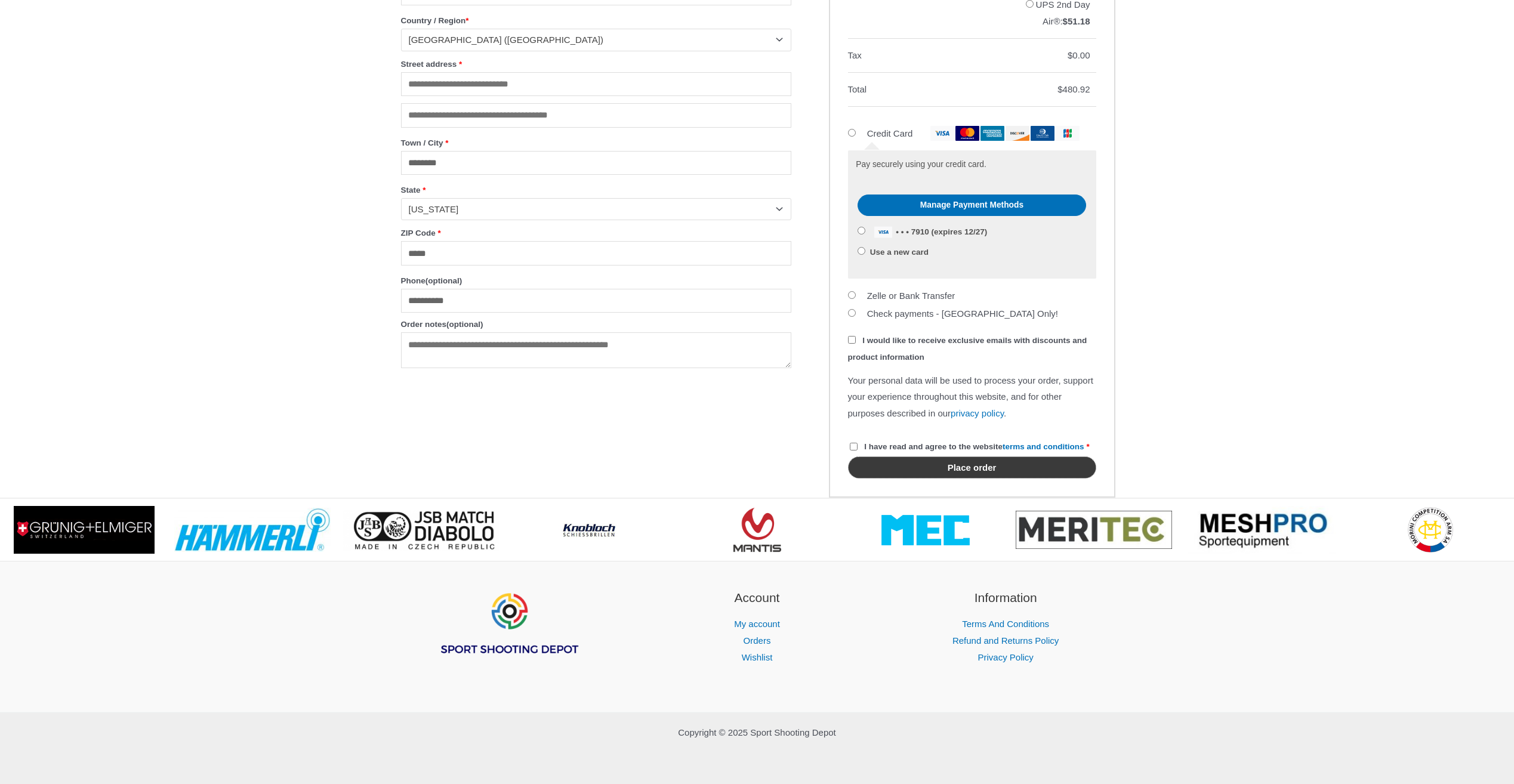
click at [989, 466] on button "Place order" at bounding box center [972, 467] width 249 height 22
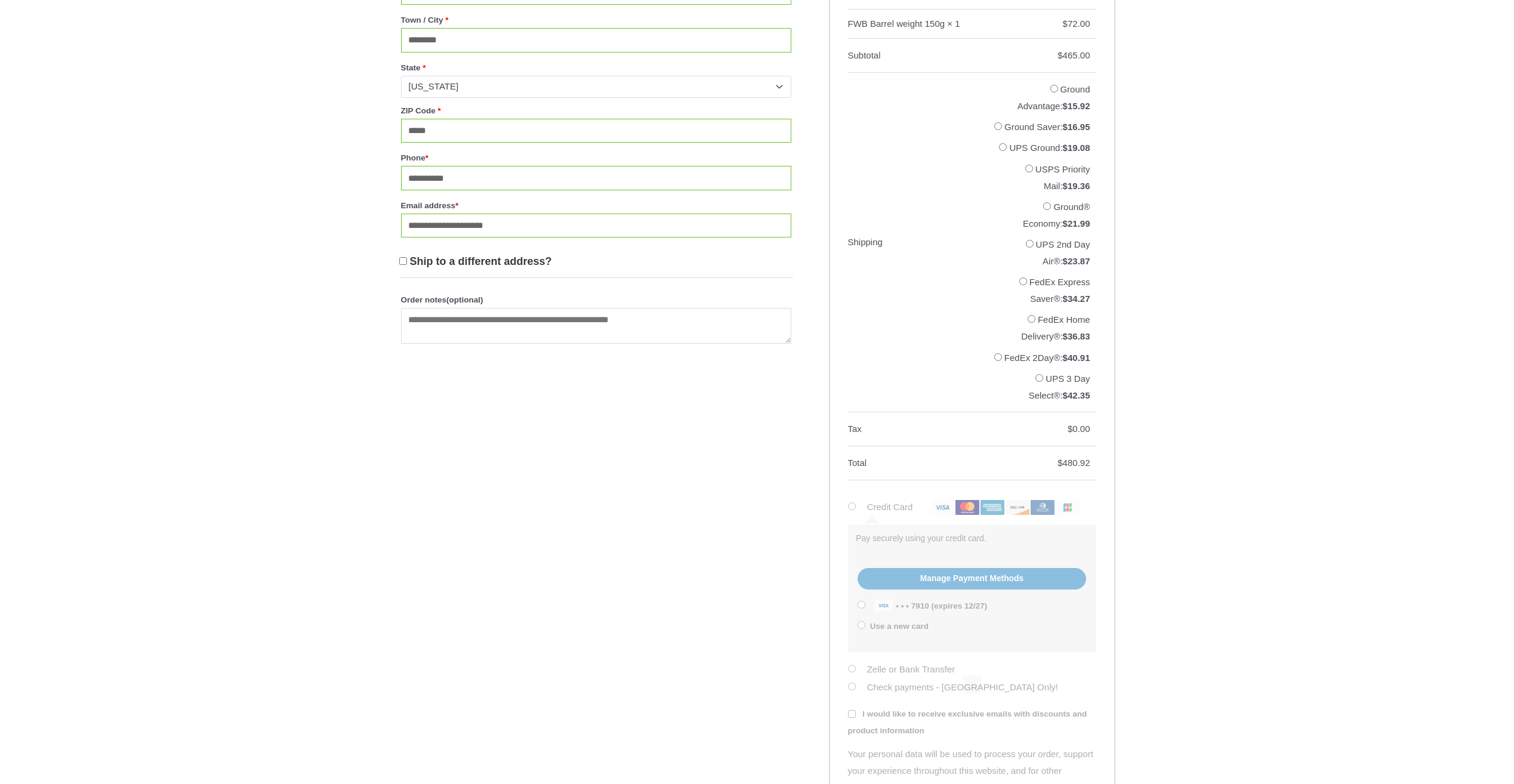
scroll to position [637, 0]
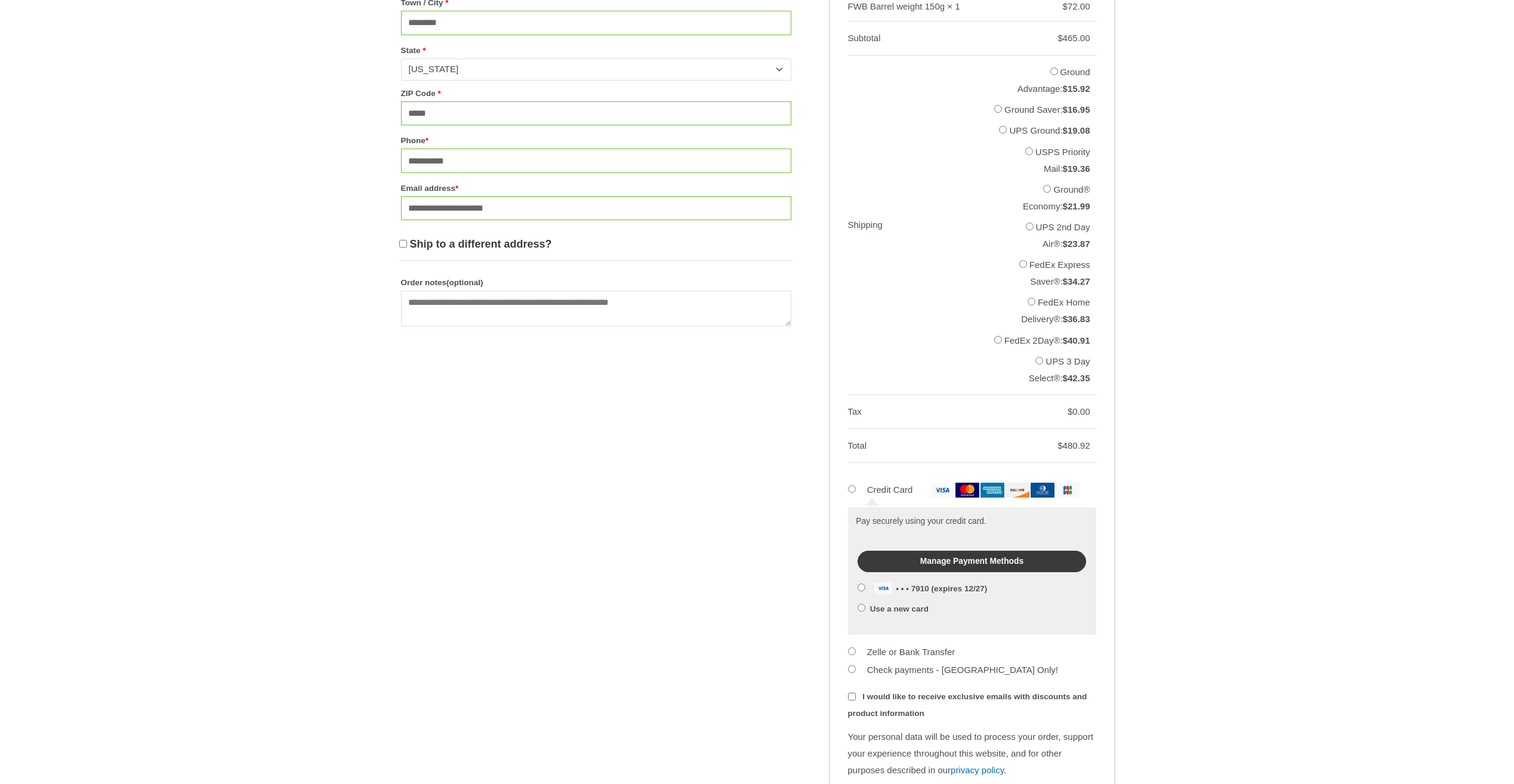
click at [943, 573] on link "Manage Payment Methods" at bounding box center [971, 561] width 228 height 22
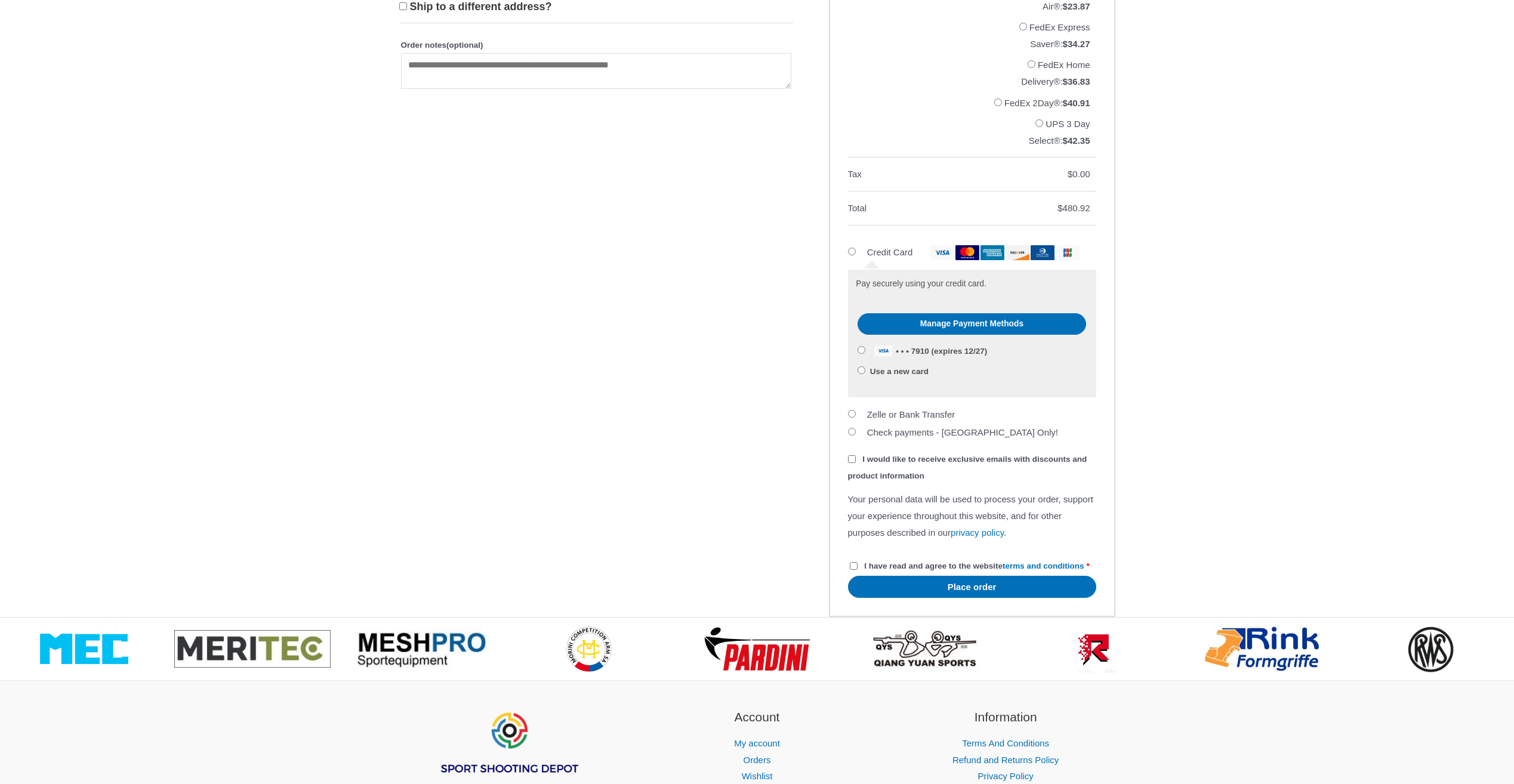
scroll to position [876, 0]
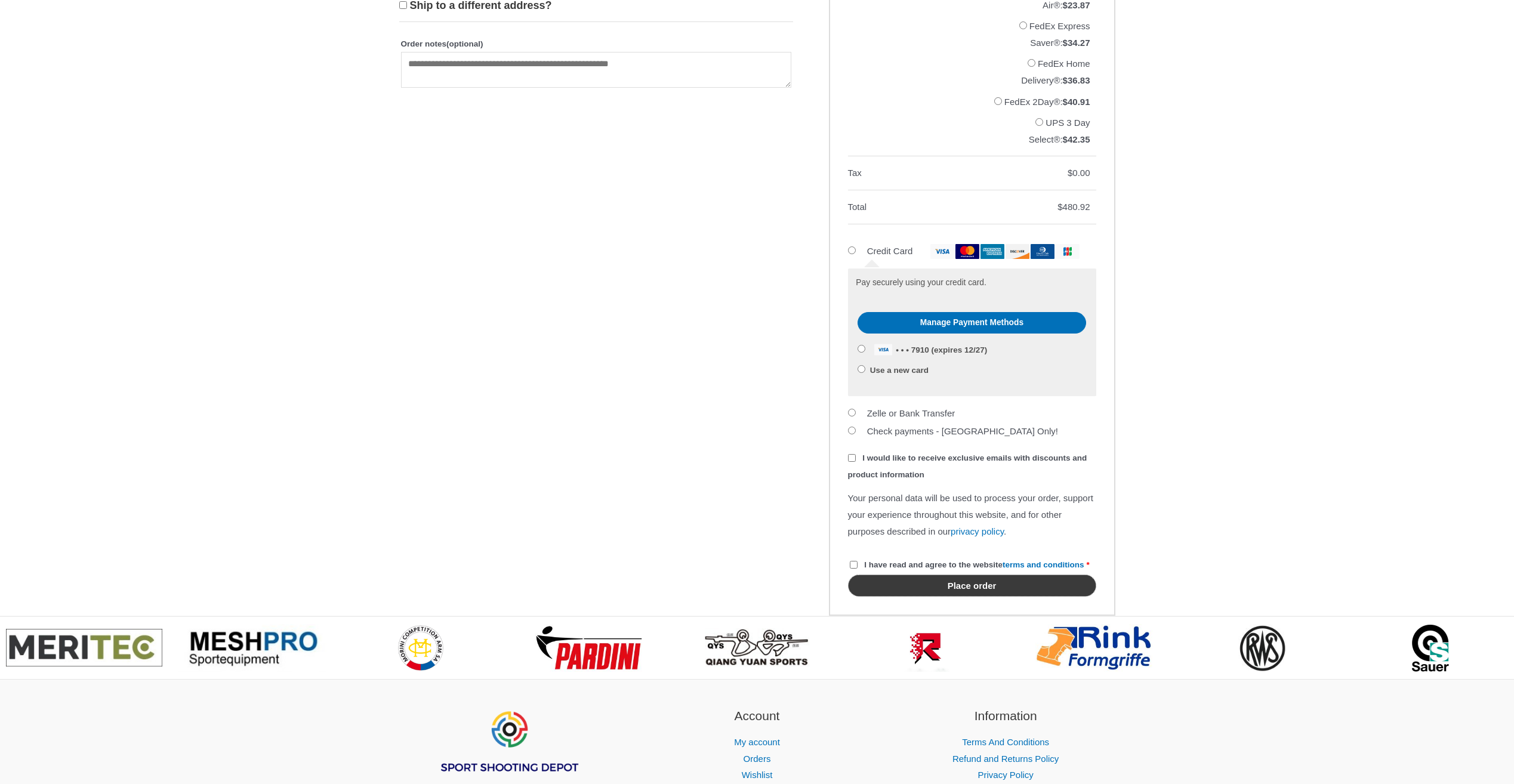
click at [968, 597] on button "Place order" at bounding box center [972, 585] width 249 height 22
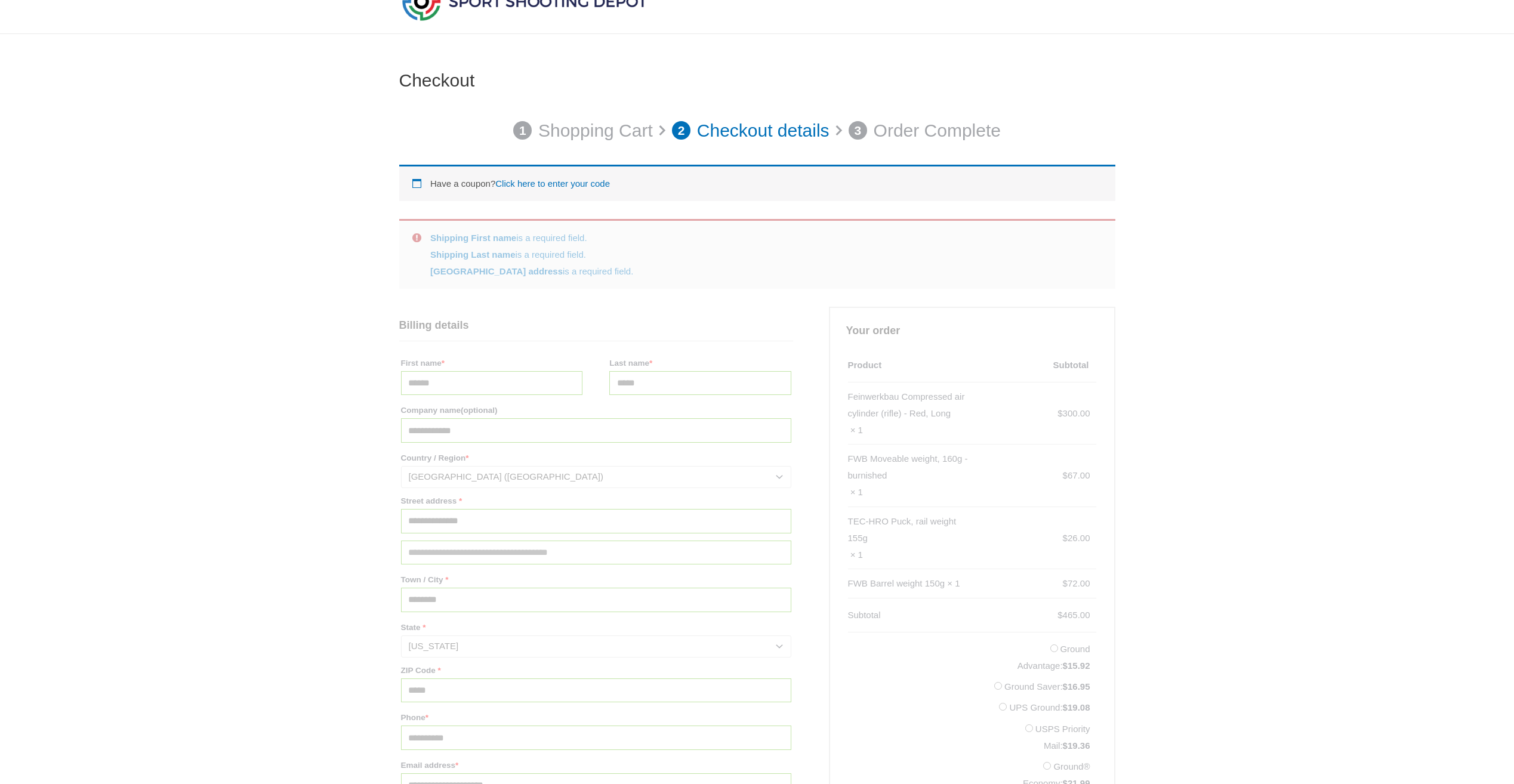
scroll to position [60, 0]
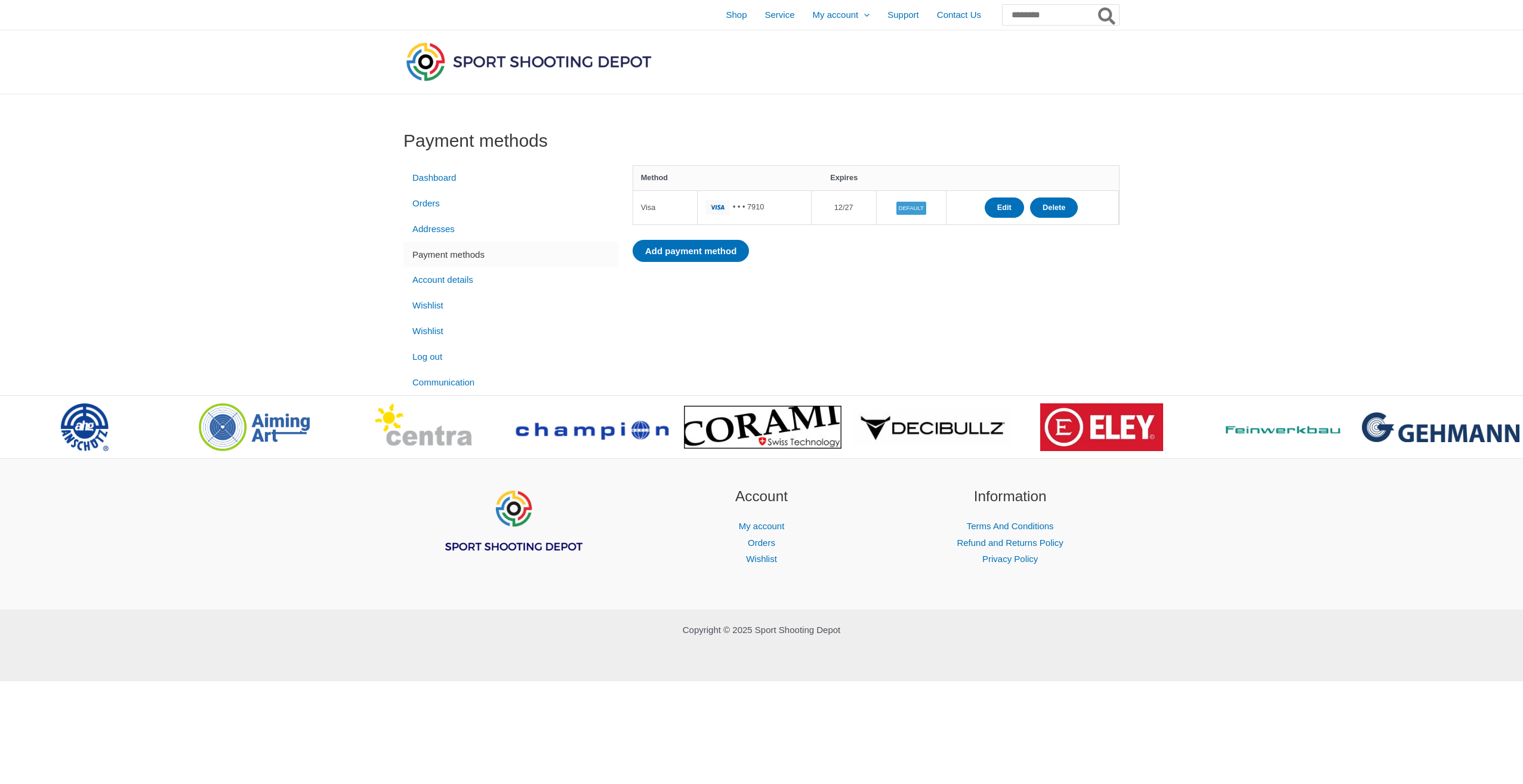
click at [764, 217] on td "• • • 7910" at bounding box center [755, 207] width 114 height 34
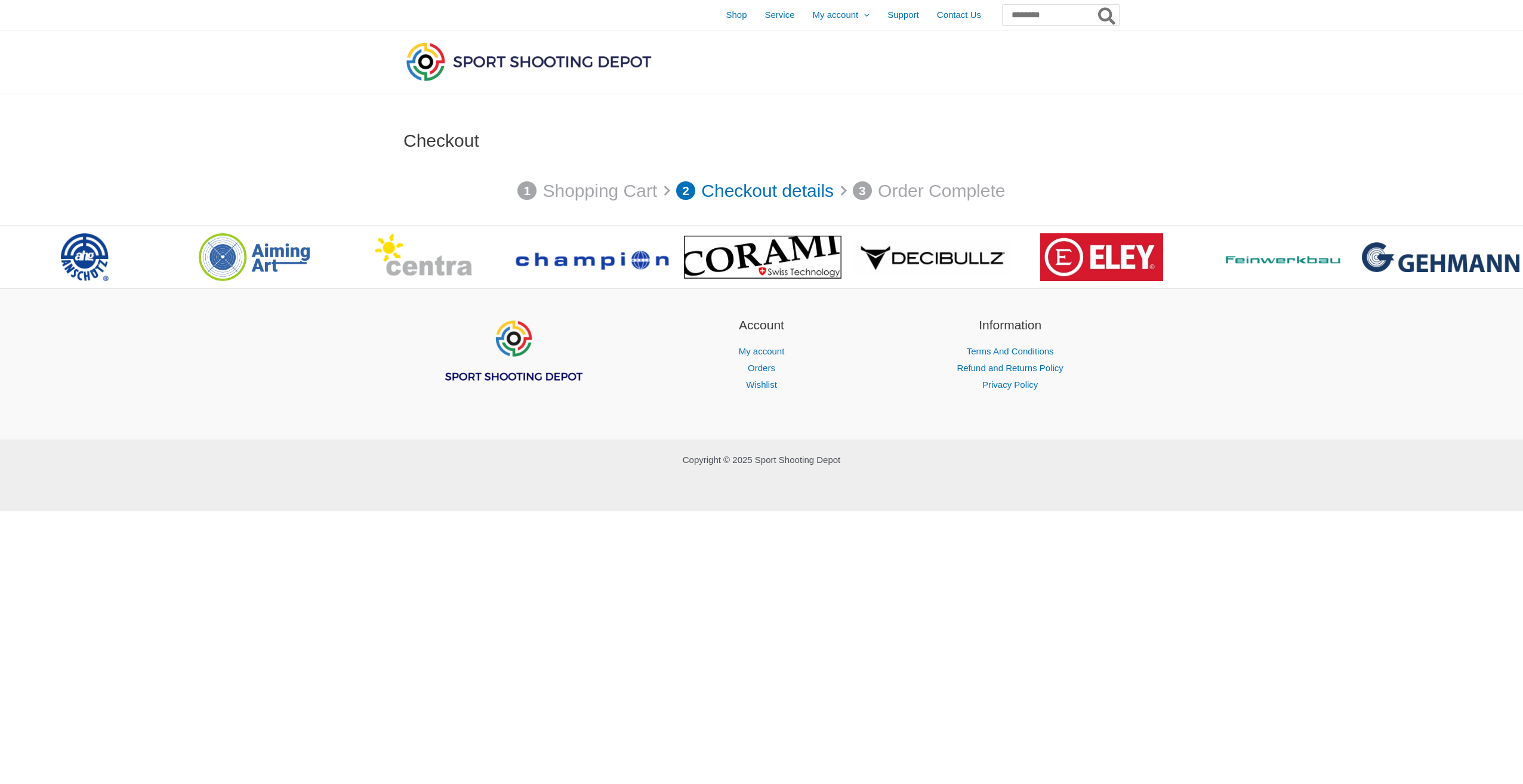
click at [702, 193] on p "Checkout details" at bounding box center [768, 191] width 133 height 34
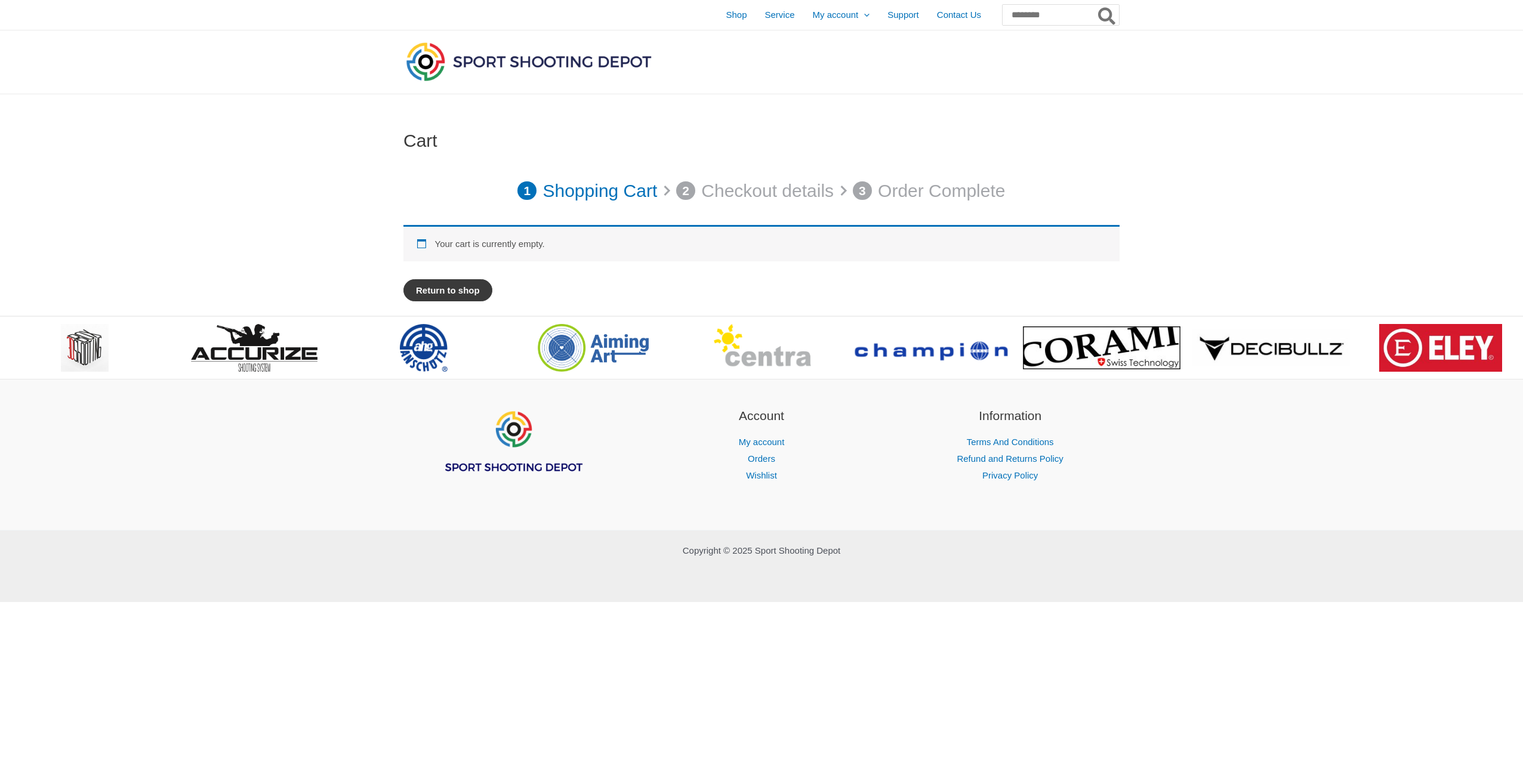
click at [455, 292] on link "Return to shop" at bounding box center [448, 289] width 89 height 22
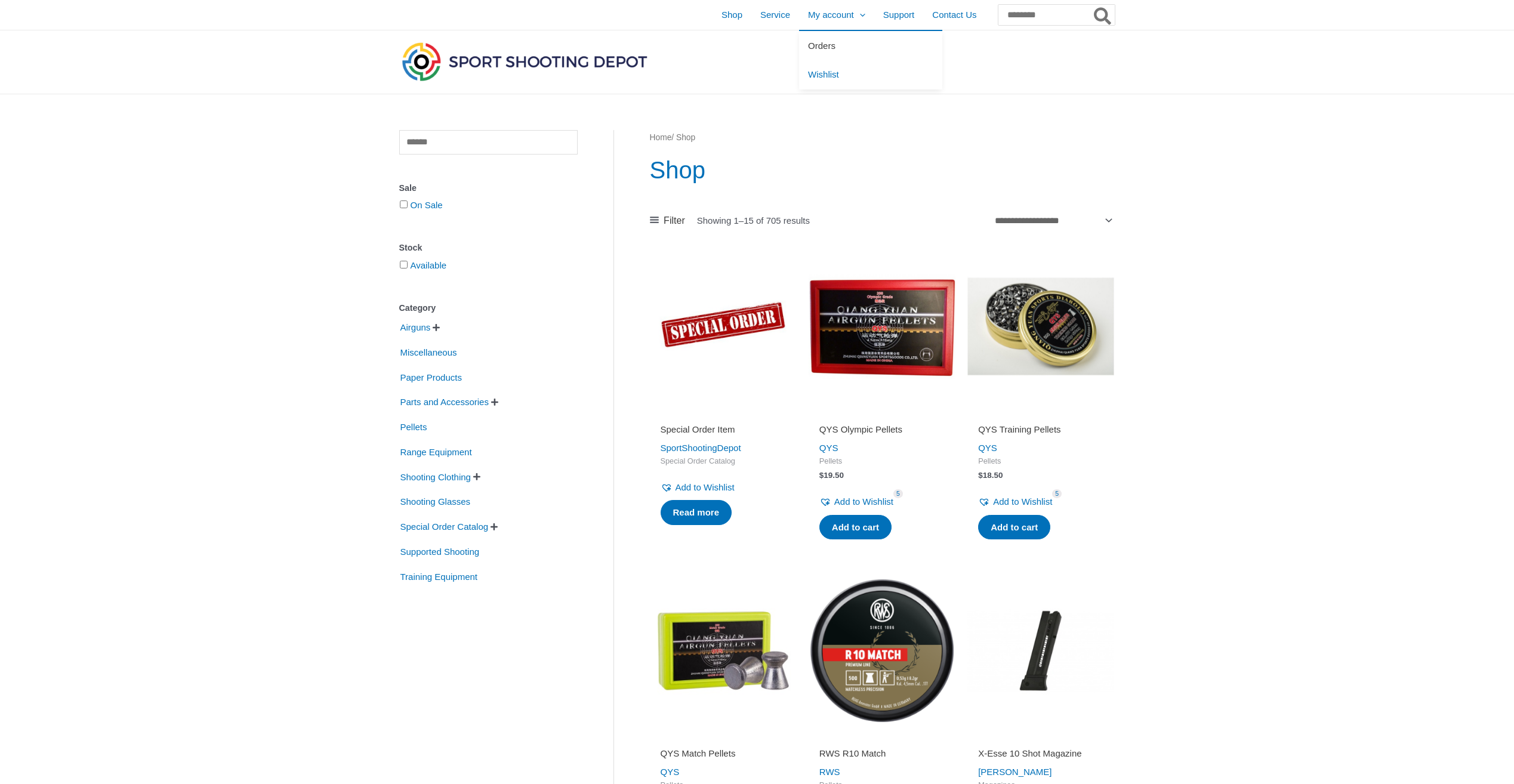
click at [808, 43] on span "Orders" at bounding box center [822, 45] width 27 height 10
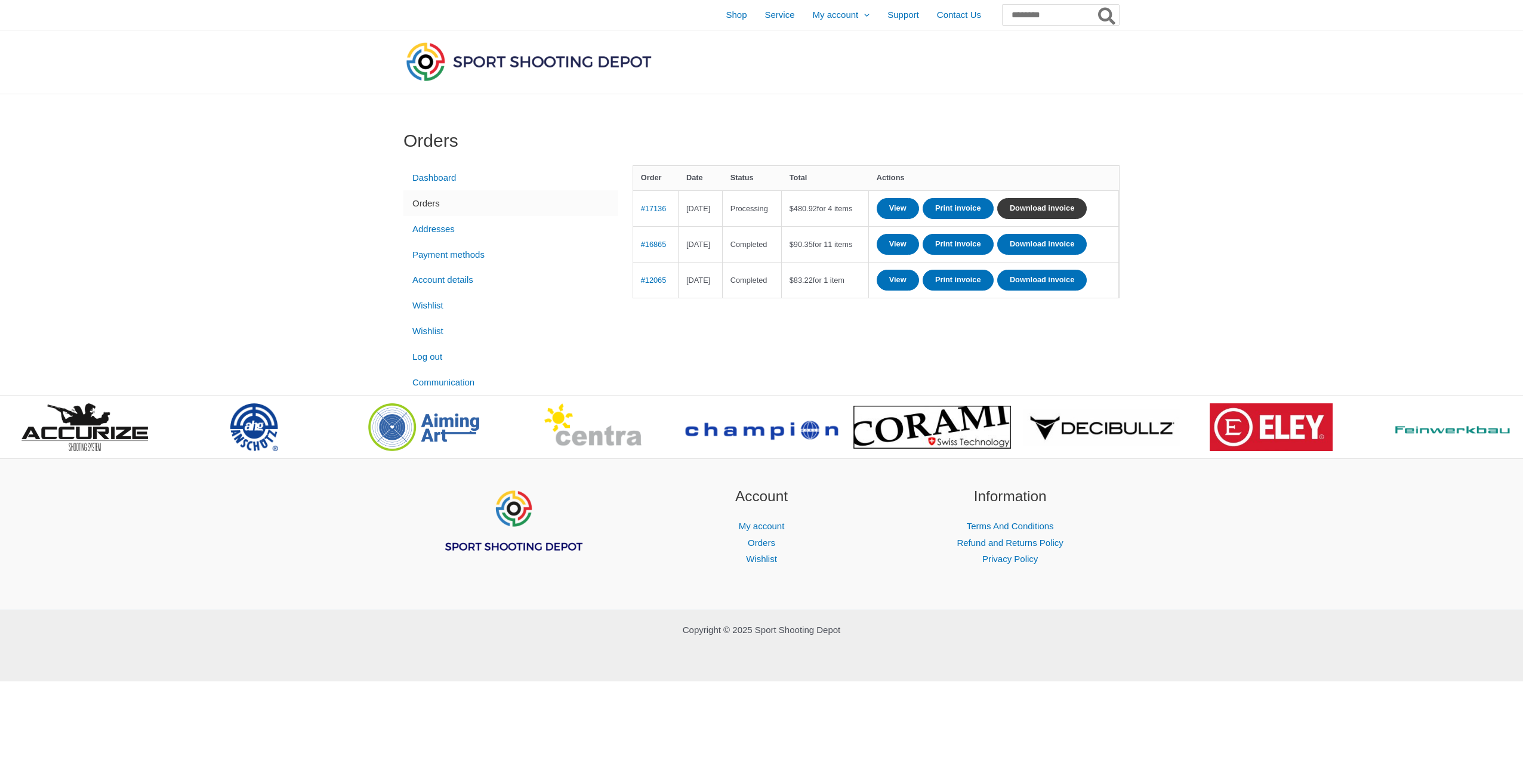
click at [998, 219] on link "Download invoice" at bounding box center [1042, 208] width 89 height 21
